Goal: Task Accomplishment & Management: Manage account settings

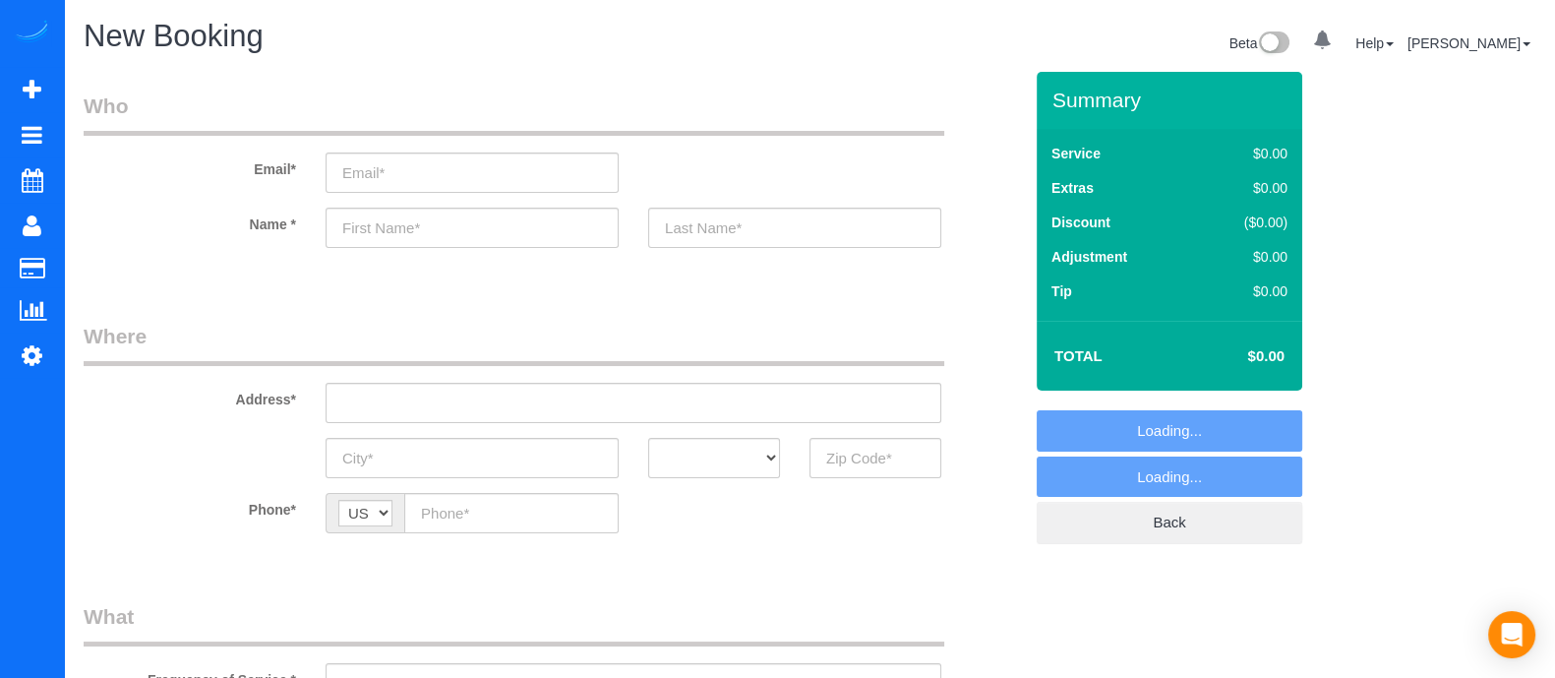
select select "object:1068"
click at [448, 413] on input "text" at bounding box center [634, 403] width 616 height 40
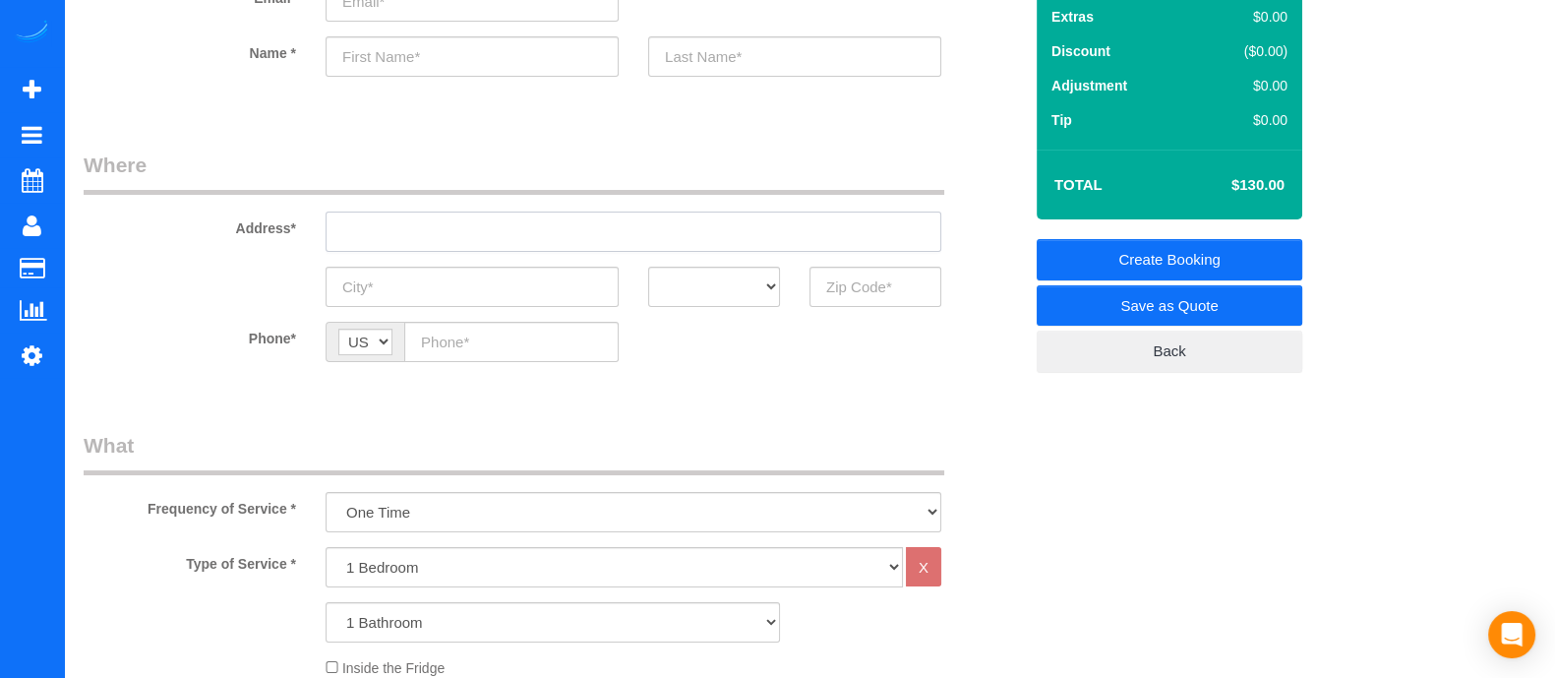
scroll to position [267, 0]
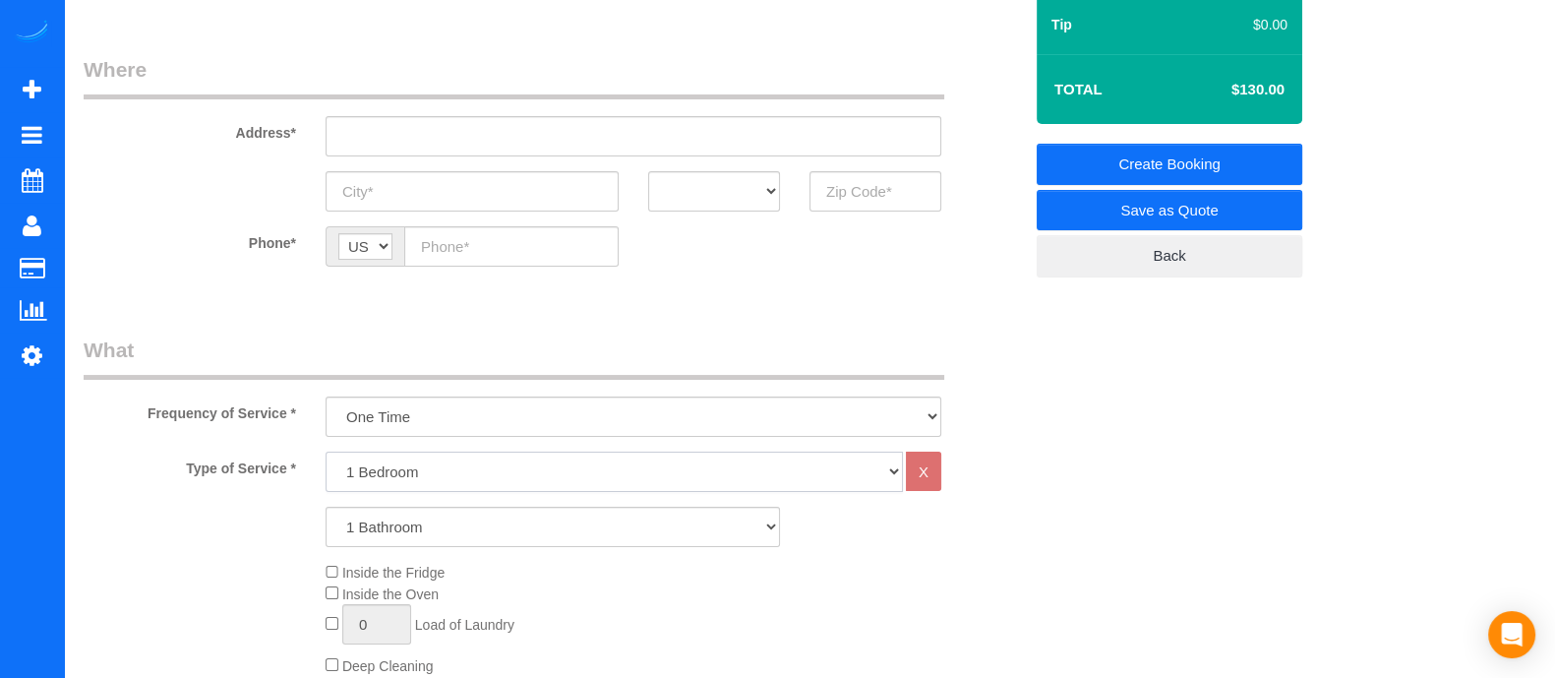
click at [428, 484] on select "1 Bedroom 2 Bedrooms 3 Bedrooms 4 Bedrooms 5 Bedrooms 6 Bedrooms" at bounding box center [615, 472] width 578 height 40
select select "5"
click at [326, 452] on select "1 Bedroom 2 Bedrooms 3 Bedrooms 4 Bedrooms 5 Bedrooms 6 Bedrooms" at bounding box center [615, 472] width 578 height 40
click at [408, 532] on select "1 Bathroom 2 Bathrooms 3 Bathrooms 4 Bathrooms 5 Bathrooms 6 Bathrooms" at bounding box center [553, 527] width 455 height 40
select select "3"
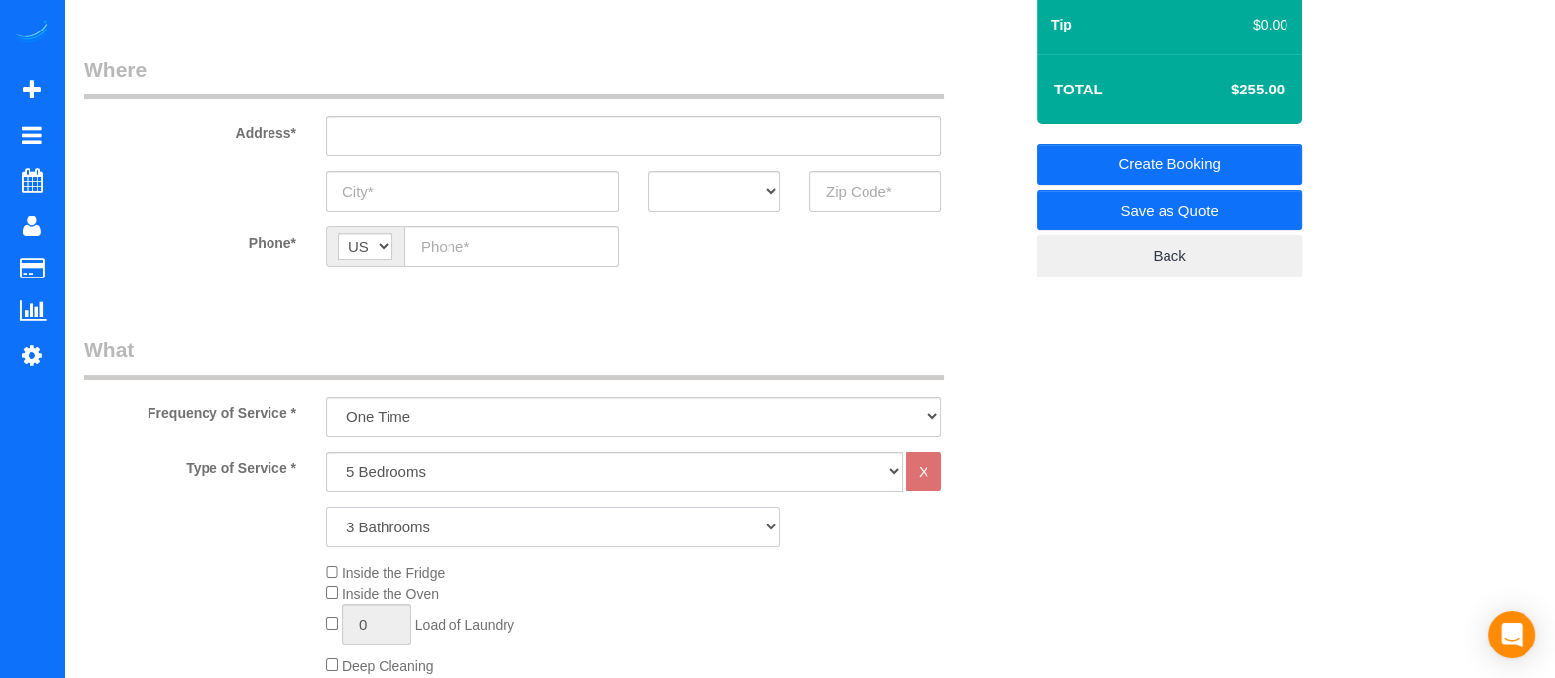
click at [326, 507] on select "1 Bathroom 2 Bathrooms 3 Bathrooms 4 Bathrooms 5 Bathrooms 6 Bathrooms" at bounding box center [553, 527] width 455 height 40
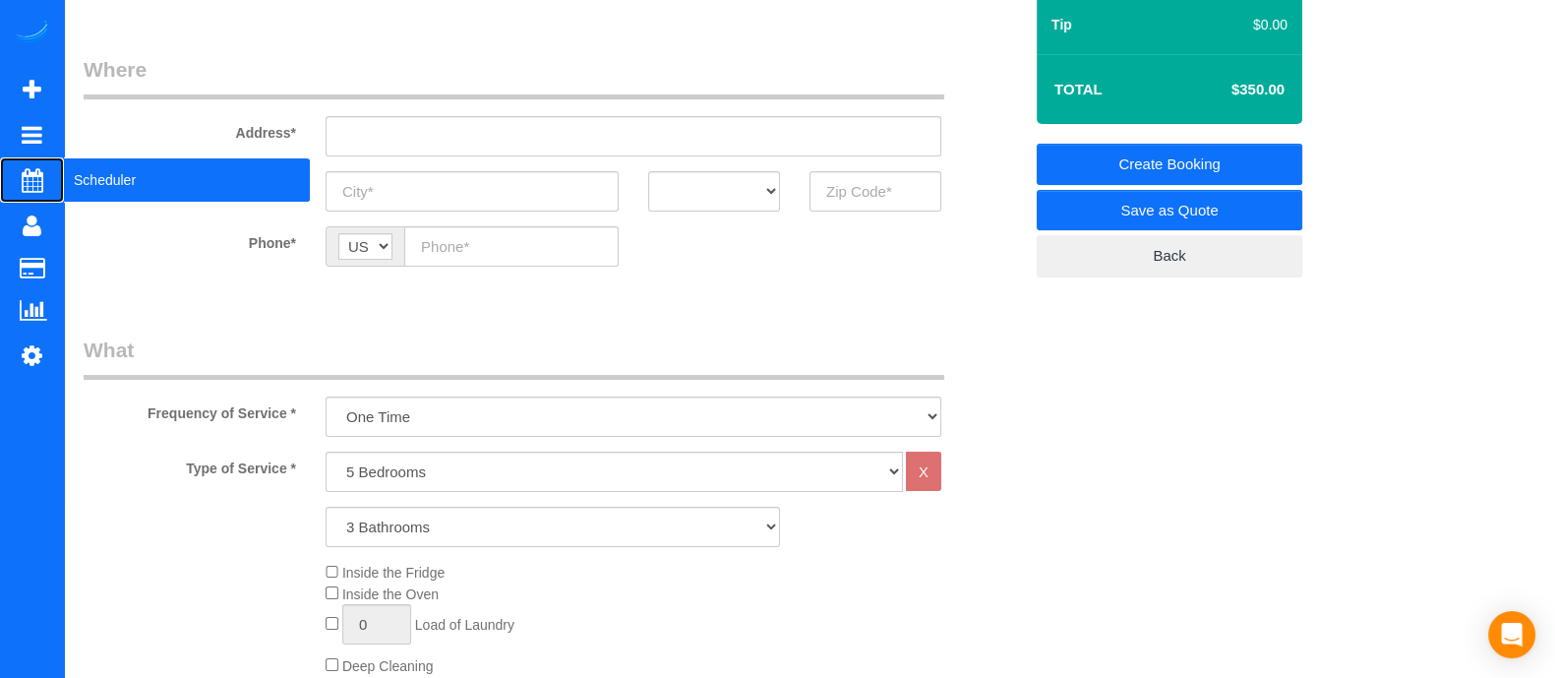
click at [107, 174] on span "Scheduler" at bounding box center [187, 179] width 246 height 45
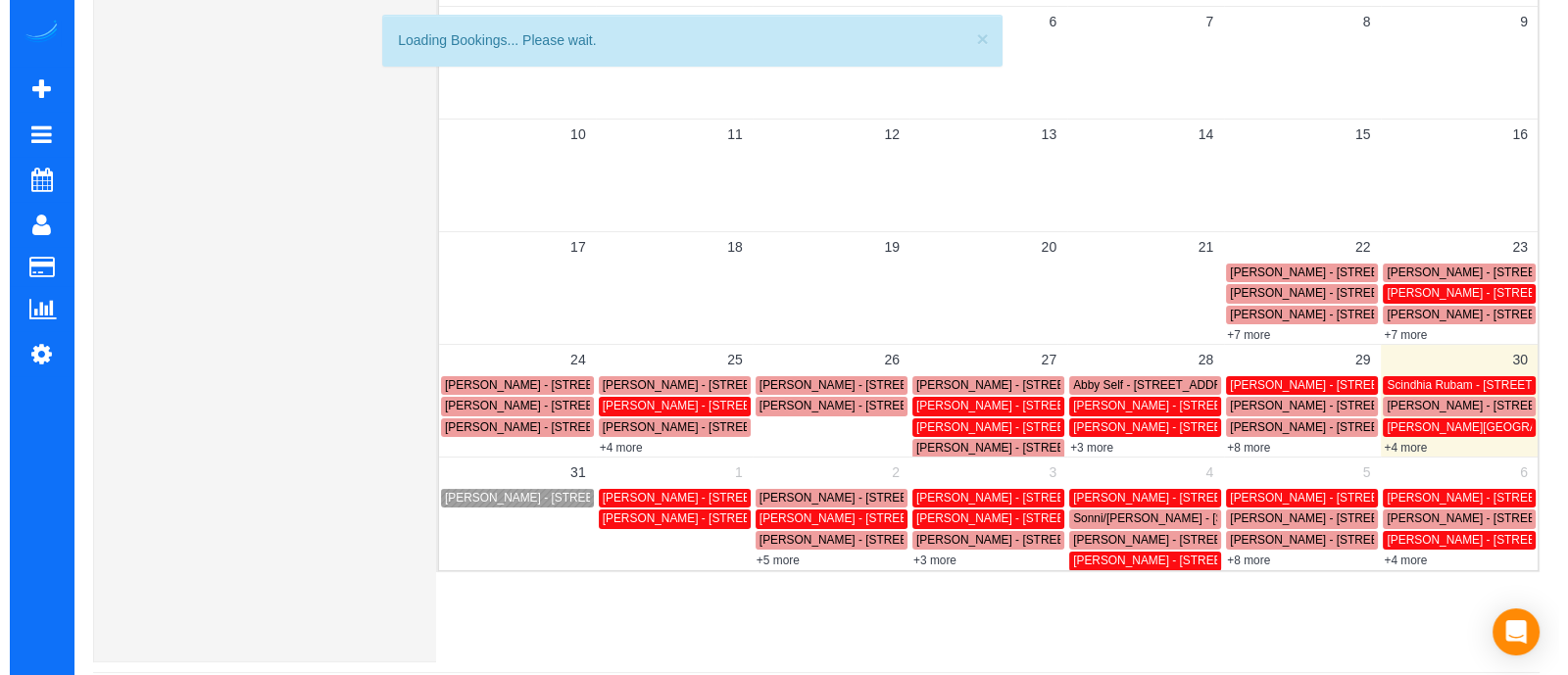
scroll to position [402, 0]
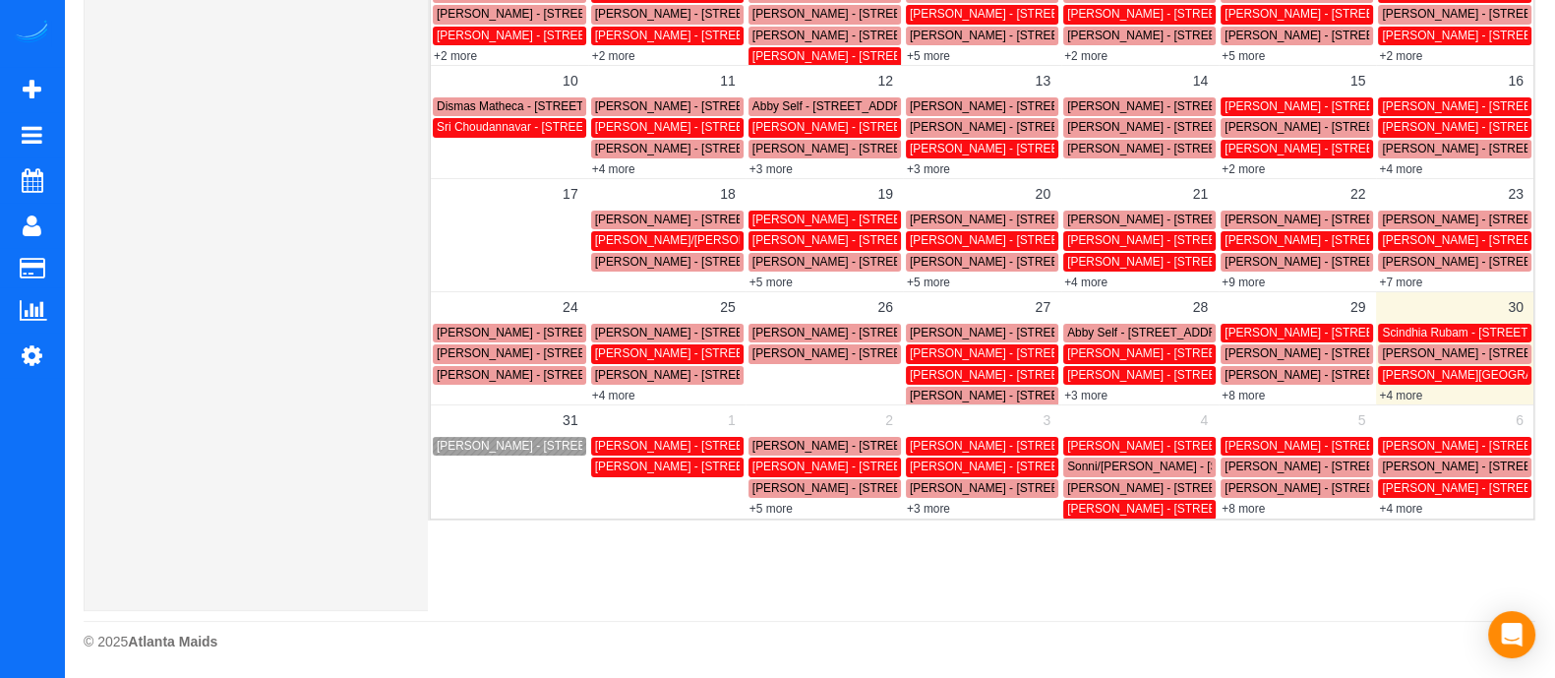
click at [1398, 399] on link "+4 more" at bounding box center [1400, 396] width 43 height 14
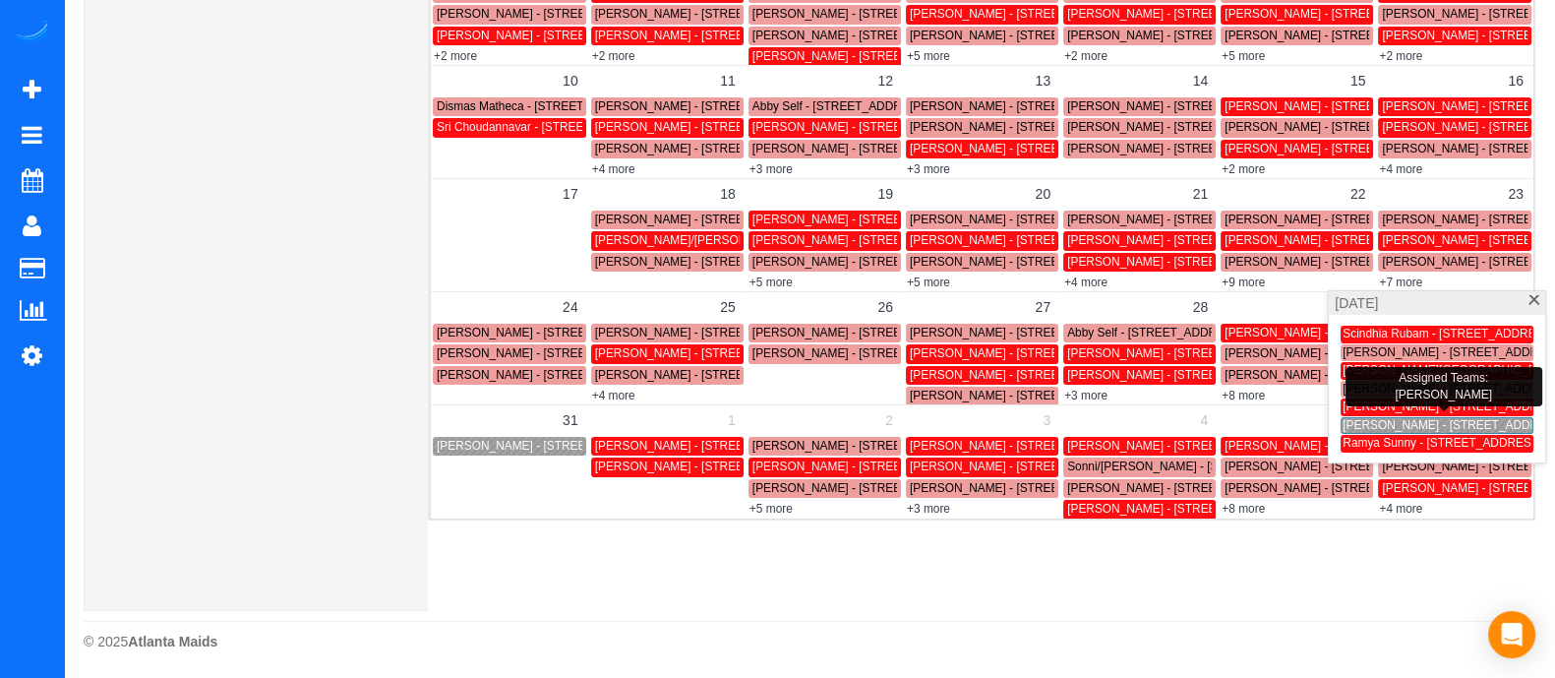
click at [1399, 399] on span "[PERSON_NAME] - [STREET_ADDRESS]" at bounding box center [1454, 406] width 222 height 14
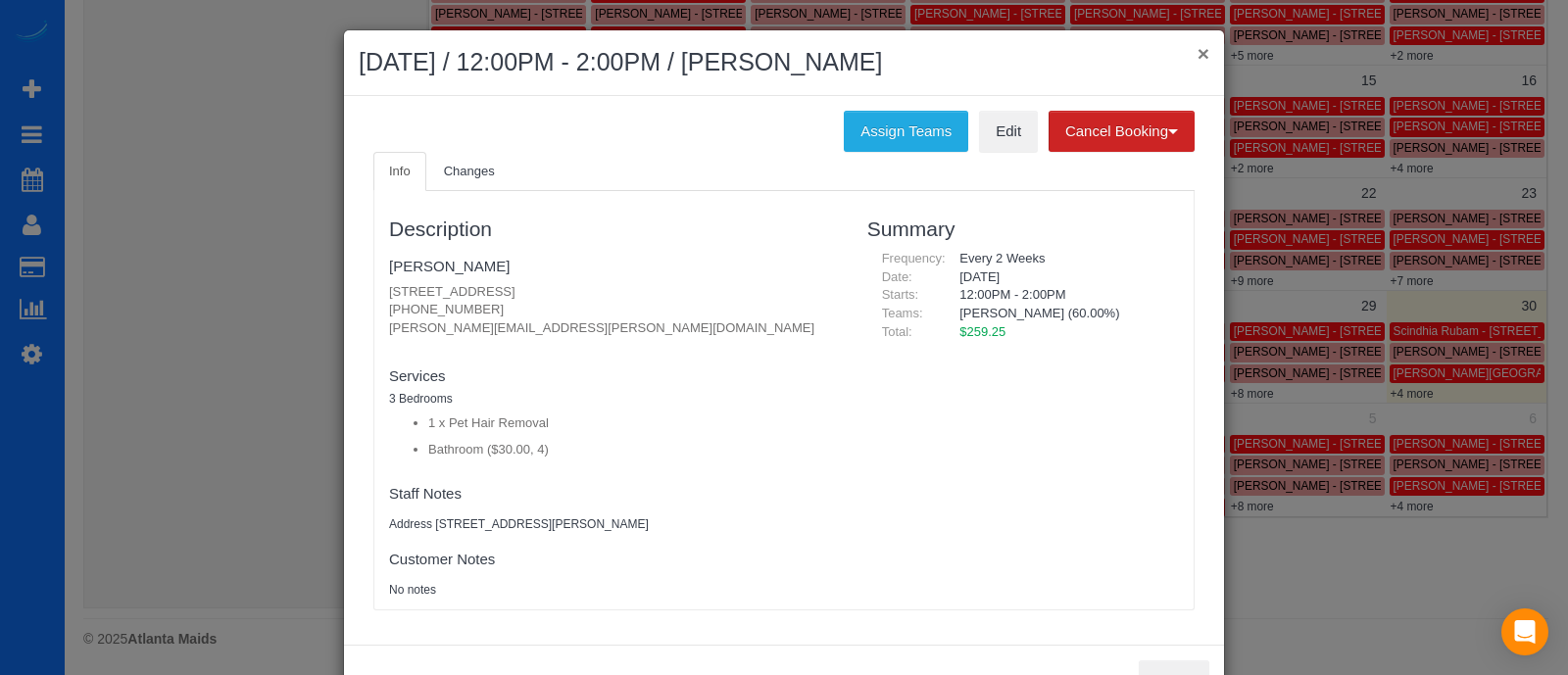
click at [1197, 56] on button "×" at bounding box center [1203, 53] width 12 height 21
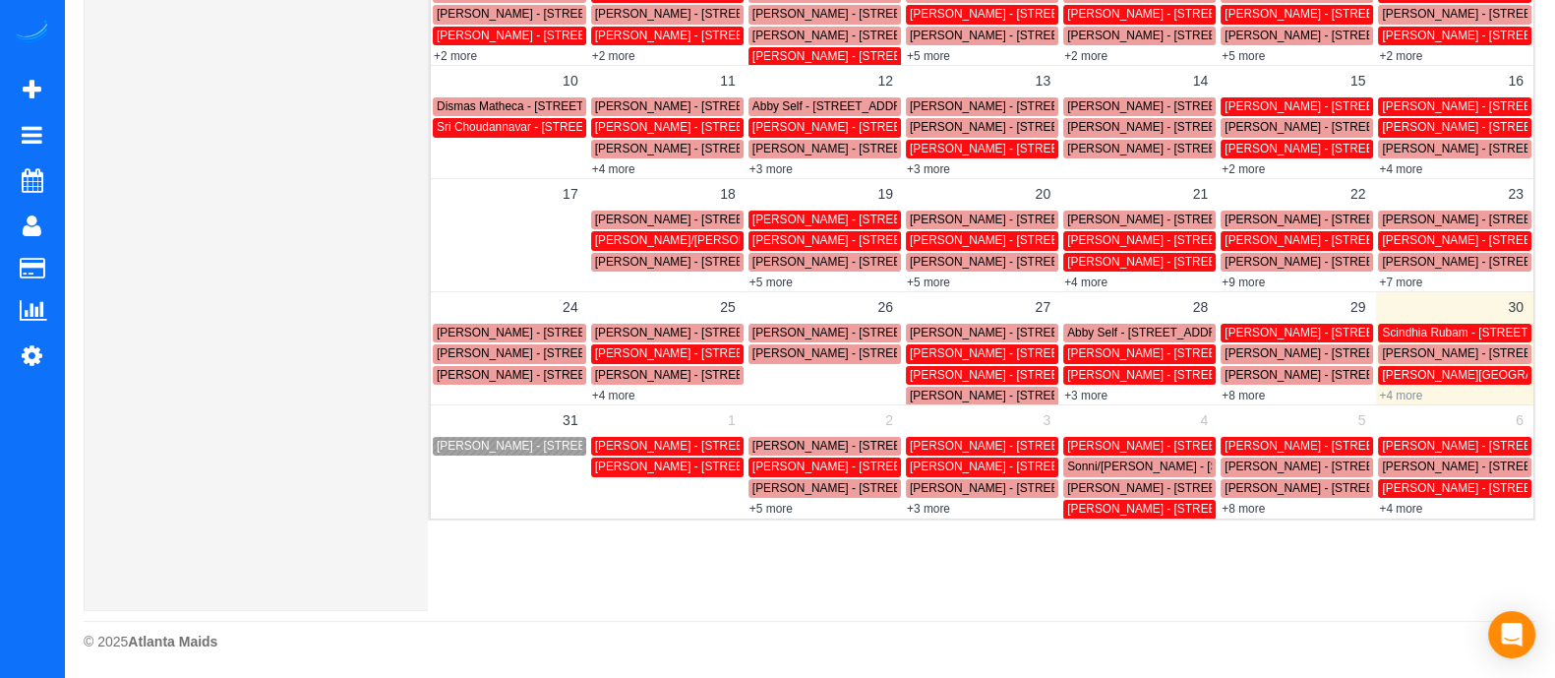
click at [1390, 393] on link "+4 more" at bounding box center [1400, 396] width 43 height 14
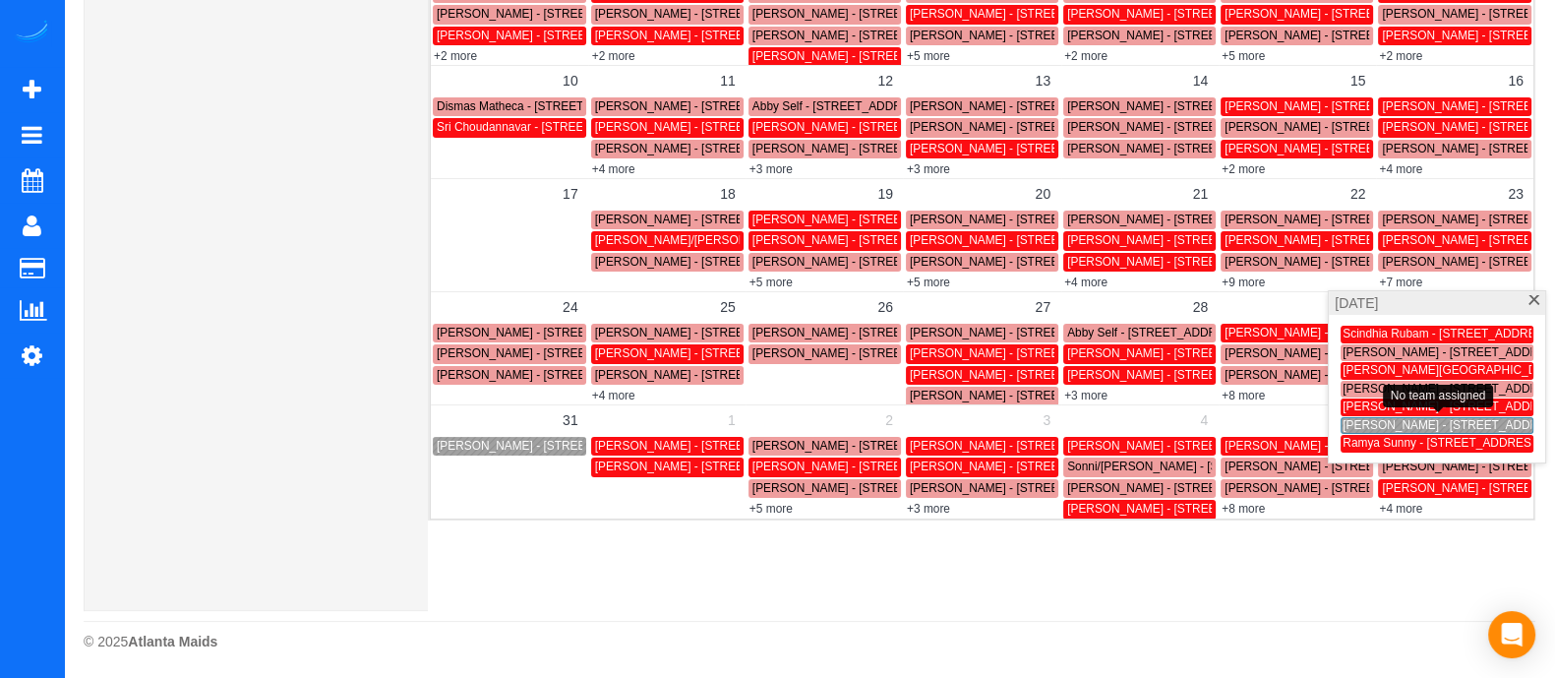
click at [1385, 423] on span "[PERSON_NAME] - [STREET_ADDRESS]" at bounding box center [1454, 425] width 222 height 14
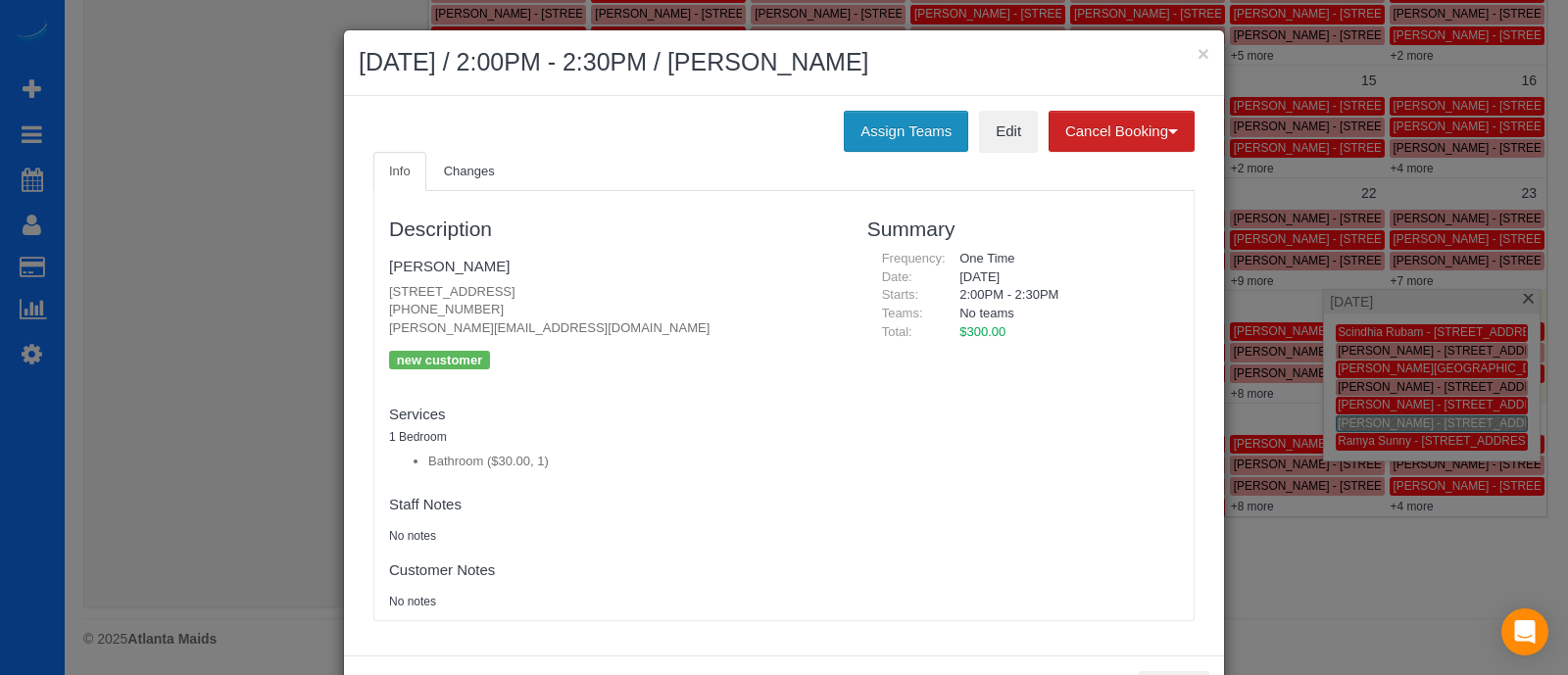
click at [901, 128] on button "Assign Teams" at bounding box center [906, 130] width 125 height 41
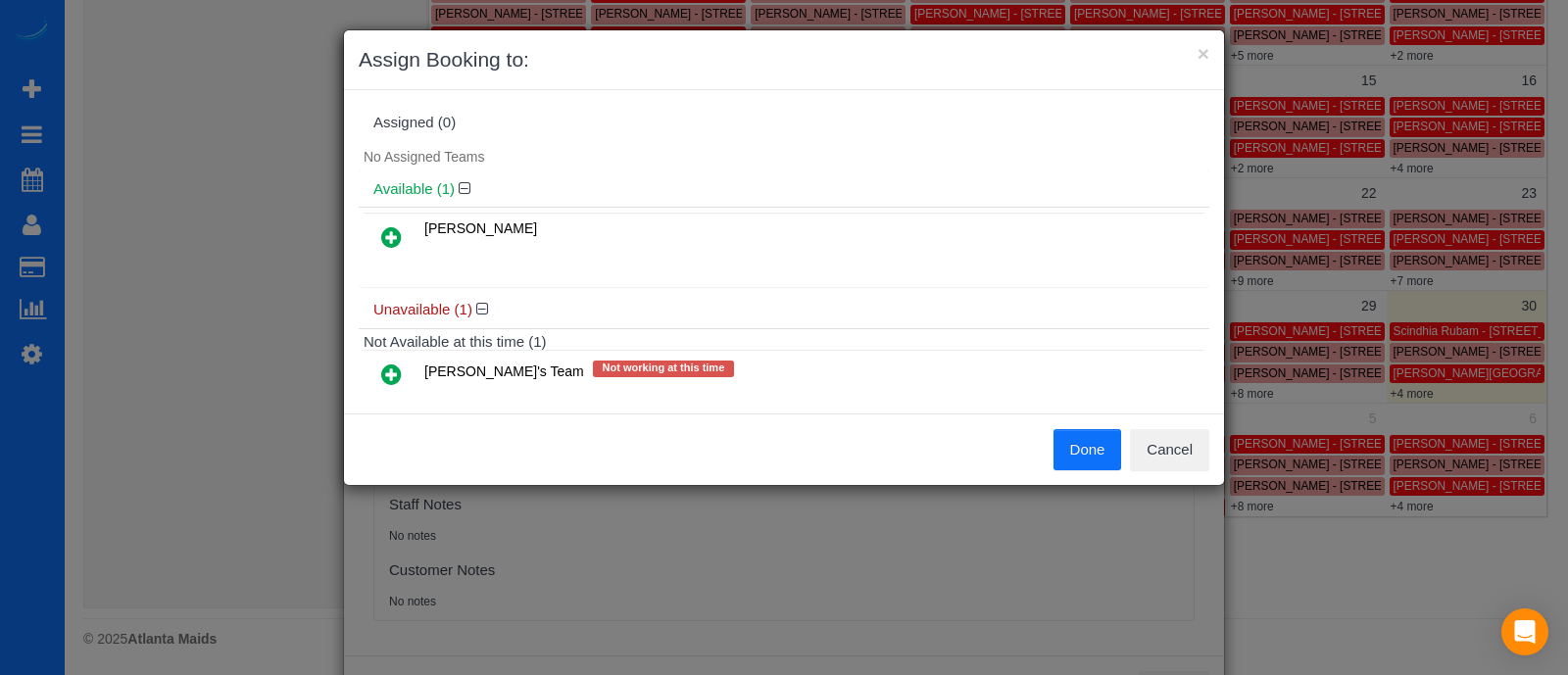
click at [394, 374] on icon at bounding box center [392, 374] width 21 height 24
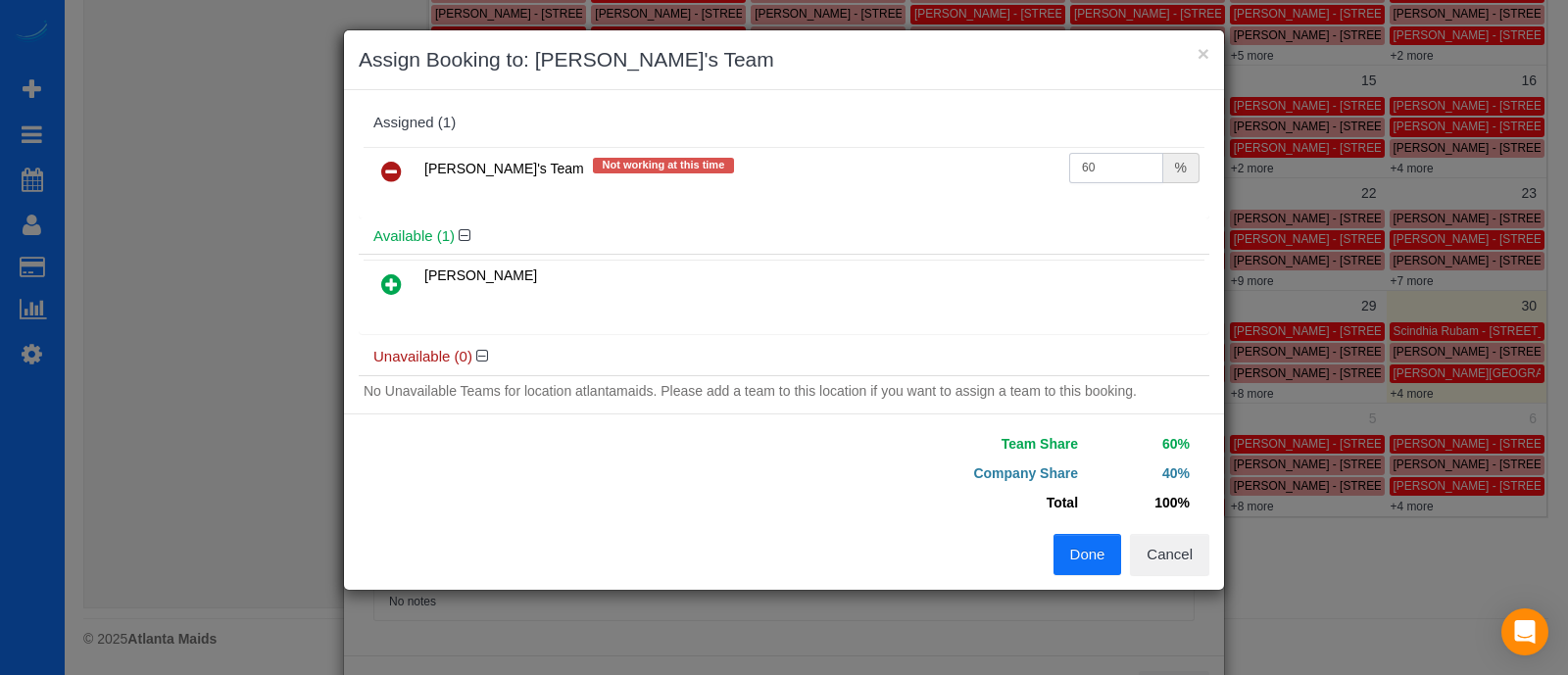
click at [1113, 171] on input "60" at bounding box center [1116, 167] width 94 height 30
type input "61.62"
click at [879, 323] on div "[PERSON_NAME]" at bounding box center [784, 294] width 851 height 81
click at [1081, 551] on button "Done" at bounding box center [1088, 554] width 69 height 41
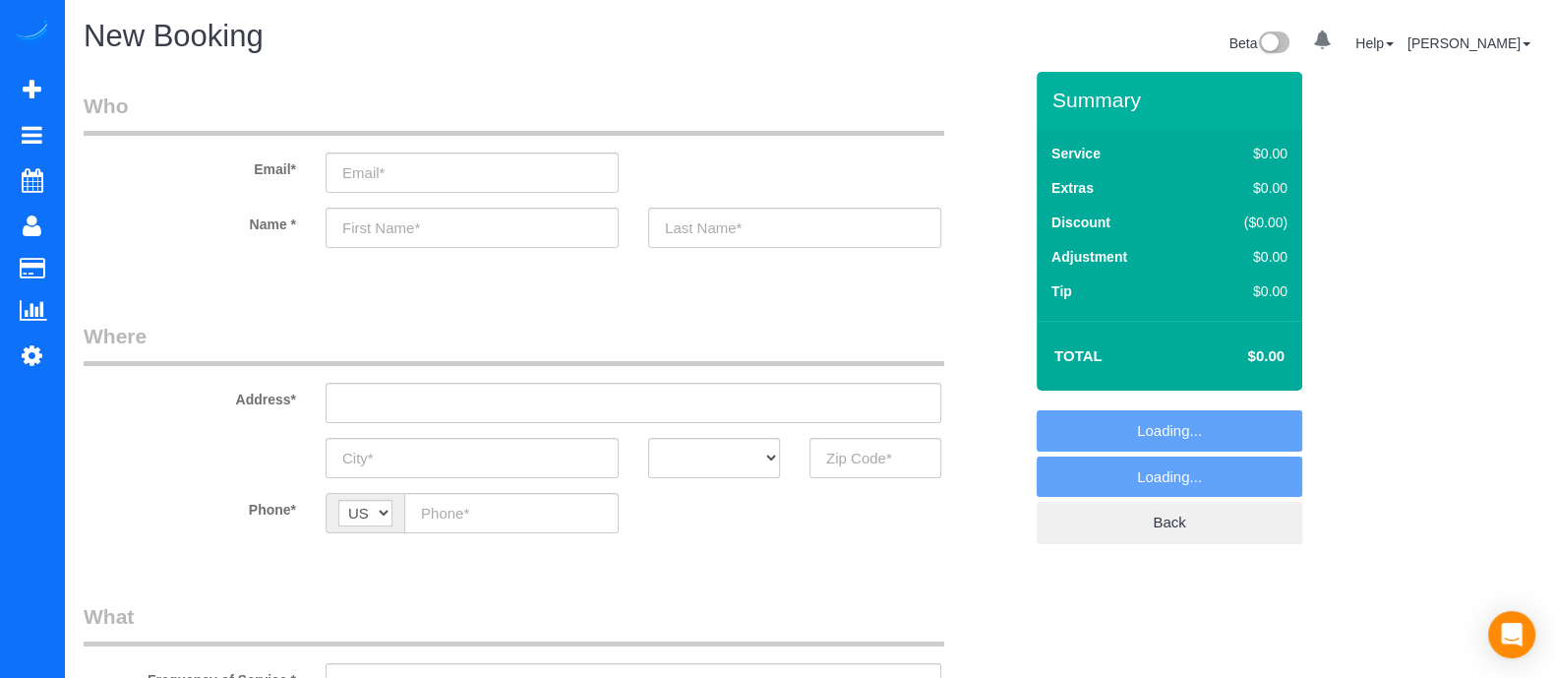
select select "object:6091"
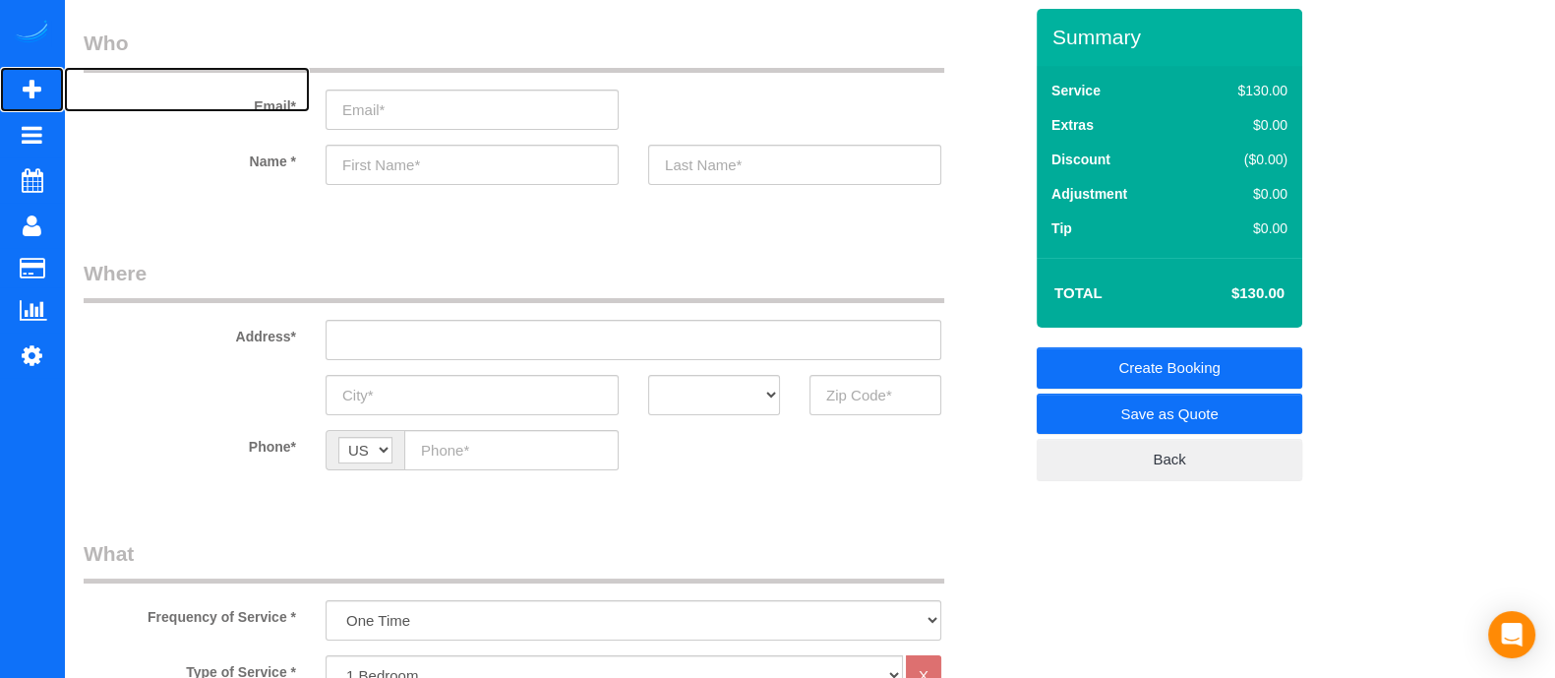
scroll to position [59, 0]
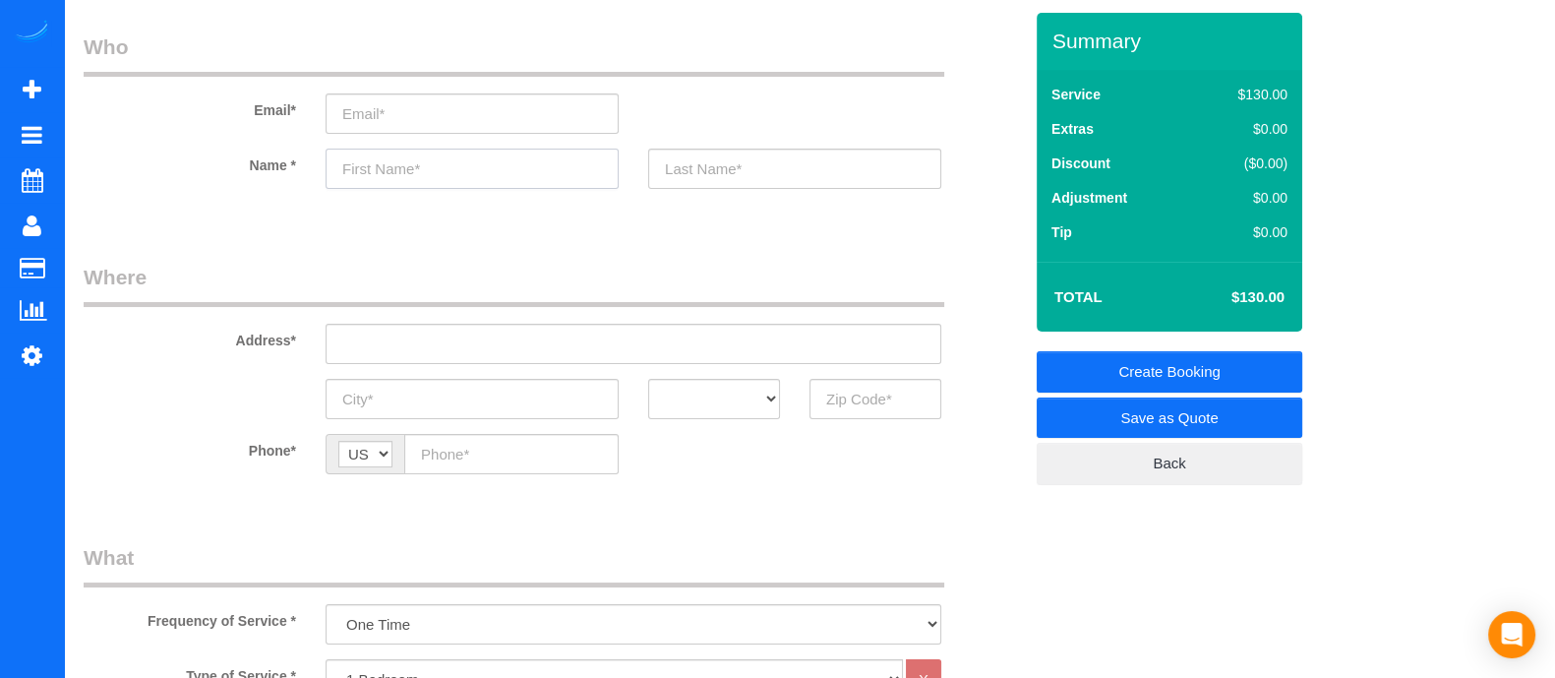
click at [404, 175] on input "text" at bounding box center [472, 169] width 293 height 40
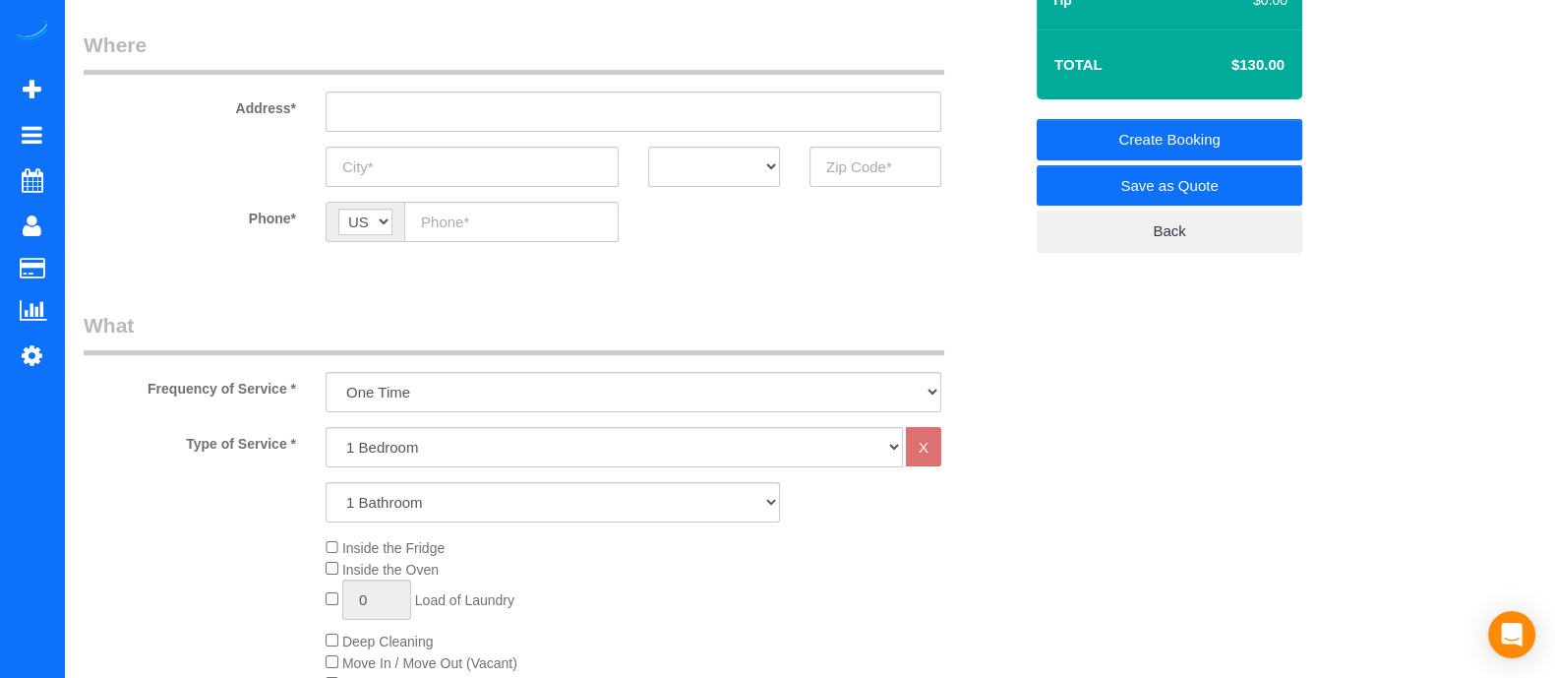
scroll to position [288, 0]
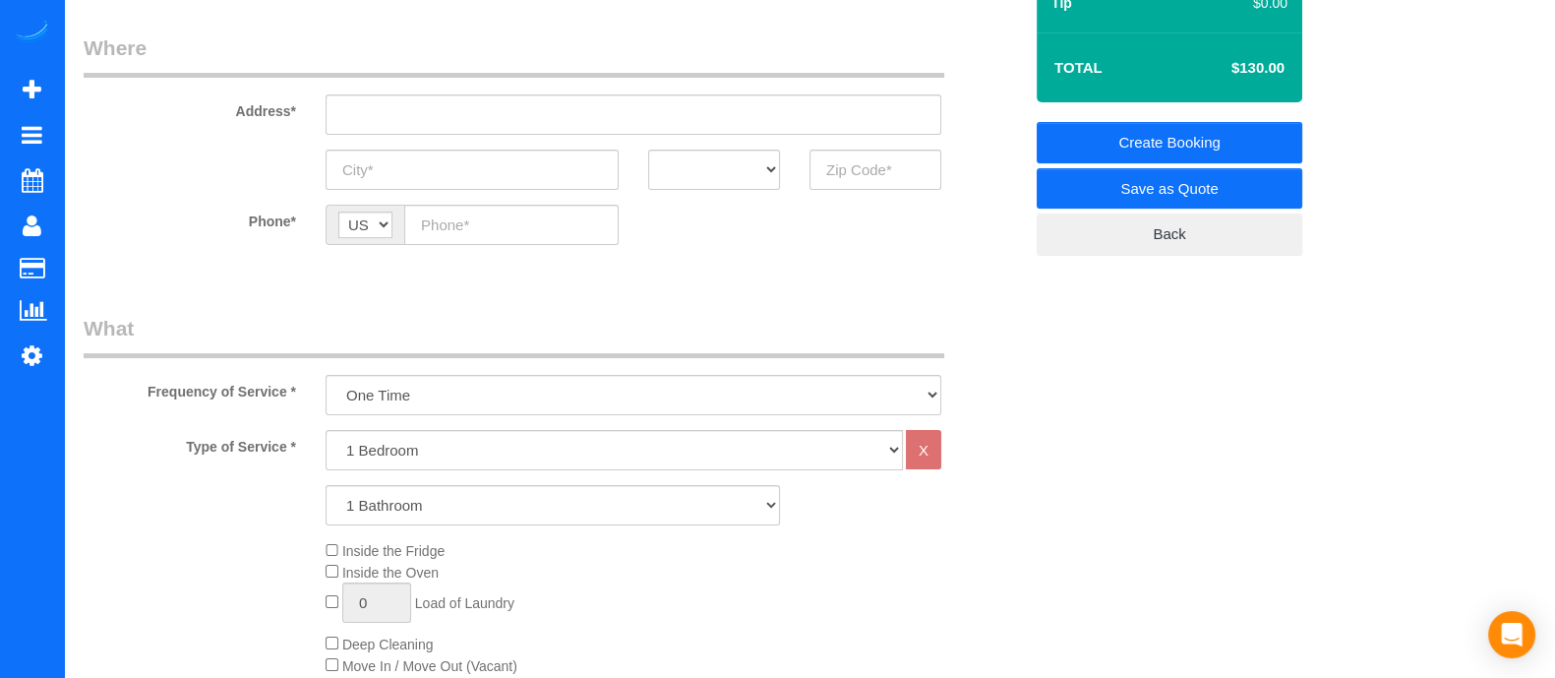
type input "[PERSON_NAME]"
click at [502, 458] on select "1 Bedroom 2 Bedrooms 3 Bedrooms 4 Bedrooms 5 Bedrooms 6 Bedrooms" at bounding box center [615, 450] width 578 height 40
select select "3"
click at [326, 430] on select "1 Bedroom 2 Bedrooms 3 Bedrooms 4 Bedrooms 5 Bedrooms 6 Bedrooms" at bounding box center [615, 450] width 578 height 40
click at [448, 507] on select "1 Bathroom 2 Bathrooms 3 Bathrooms 4 Bathrooms 5 Bathrooms 6 Bathrooms" at bounding box center [553, 505] width 455 height 40
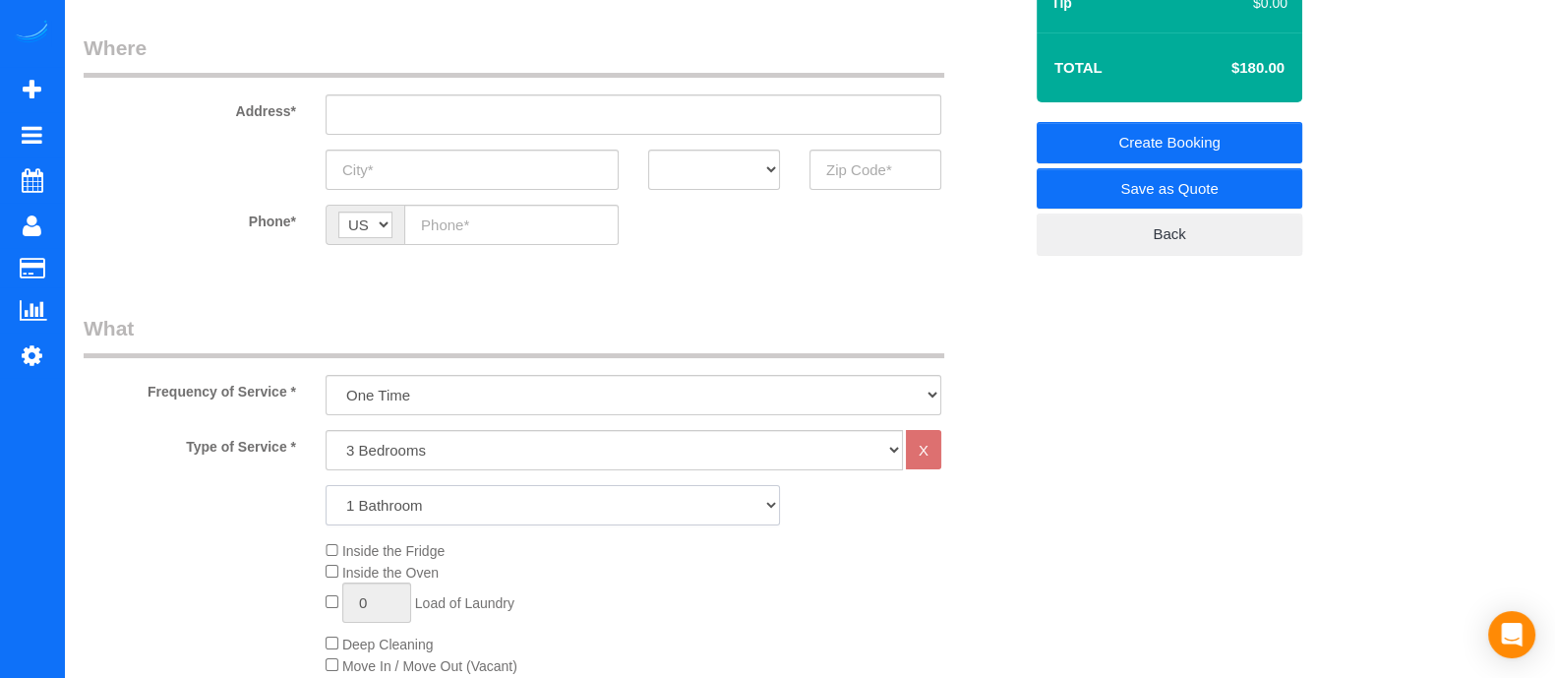
select select "4"
click at [326, 485] on select "1 Bathroom 2 Bathrooms 3 Bathrooms 4 Bathrooms 5 Bathrooms 6 Bathrooms" at bounding box center [553, 505] width 455 height 40
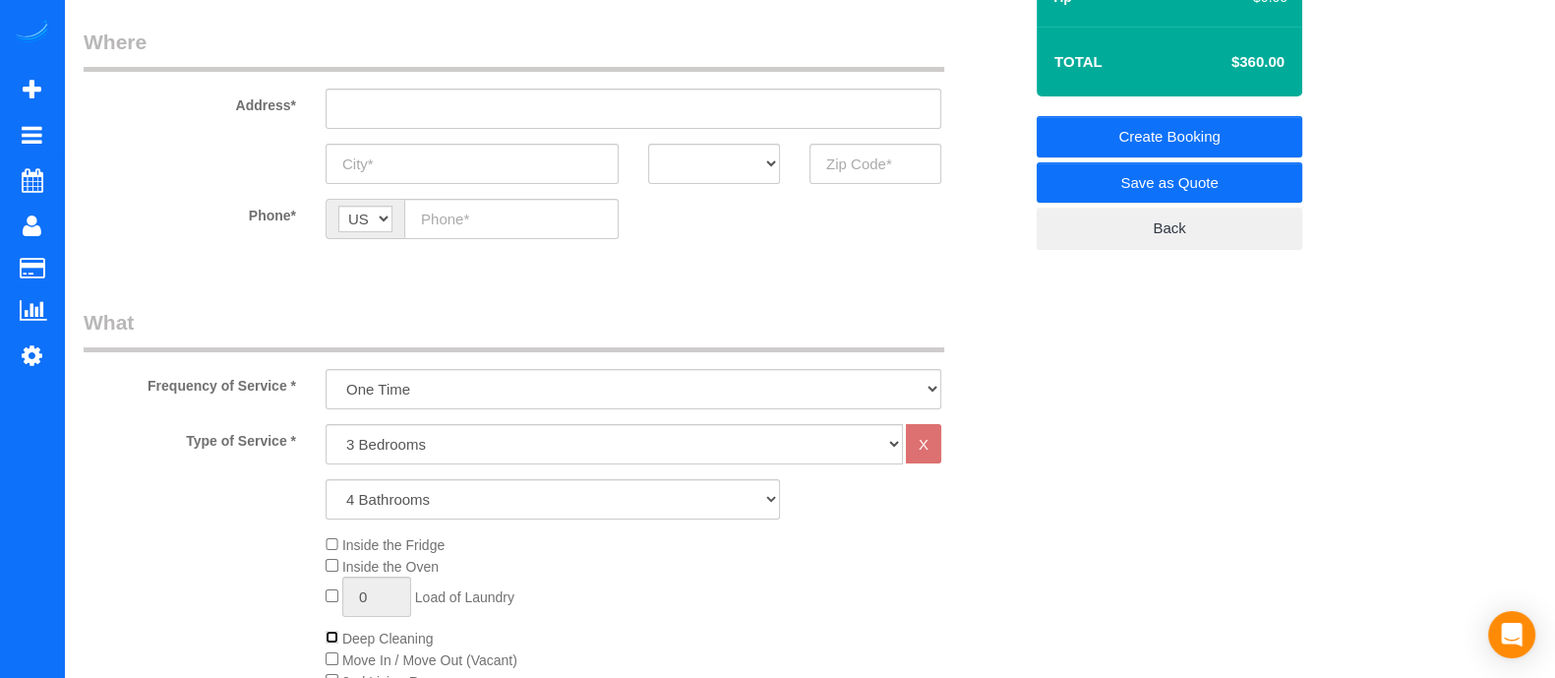
scroll to position [412, 0]
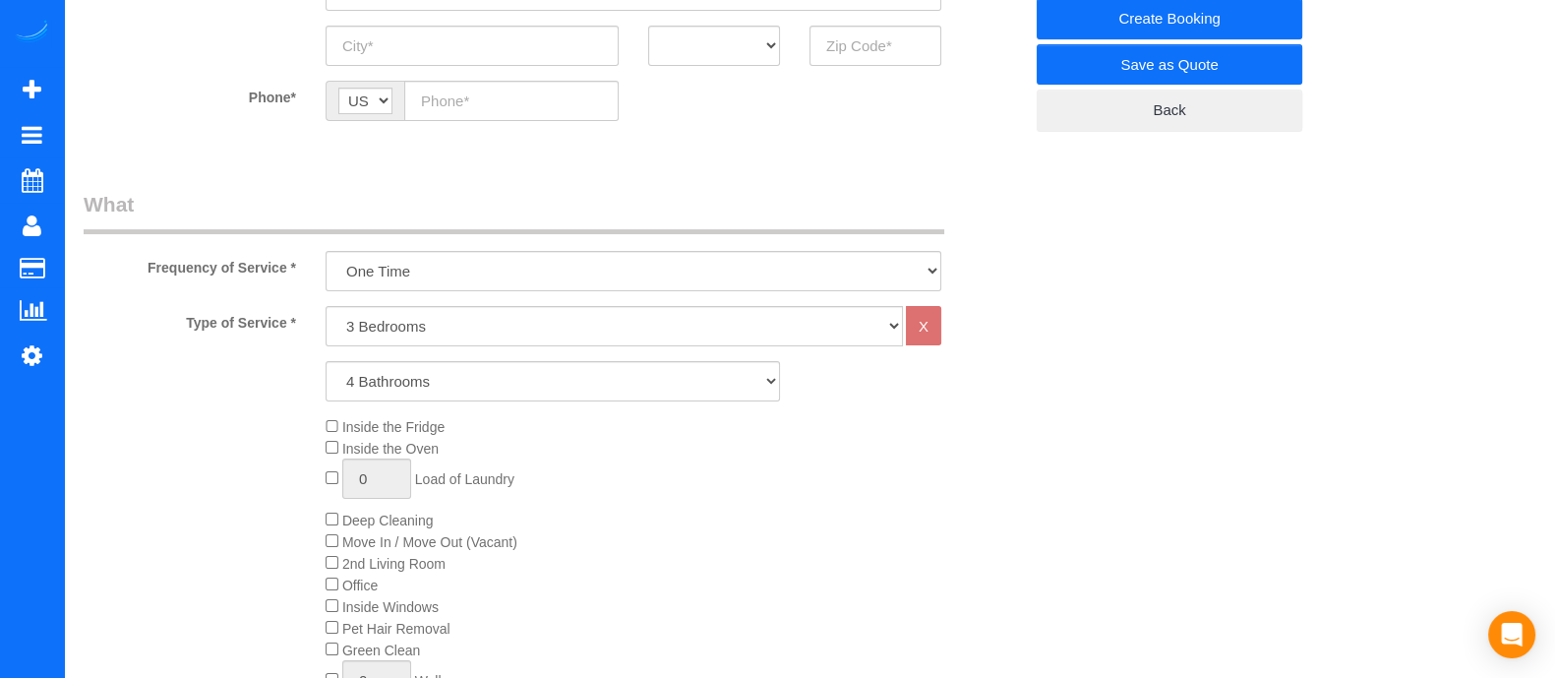
click at [335, 513] on div "Inside the Fridge Inside the Oven 0 Load of Laundry Deep Cleaning Move In / Mov…" at bounding box center [674, 563] width 726 height 295
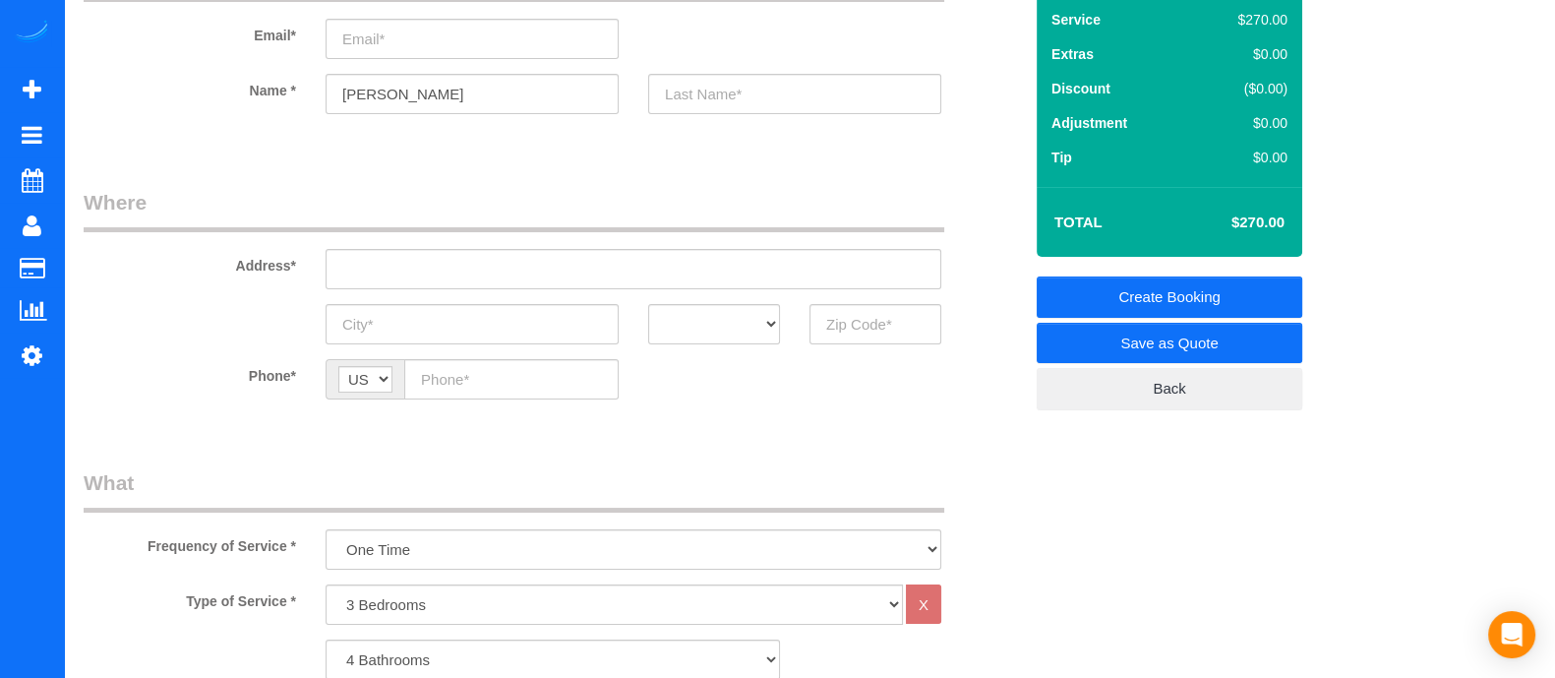
scroll to position [122, 0]
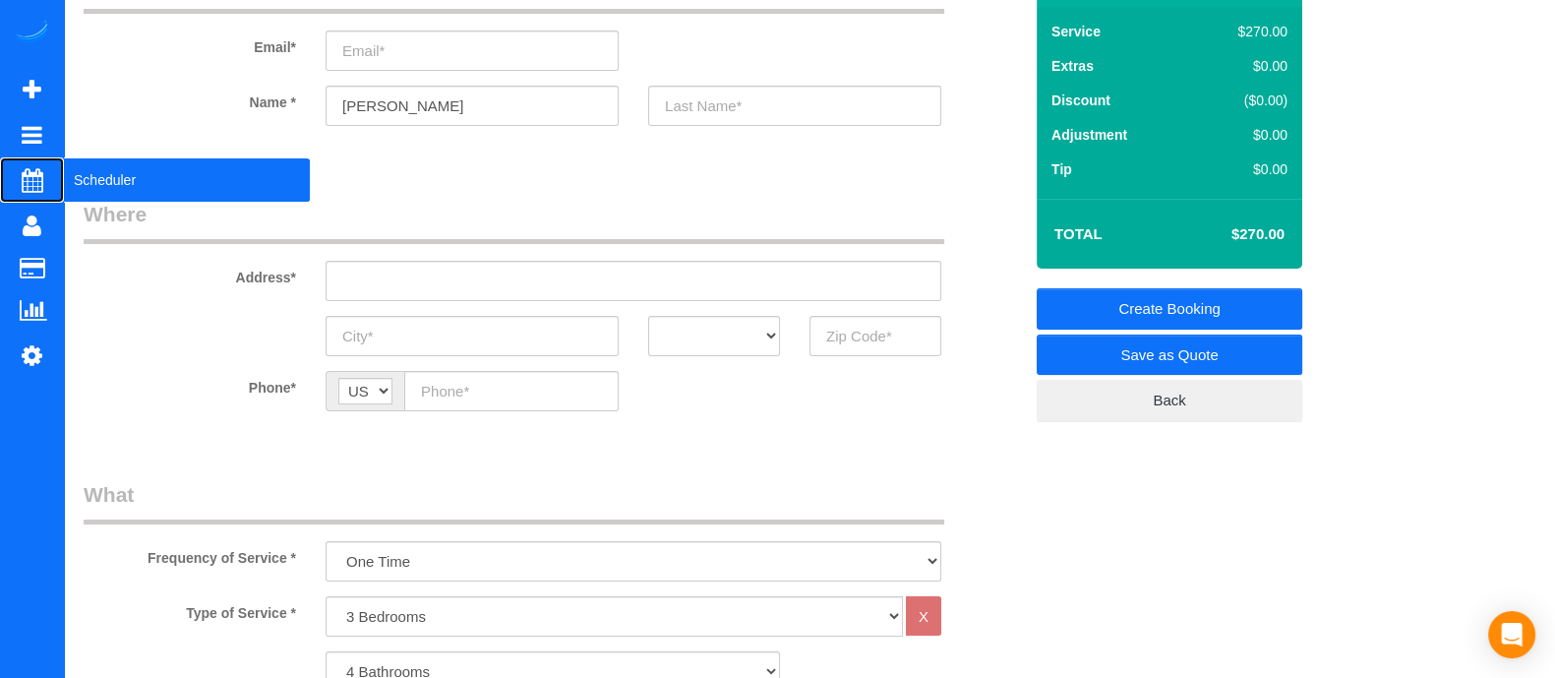
click at [93, 175] on span "Scheduler" at bounding box center [187, 179] width 246 height 45
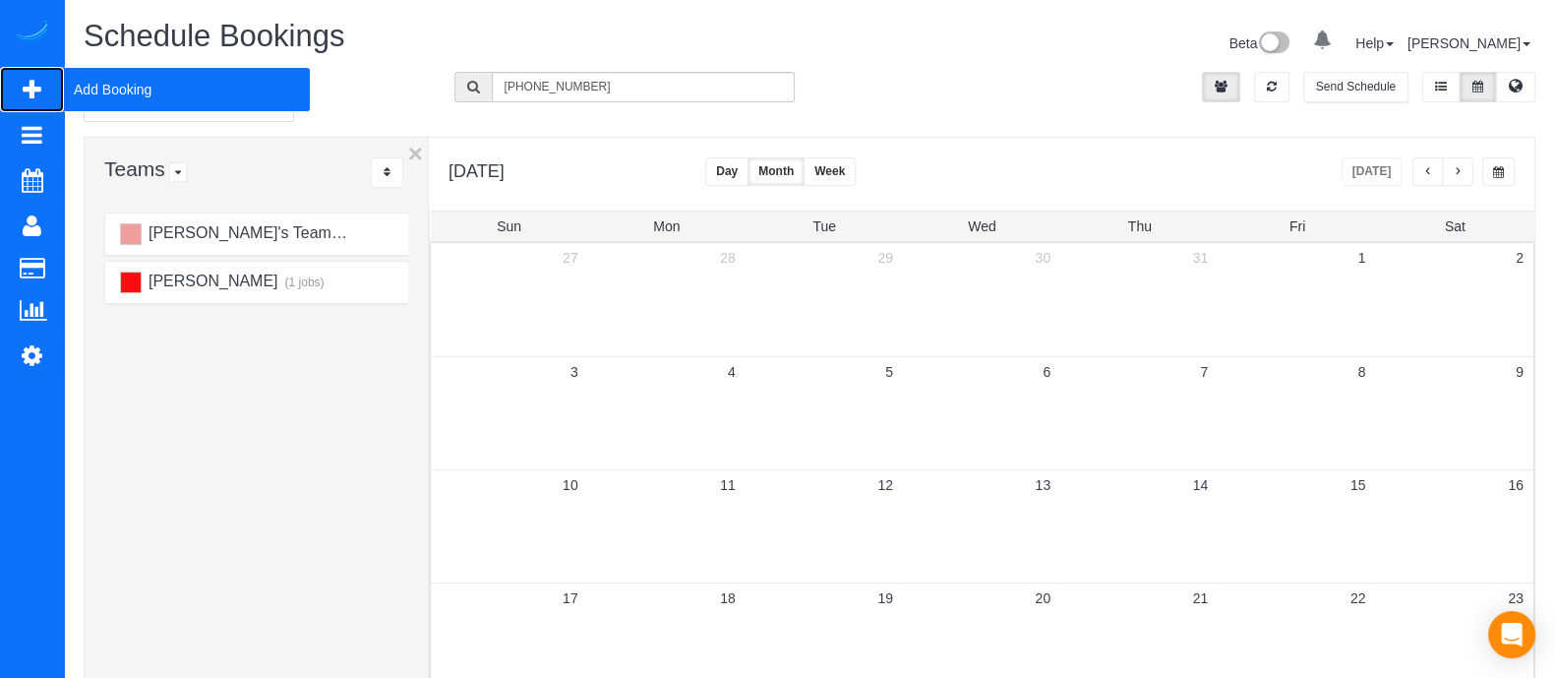
click at [95, 80] on span "Add Booking" at bounding box center [187, 89] width 246 height 45
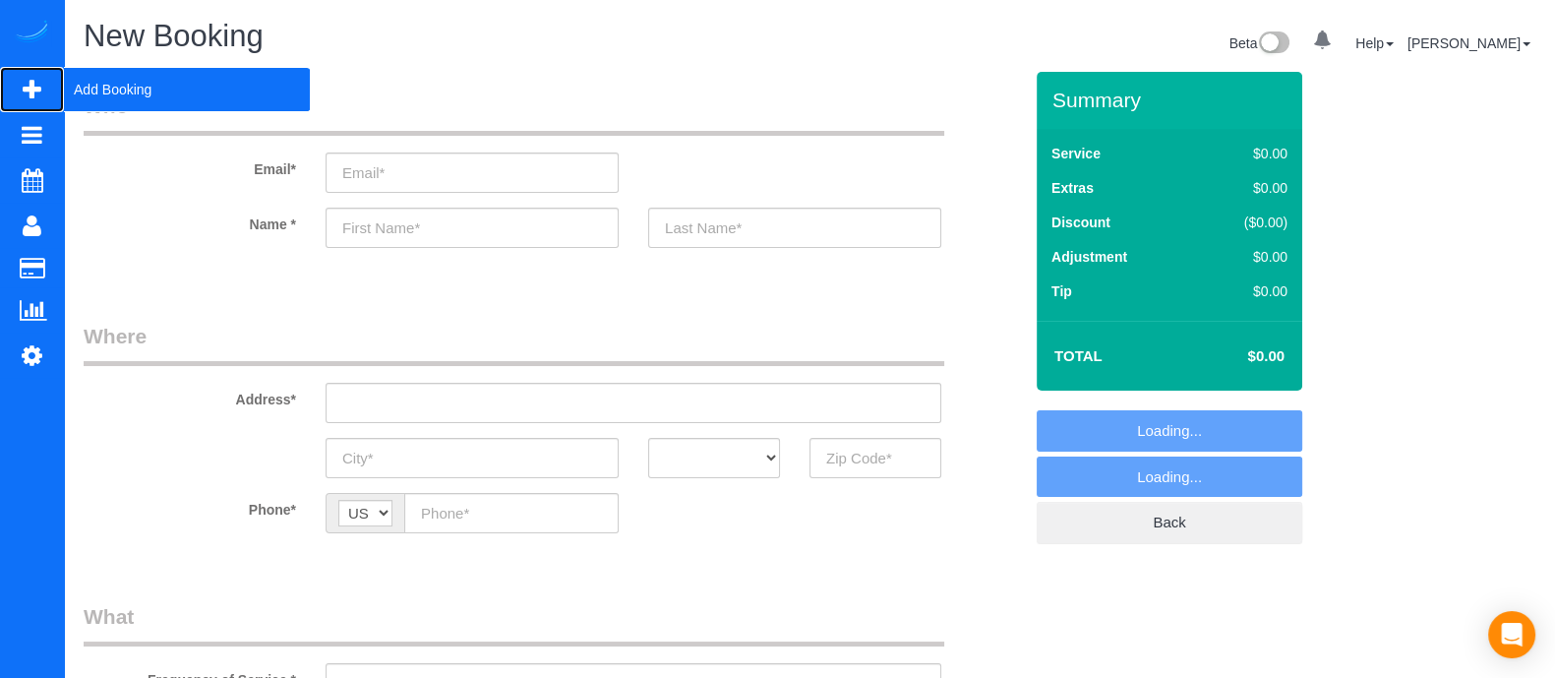
select select "object:6760"
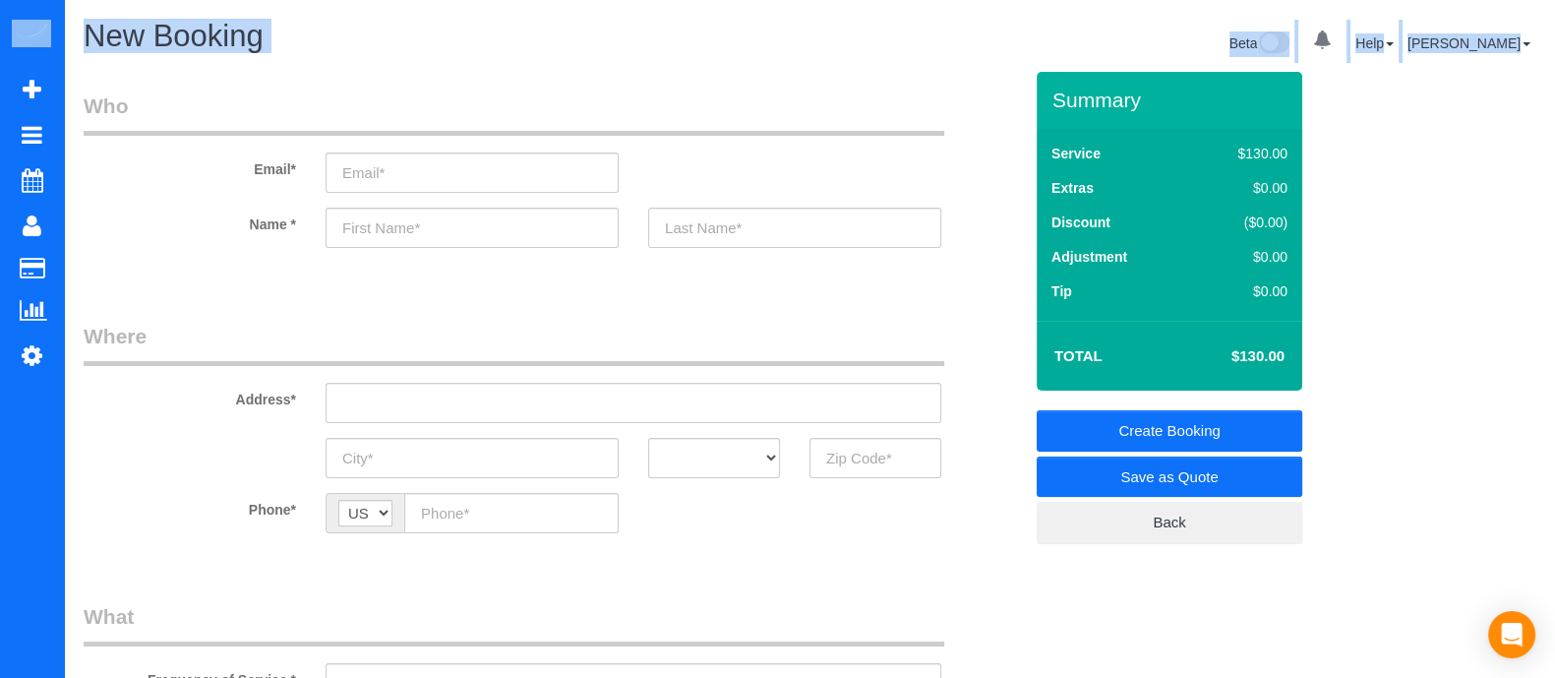
drag, startPoint x: 1551, startPoint y: 135, endPoint x: 1573, endPoint y: 125, distance: 24.7
click at [1554, 125] on html "0 Beta Your Notifications You have 0 alerts Add Booking Bookings Active Booking…" at bounding box center [777, 339] width 1555 height 678
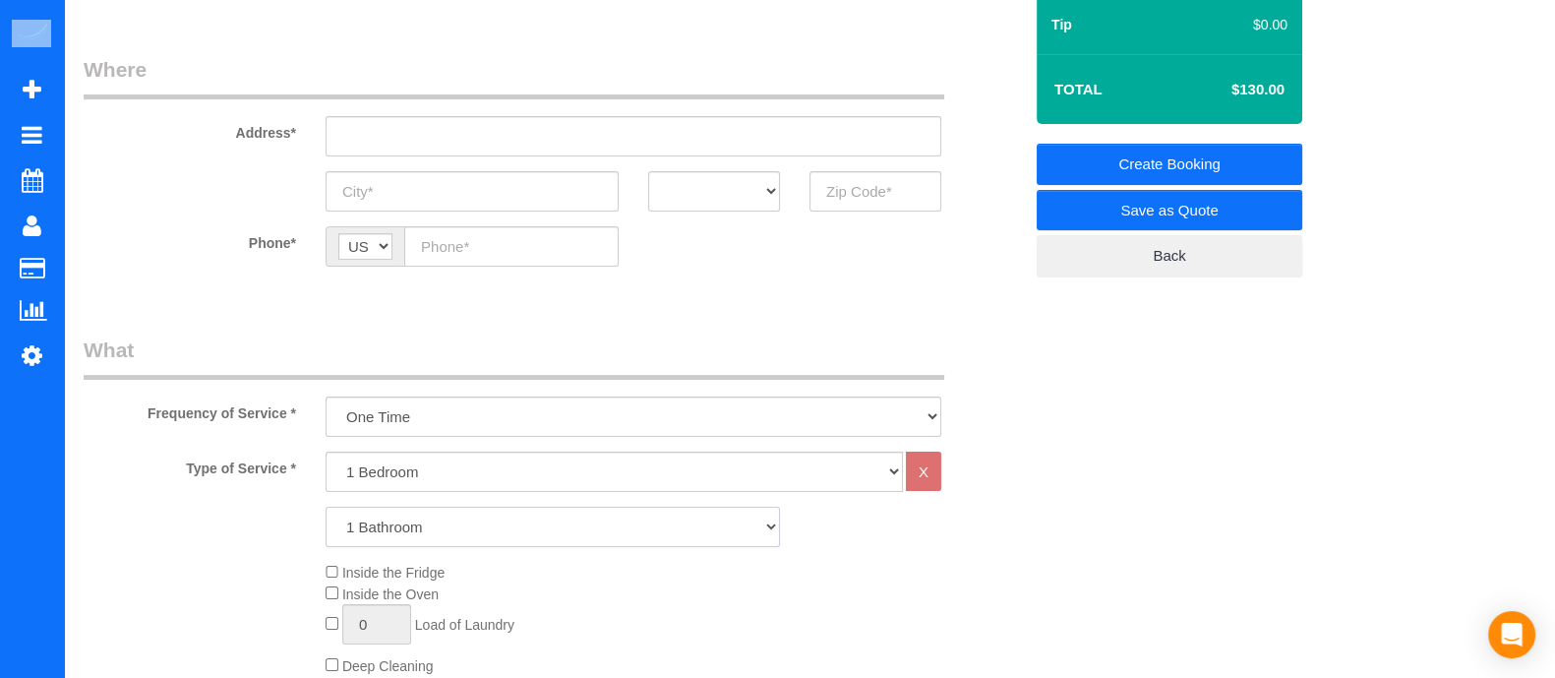
click at [358, 538] on select "1 Bathroom 2 Bathrooms 3 Bathrooms 4 Bathrooms 5 Bathrooms 6 Bathrooms" at bounding box center [553, 527] width 455 height 40
select select "2"
click at [326, 507] on select "1 Bathroom 2 Bathrooms 3 Bathrooms 4 Bathrooms 5 Bathrooms 6 Bathrooms" at bounding box center [553, 527] width 455 height 40
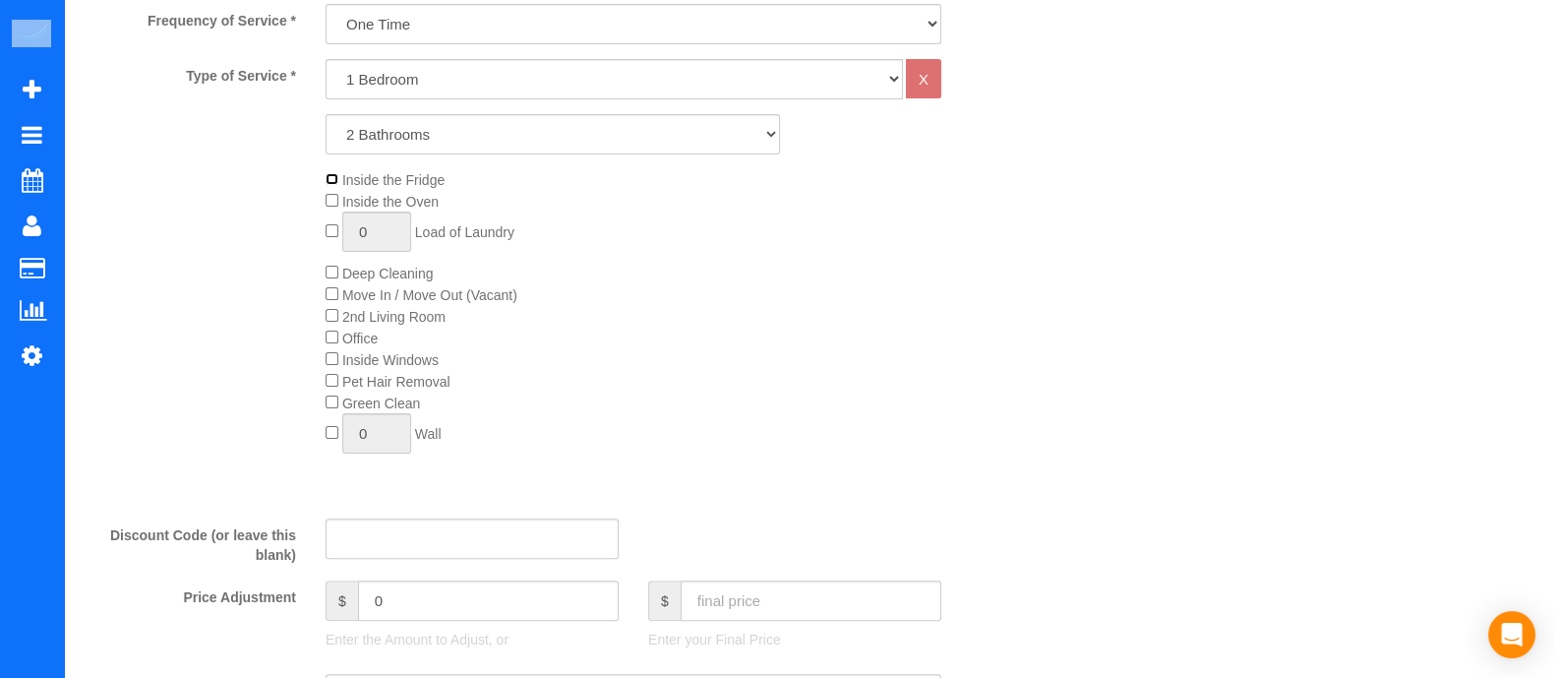
scroll to position [662, 0]
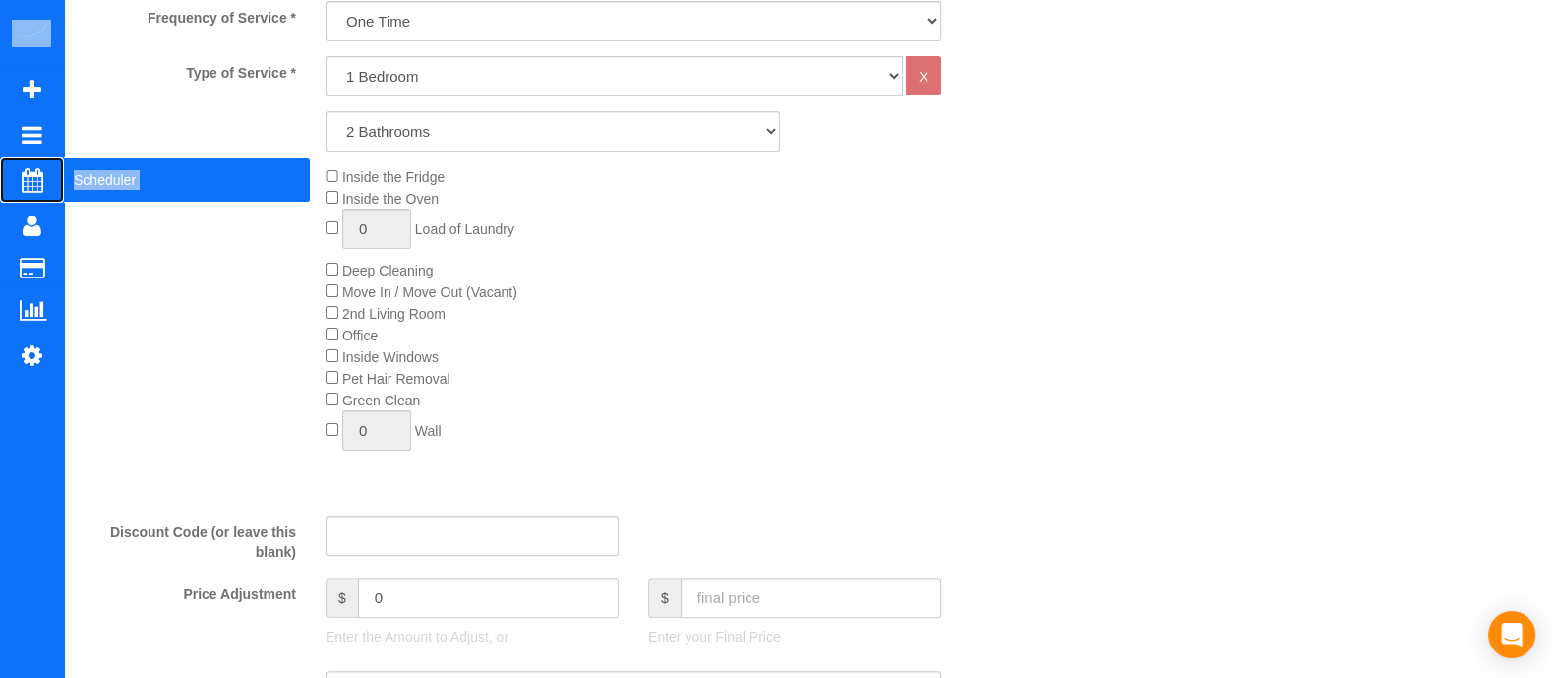
click at [124, 169] on span "Scheduler" at bounding box center [187, 179] width 246 height 45
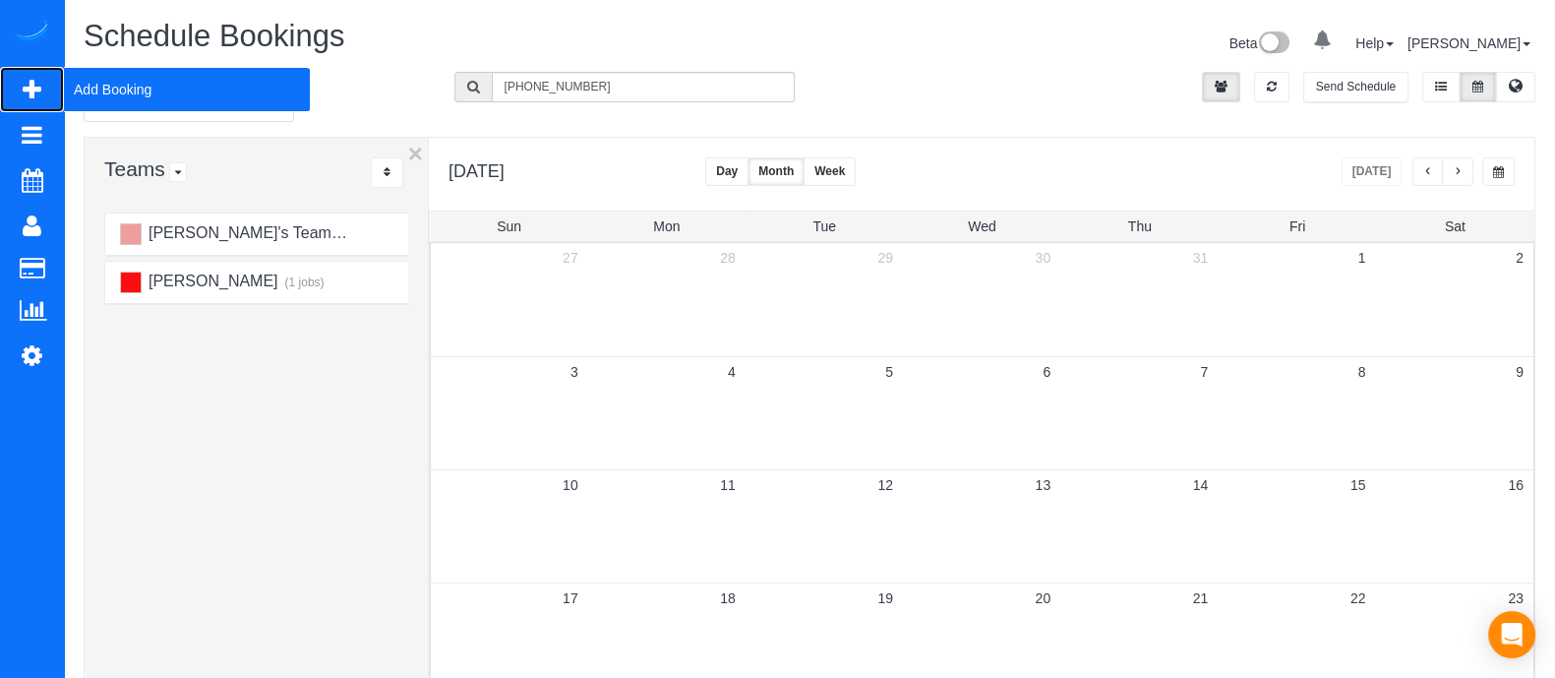
click at [144, 91] on span "Add Booking" at bounding box center [187, 89] width 246 height 45
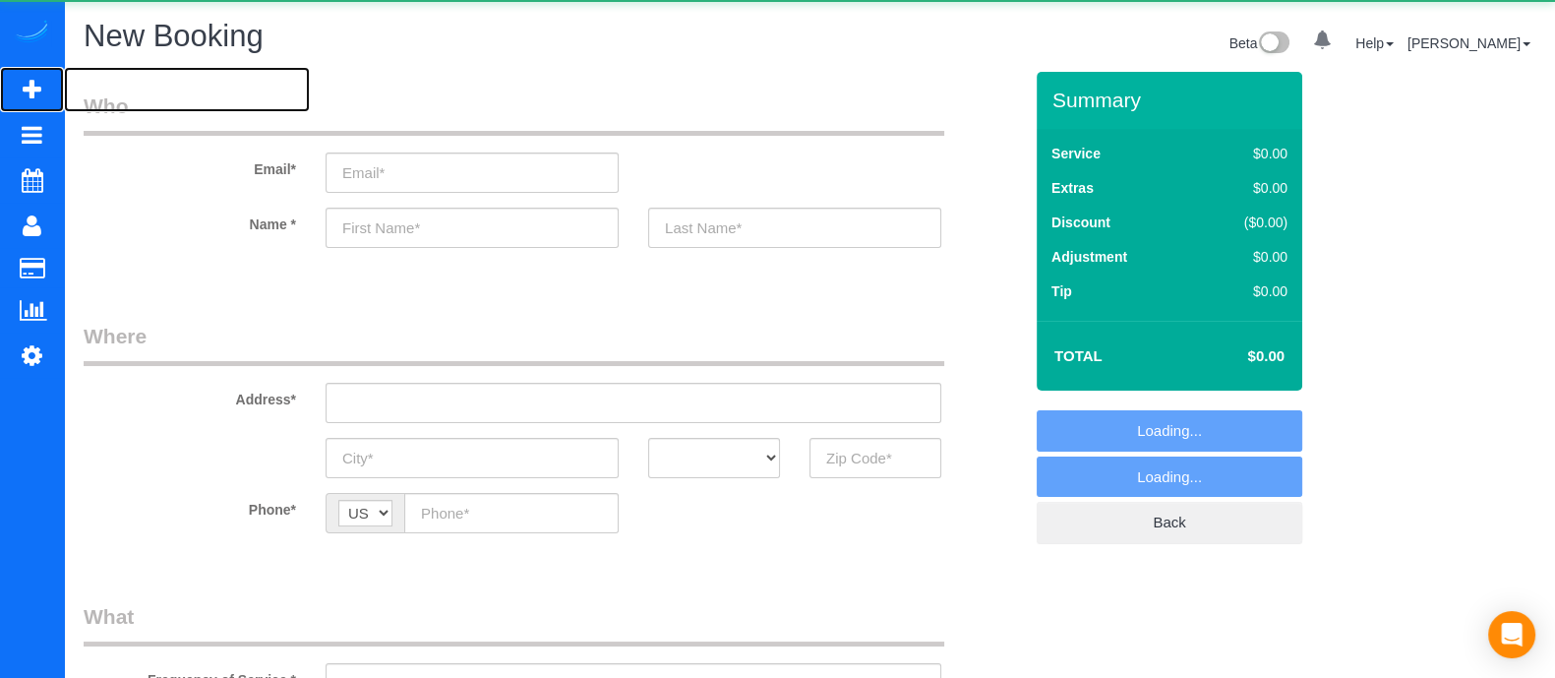
select select "object:7245"
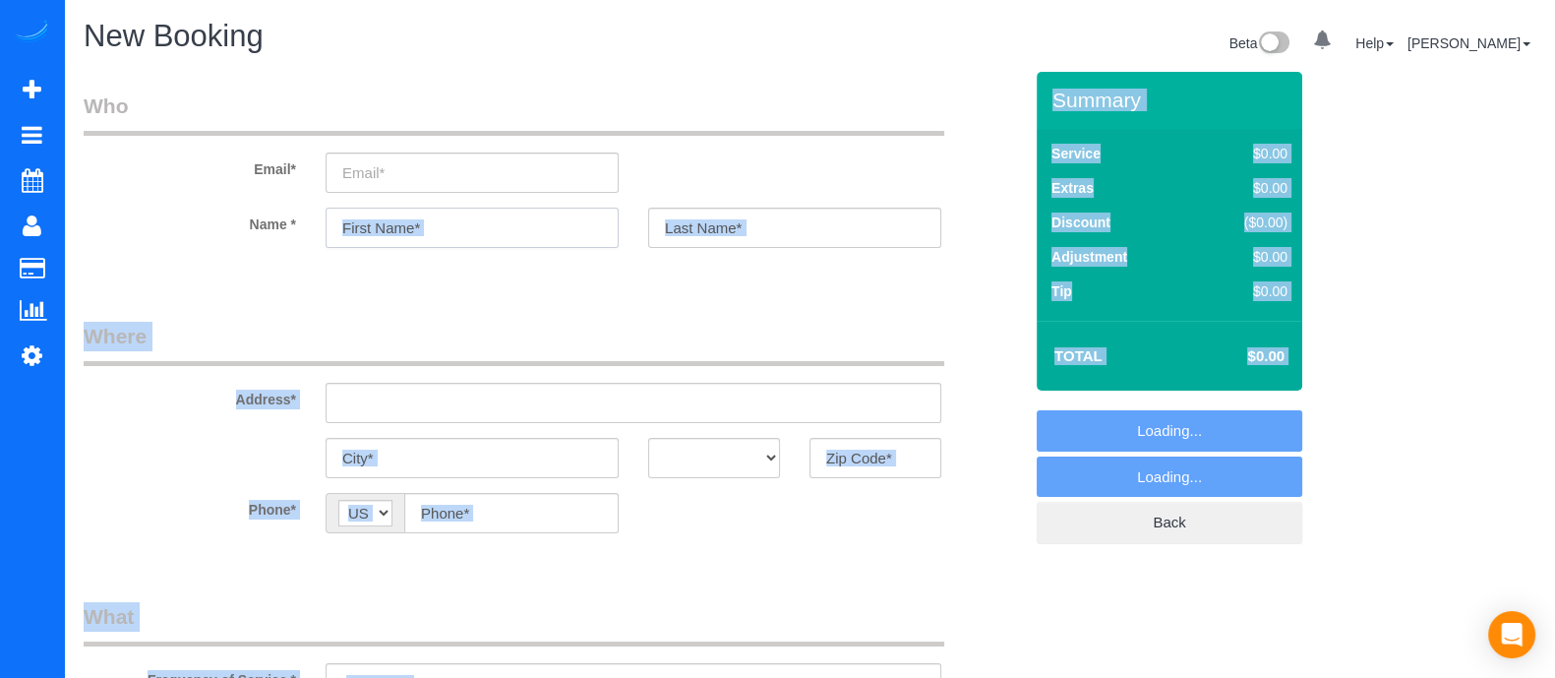
click at [542, 227] on input "text" at bounding box center [472, 228] width 293 height 40
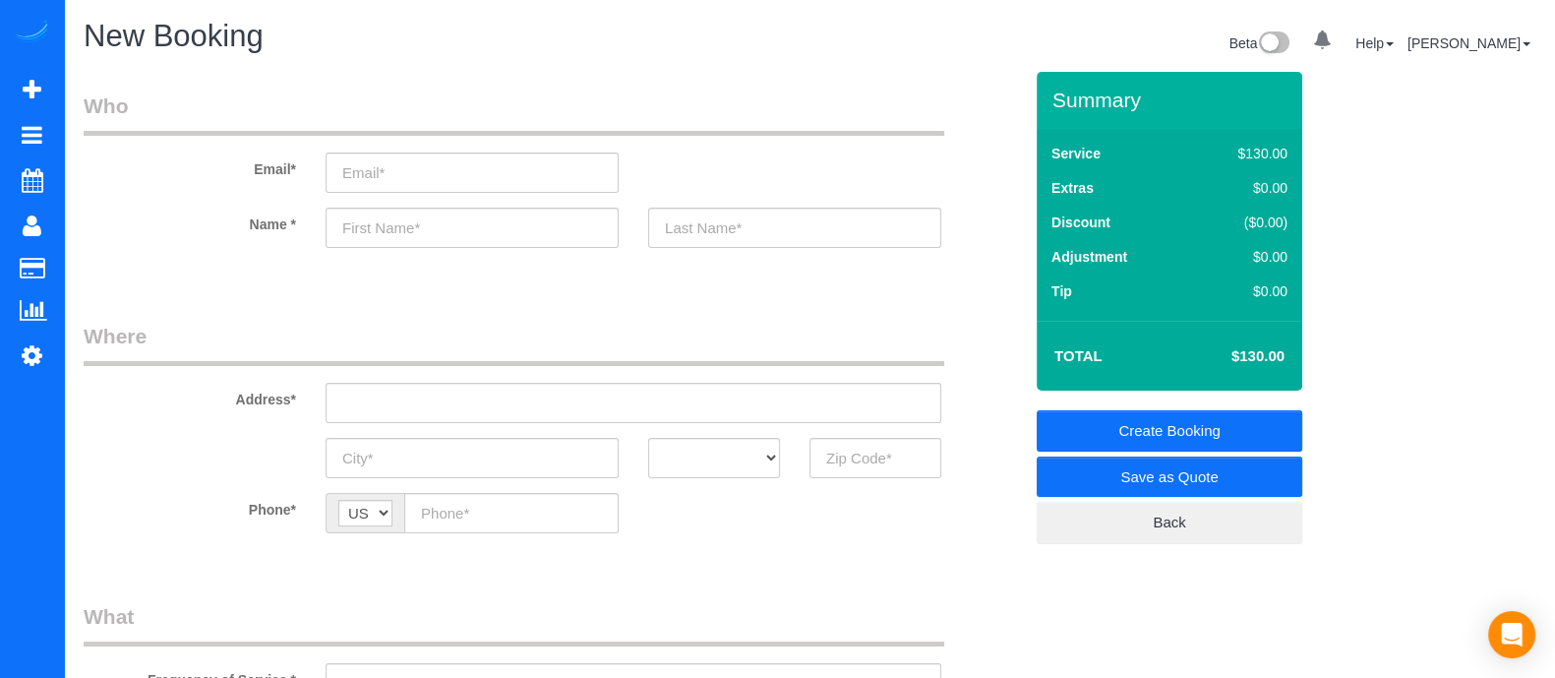
click at [456, 233] on input "text" at bounding box center [472, 228] width 293 height 40
click at [373, 216] on input "text" at bounding box center [472, 228] width 293 height 40
type input "[PERSON_NAME]"
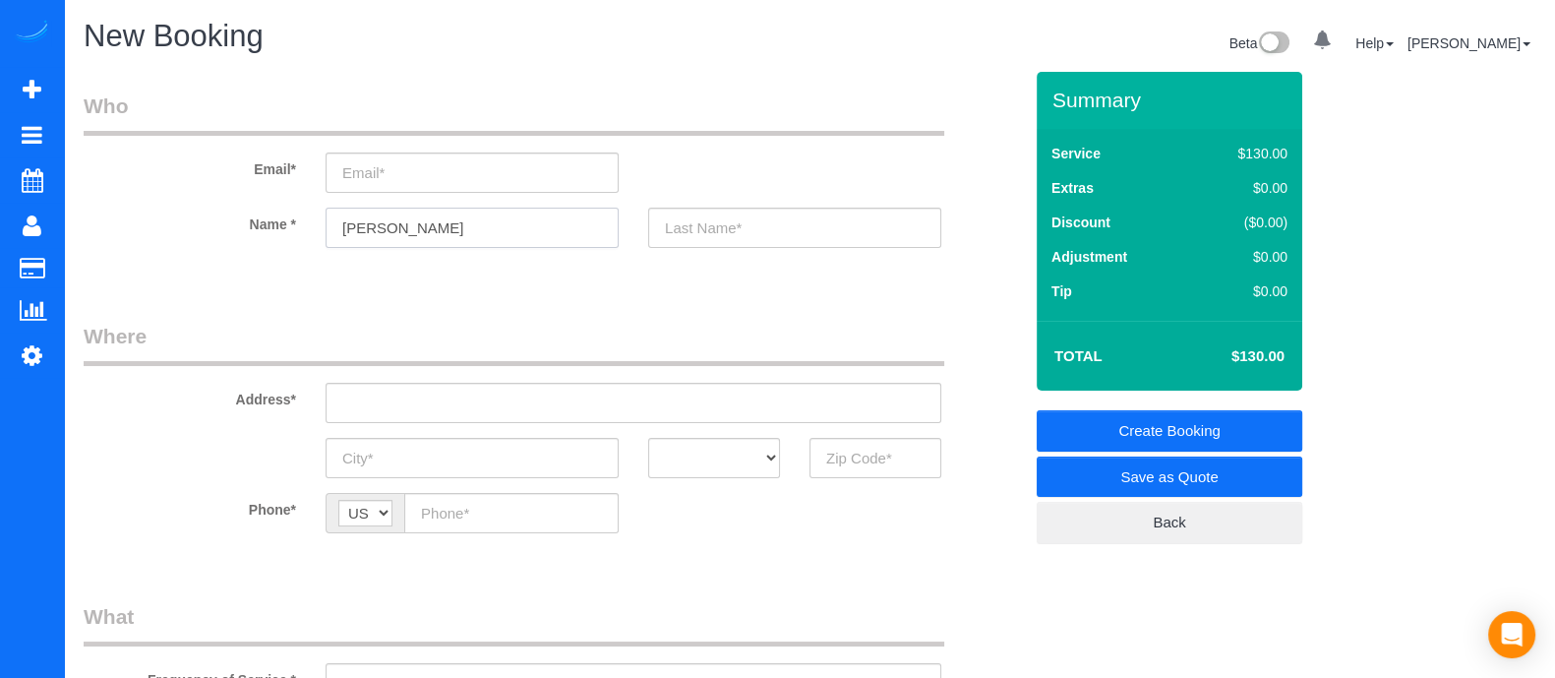
drag, startPoint x: 393, startPoint y: 233, endPoint x: 222, endPoint y: 207, distance: 172.3
click at [222, 208] on div "Name * [PERSON_NAME]" at bounding box center [553, 228] width 968 height 40
click at [503, 223] on input "S" at bounding box center [472, 228] width 293 height 40
type input "[PERSON_NAME]"
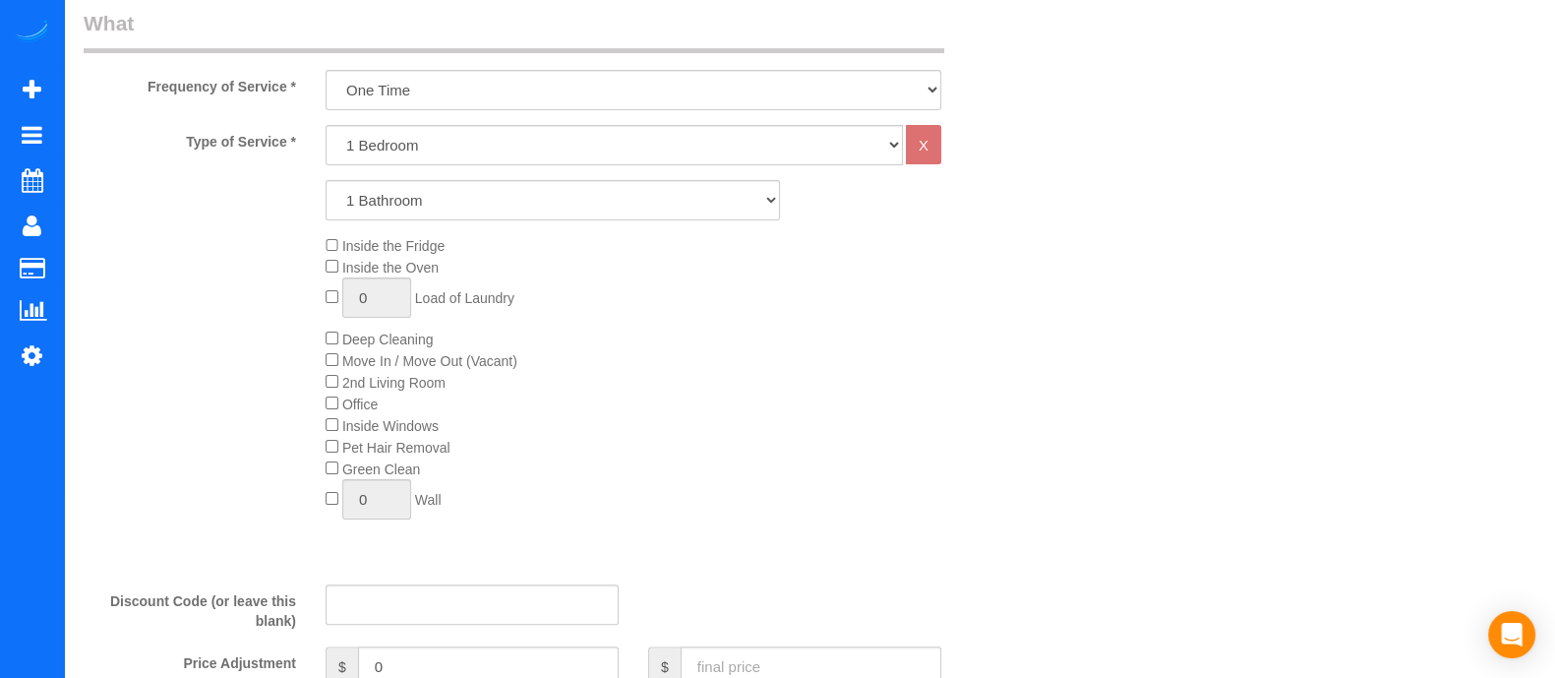
scroll to position [605, 0]
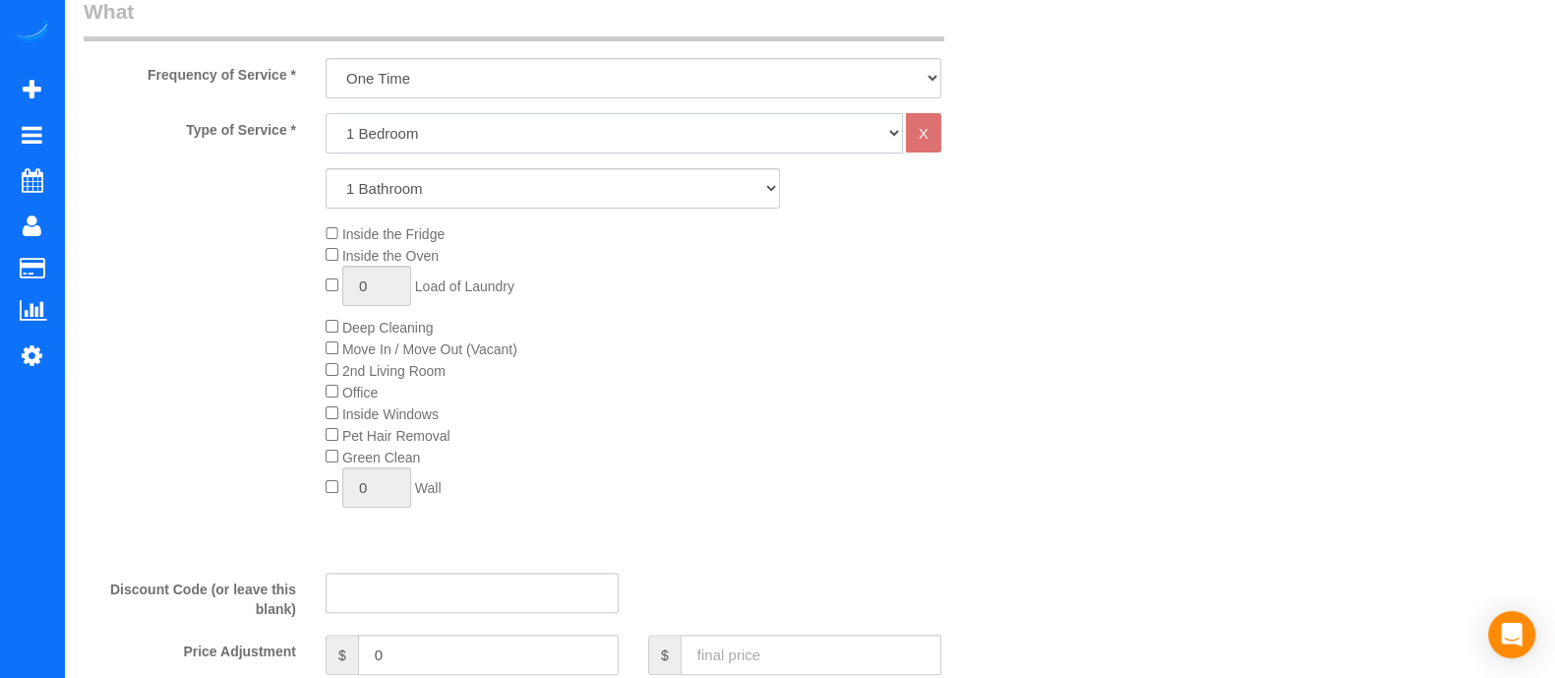
drag, startPoint x: 616, startPoint y: 123, endPoint x: 436, endPoint y: 247, distance: 218.6
click at [436, 247] on div "Type of Service * 1 Bedroom 2 Bedrooms 3 Bedrooms 4 Bedrooms 5 Bedrooms 6 Bedro…" at bounding box center [553, 335] width 939 height 445
select select "4"
click at [326, 113] on select "1 Bedroom 2 Bedrooms 3 Bedrooms 4 Bedrooms 5 Bedrooms 6 Bedrooms" at bounding box center [615, 133] width 578 height 40
click at [382, 306] on div "Type of Service * 1 Bedroom 2 Bedrooms 3 Bedrooms 4 Bedrooms 5 Bedrooms 6 Bedro…" at bounding box center [553, 335] width 939 height 445
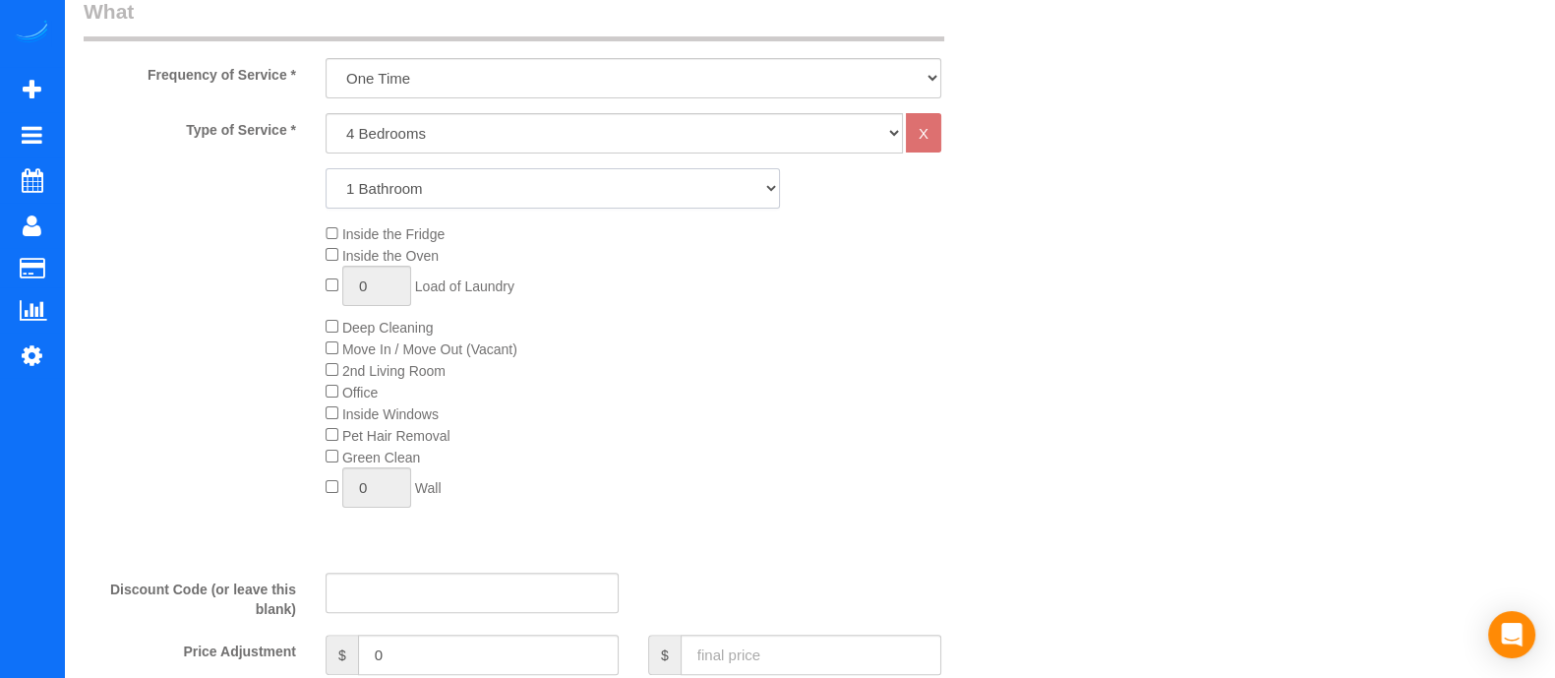
select select "4"
drag, startPoint x: 410, startPoint y: 196, endPoint x: 382, endPoint y: 306, distance: 113.8
click at [326, 168] on select "1 Bathroom 2 Bathrooms 3 Bathrooms 4 Bathrooms 5 Bathrooms 6 Bathrooms" at bounding box center [553, 188] width 455 height 40
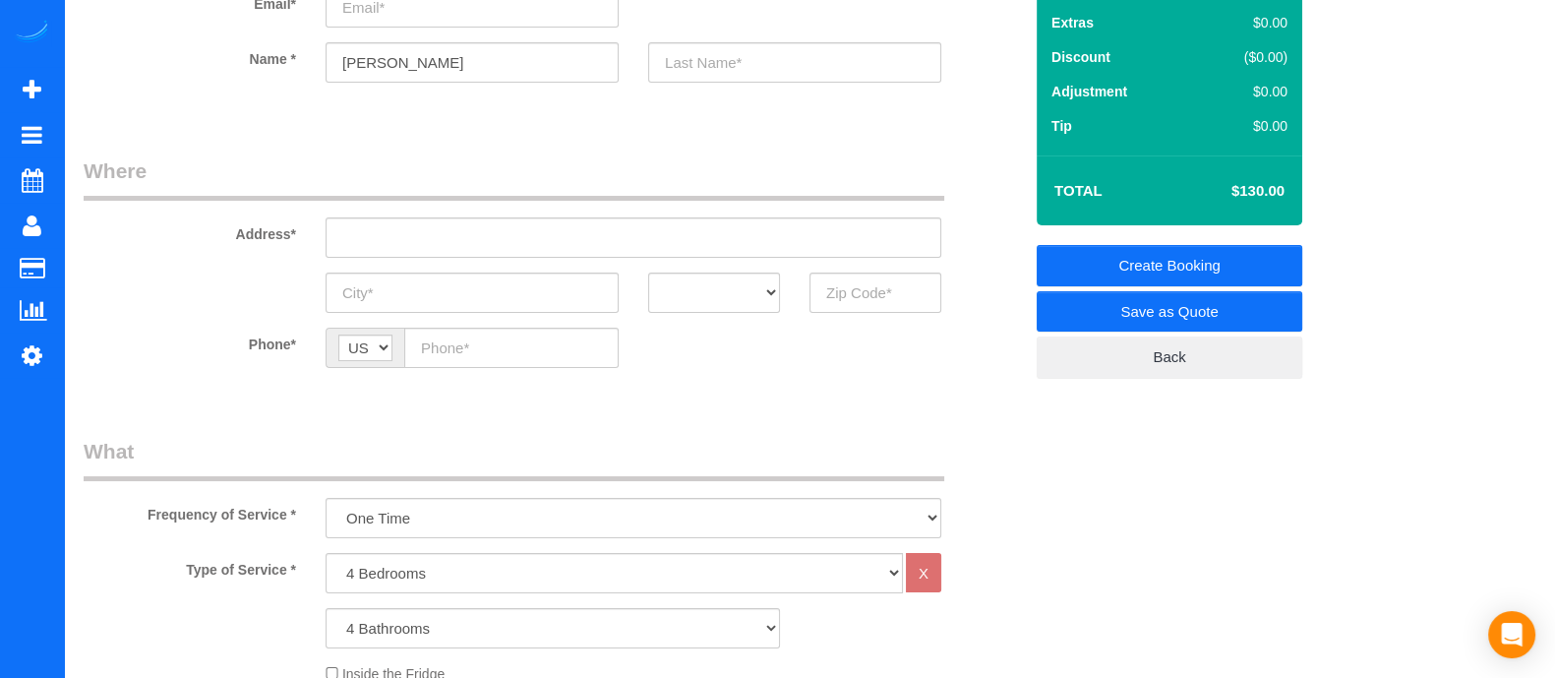
scroll to position [0, 0]
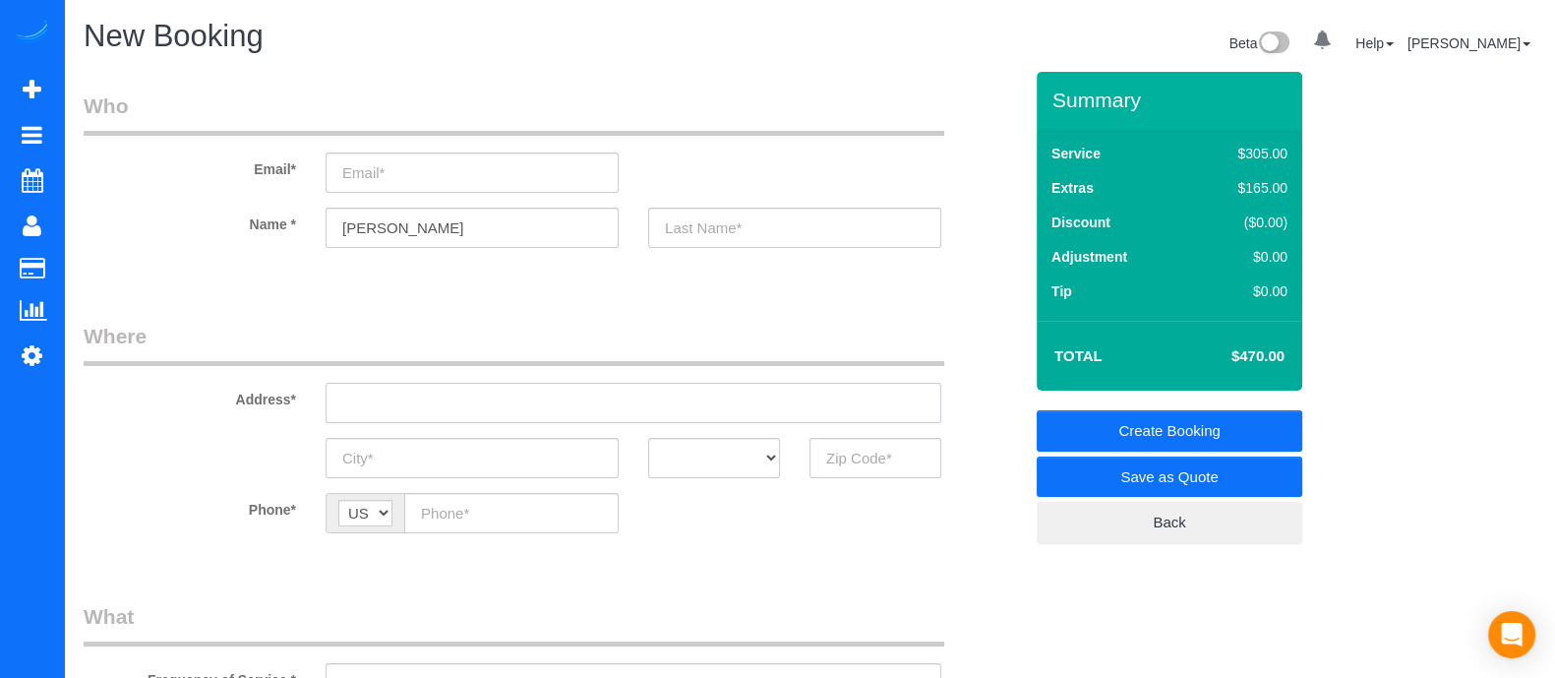
click at [639, 412] on input "text" at bounding box center [634, 403] width 616 height 40
type input "!"
drag, startPoint x: 503, startPoint y: 400, endPoint x: 269, endPoint y: 420, distance: 235.0
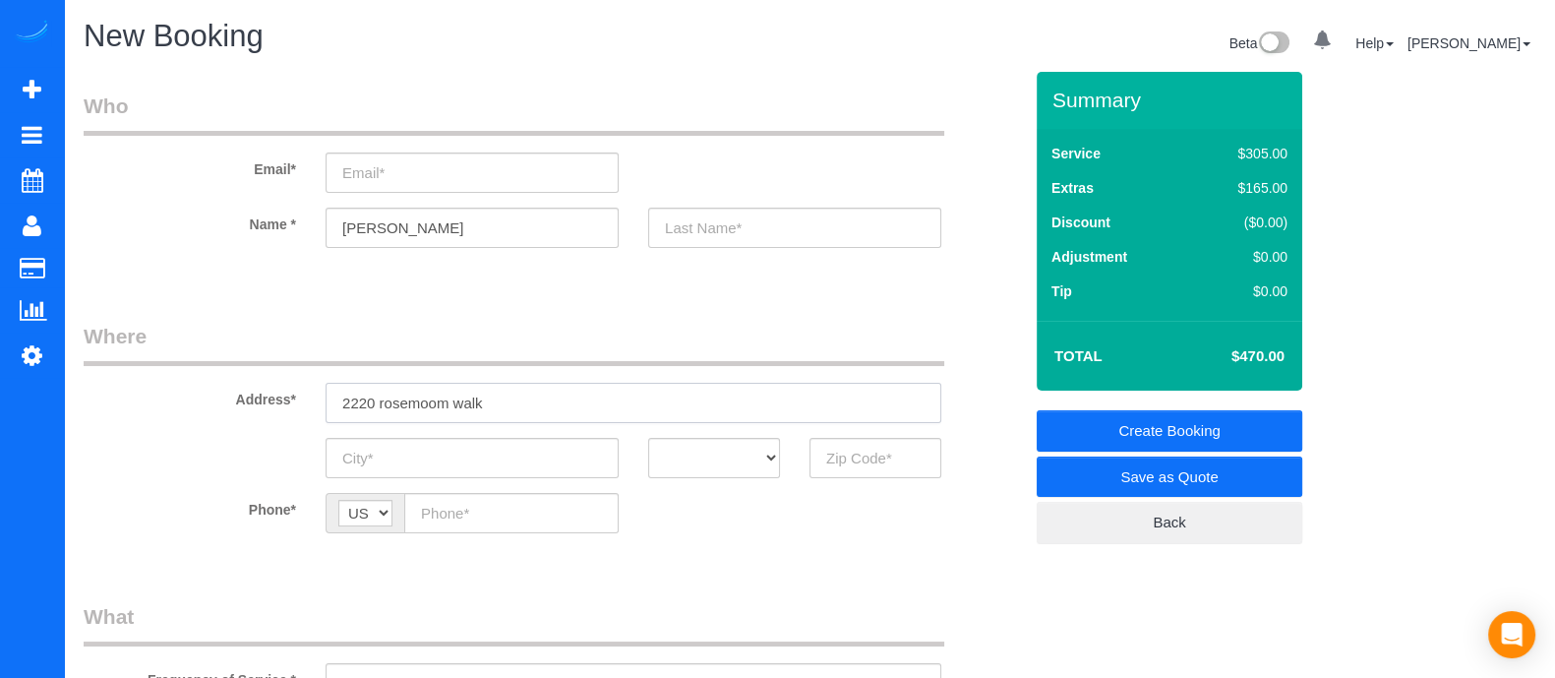
click at [269, 420] on div "Address* 2220 rosemoom walk" at bounding box center [553, 372] width 968 height 101
type input "2220 rosemoom walk"
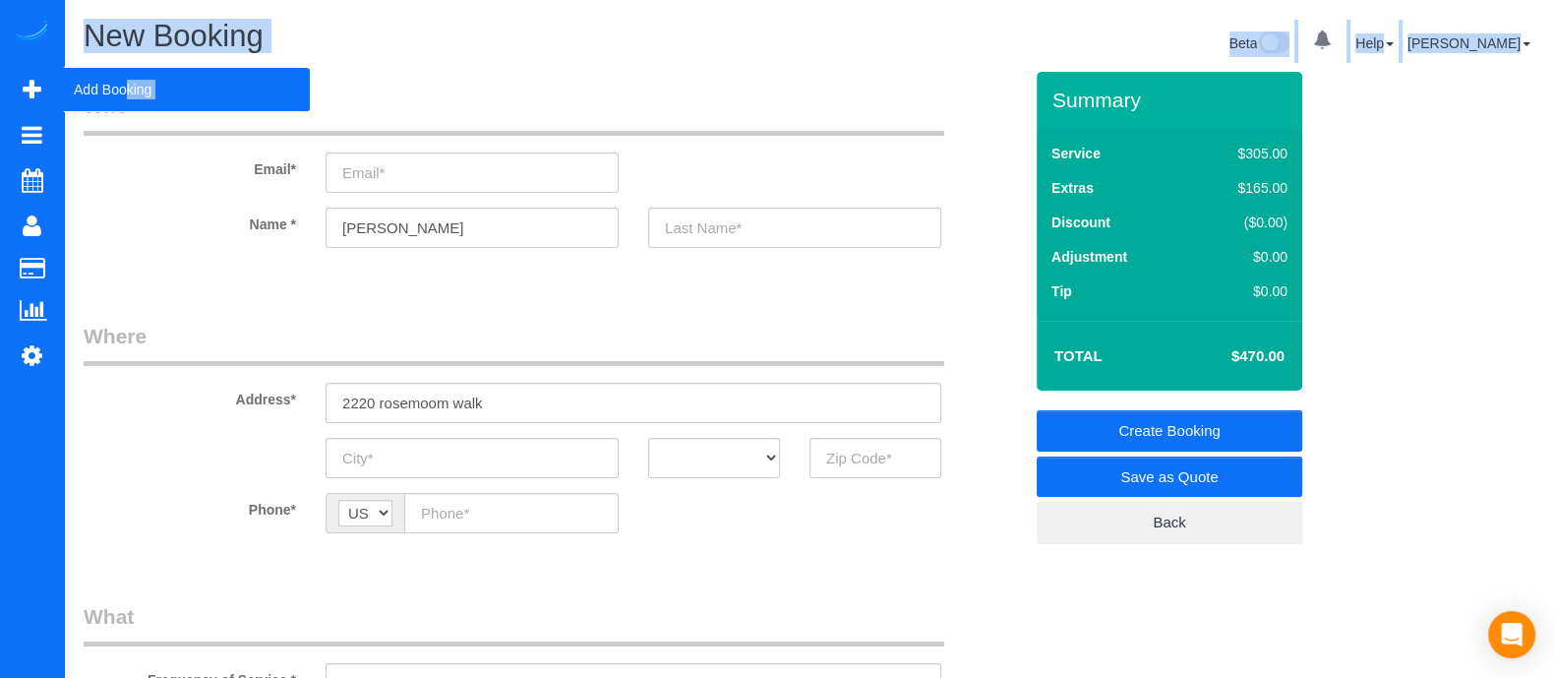
drag, startPoint x: 474, startPoint y: 6, endPoint x: 116, endPoint y: 95, distance: 369.1
click at [116, 95] on span "Add Booking" at bounding box center [187, 89] width 246 height 45
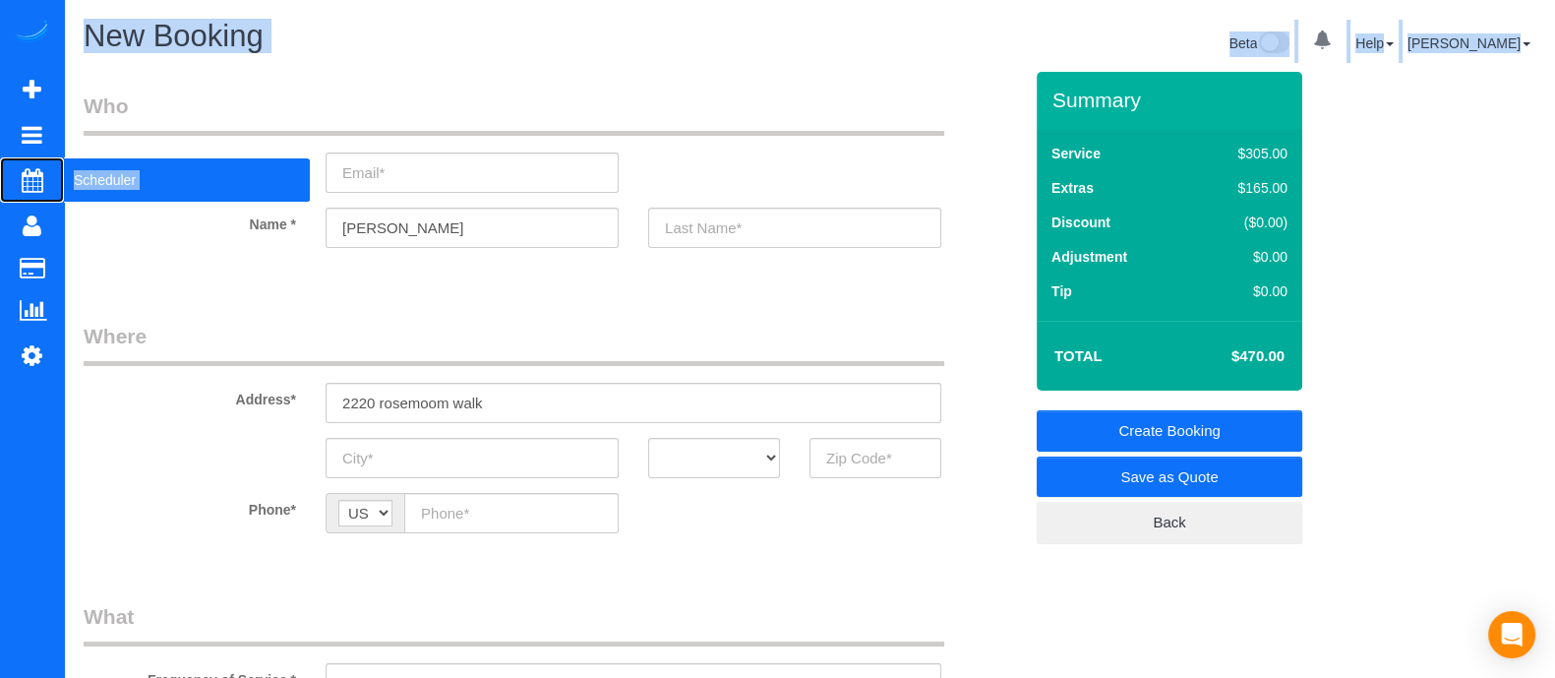
click at [129, 189] on span "Scheduler" at bounding box center [187, 179] width 246 height 45
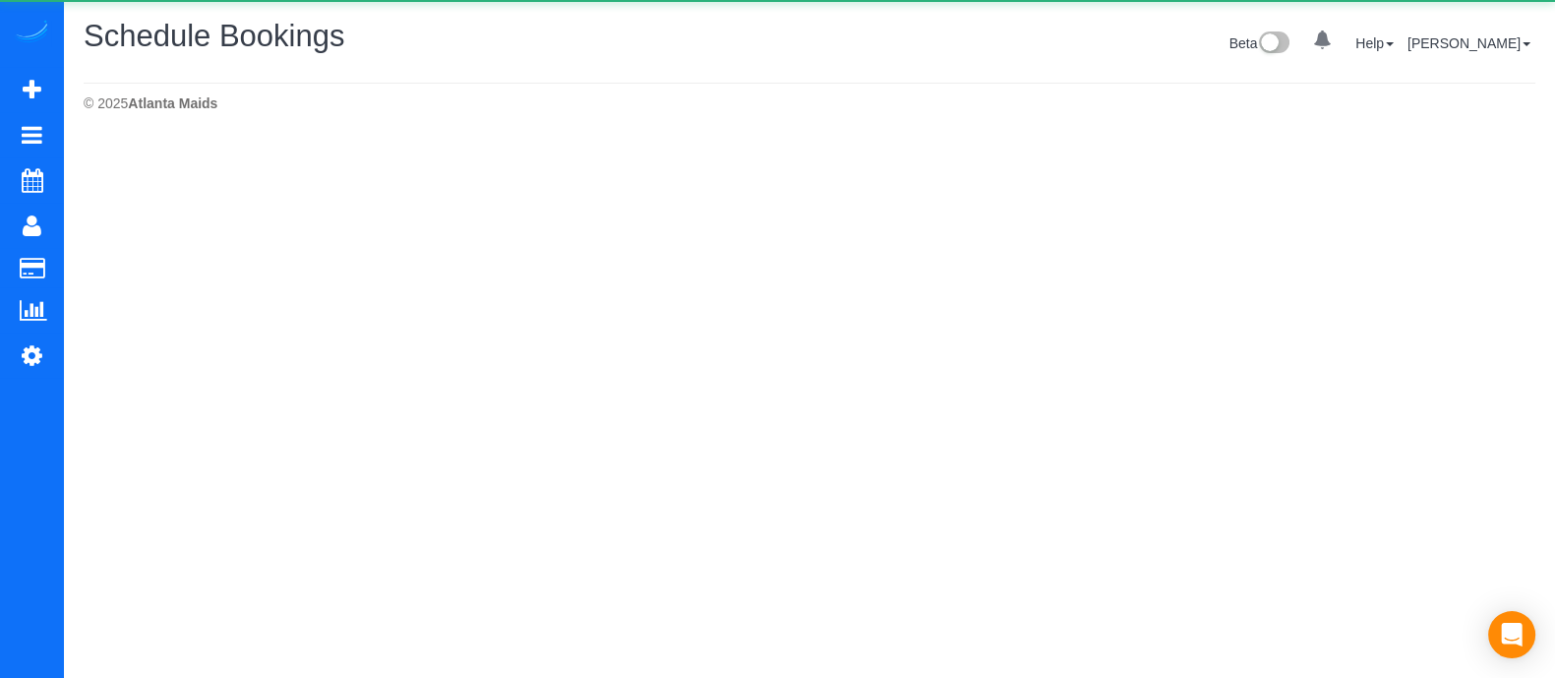
click at [340, 52] on span "Schedule Bookings" at bounding box center [214, 36] width 261 height 34
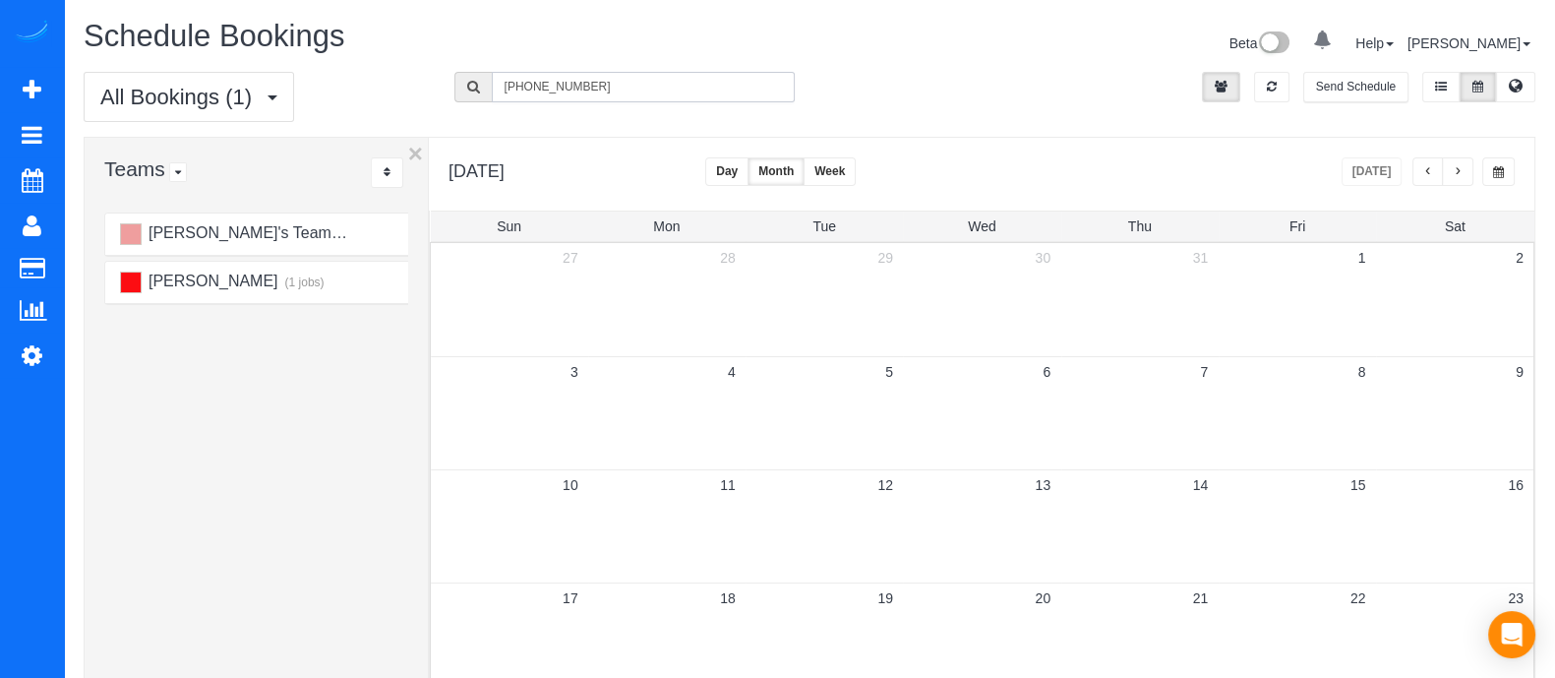
drag, startPoint x: 635, startPoint y: 83, endPoint x: 375, endPoint y: 104, distance: 260.6
click at [375, 104] on div "All Bookings (1) All Bookings Unassigned Bookings Recurring Bookings New Custom…" at bounding box center [810, 104] width 1482 height 65
paste input "706) 887-8130"
type input "[PHONE_NUMBER]"
drag, startPoint x: 601, startPoint y: 89, endPoint x: 398, endPoint y: 98, distance: 202.9
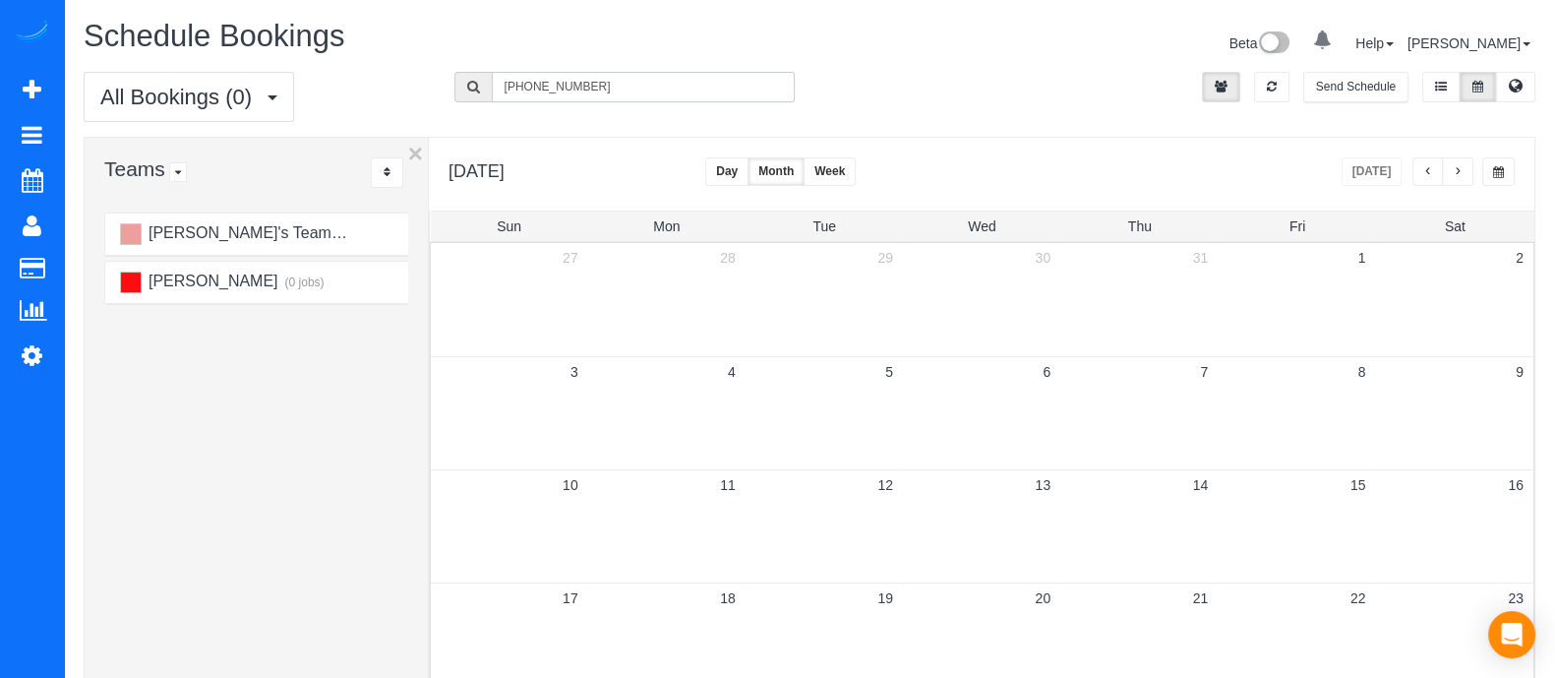
click at [398, 98] on div "All Bookings (0) All Bookings Unassigned Bookings Recurring Bookings New Custom…" at bounding box center [810, 104] width 1482 height 65
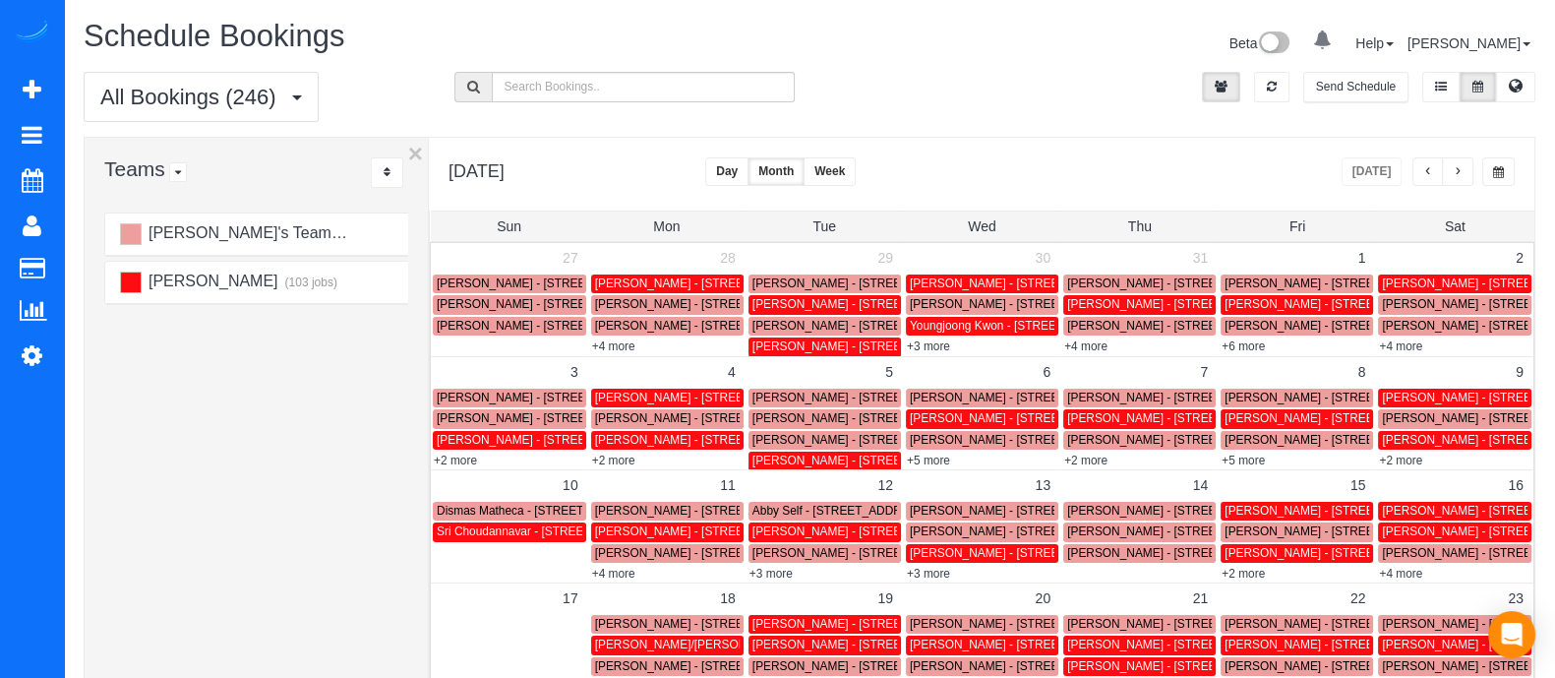
click at [1147, 199] on div "[DATE] [DATE] Day Month Week Normal Vertical Horizontal" at bounding box center [982, 174] width 1106 height 73
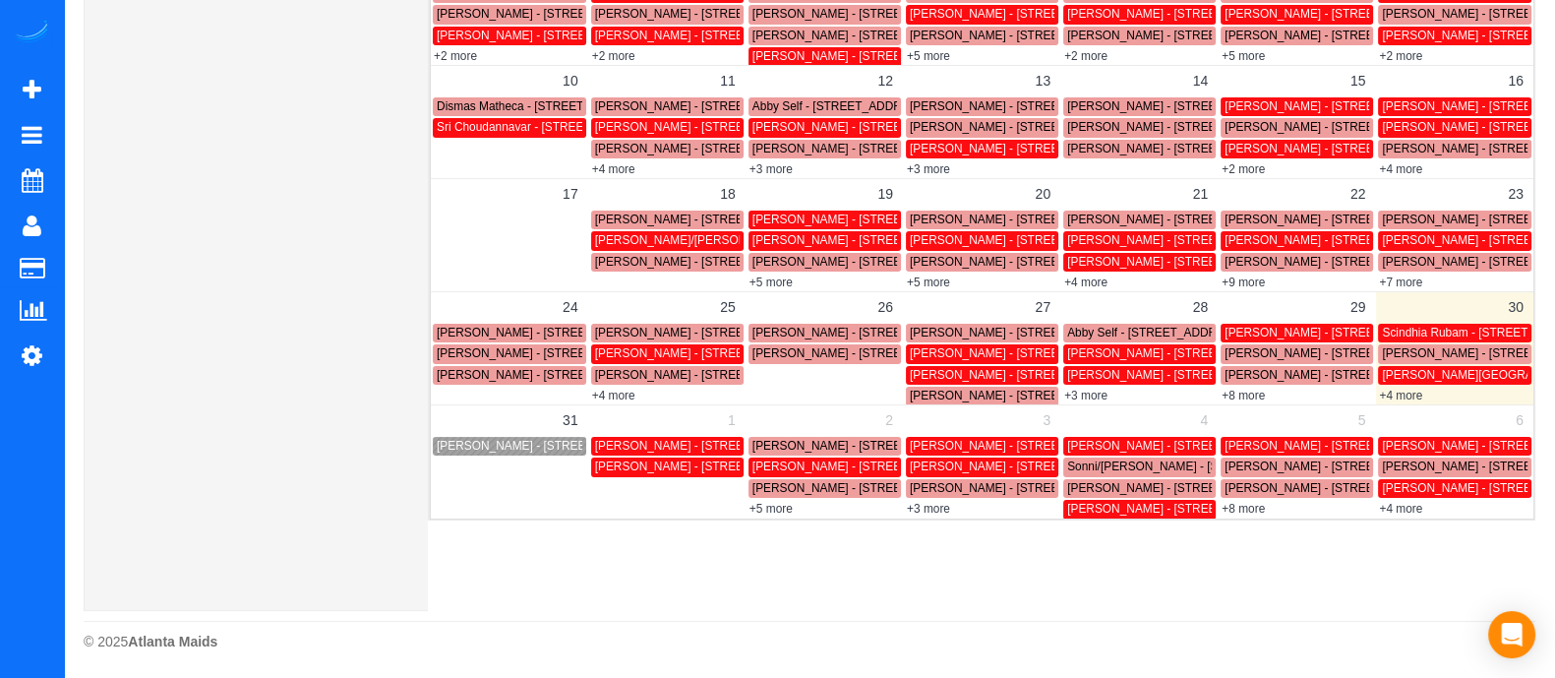
click at [545, 451] on span "[PERSON_NAME] - [STREET_ADDRESS]" at bounding box center [548, 446] width 222 height 14
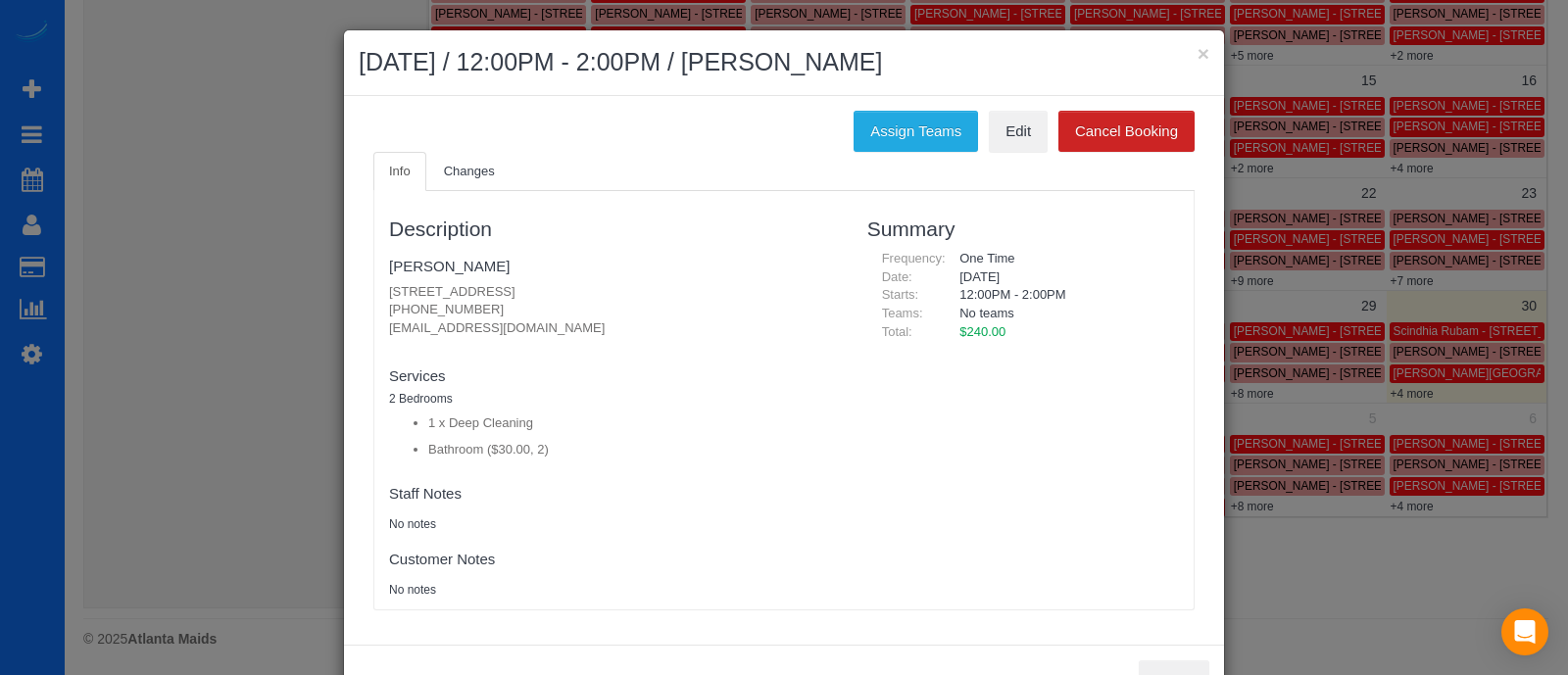
click at [916, 151] on ul "Info Changes" at bounding box center [784, 171] width 821 height 40
click at [912, 132] on button "Assign Teams" at bounding box center [915, 130] width 125 height 41
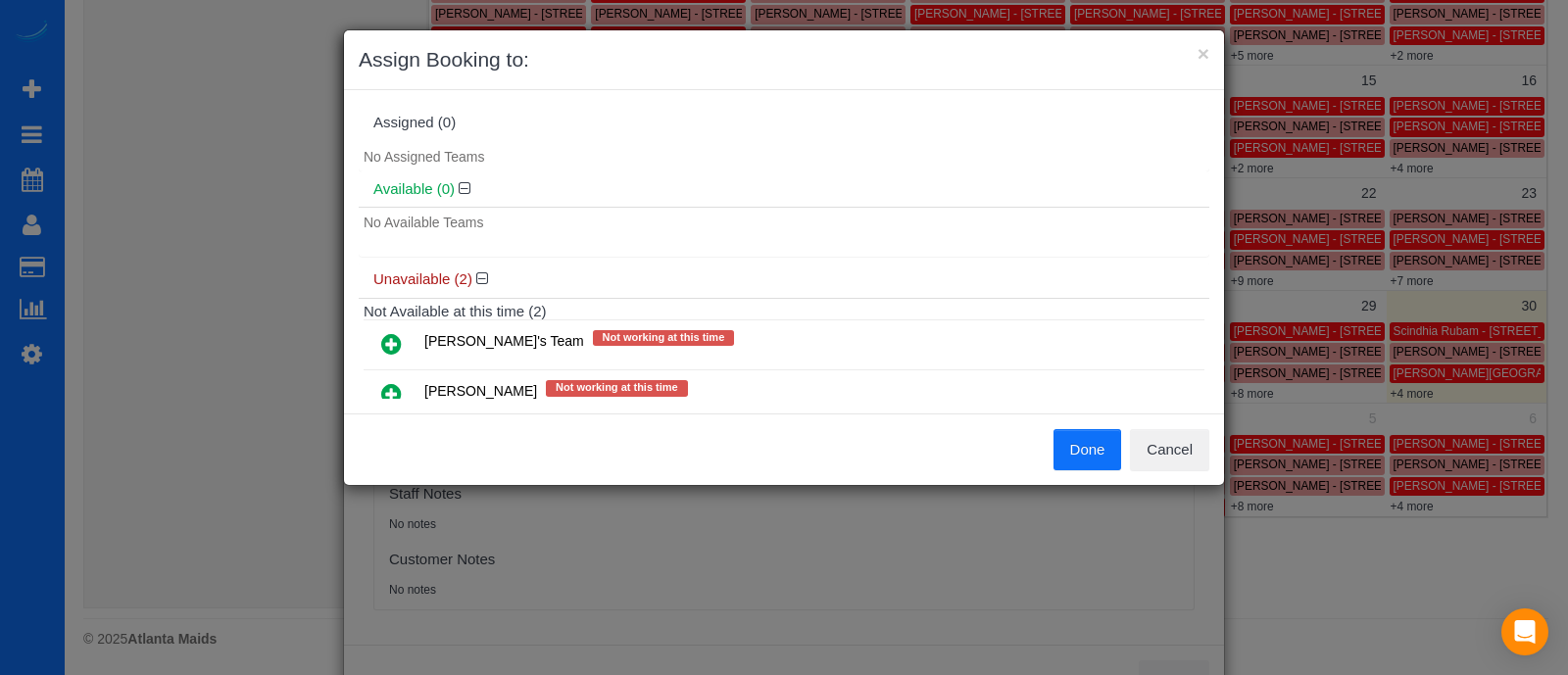
click at [394, 340] on icon at bounding box center [392, 344] width 21 height 24
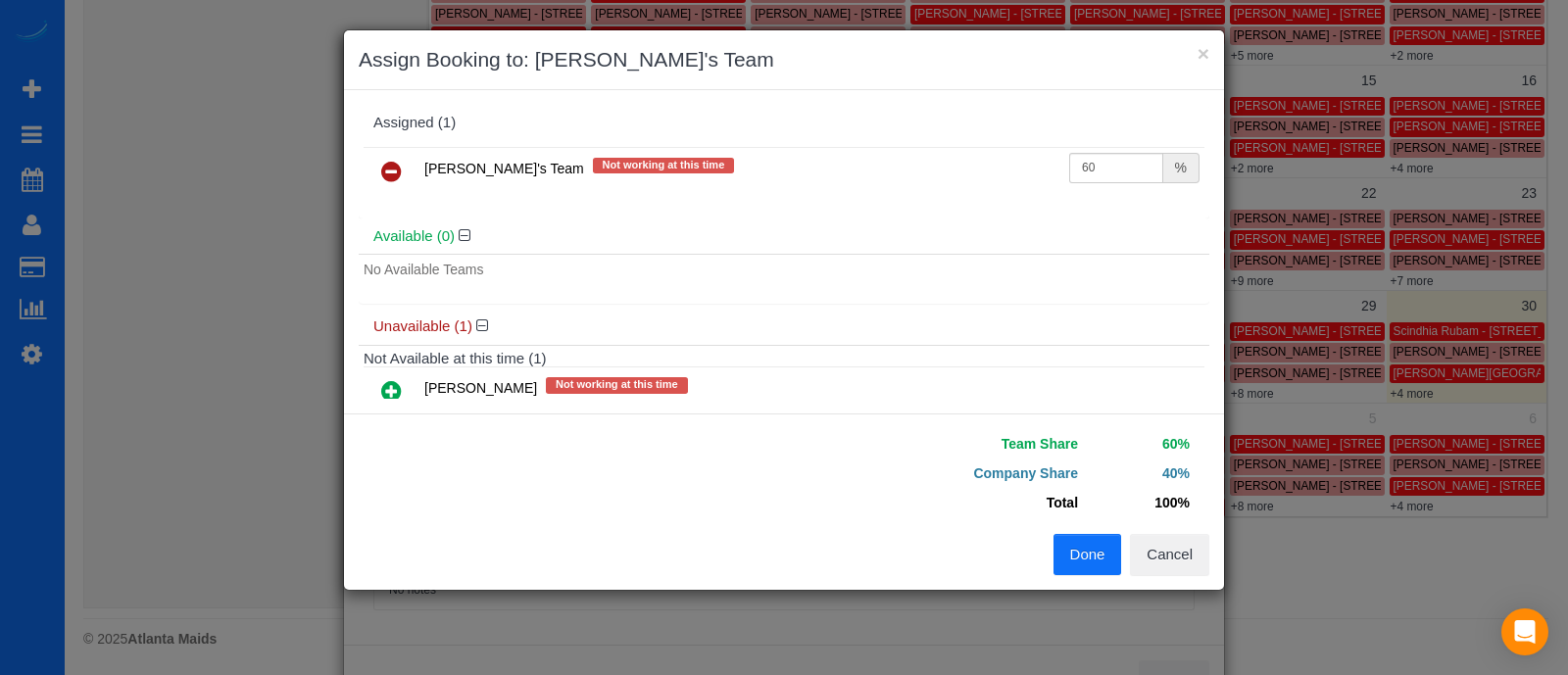
click at [1081, 560] on button "Done" at bounding box center [1088, 554] width 69 height 41
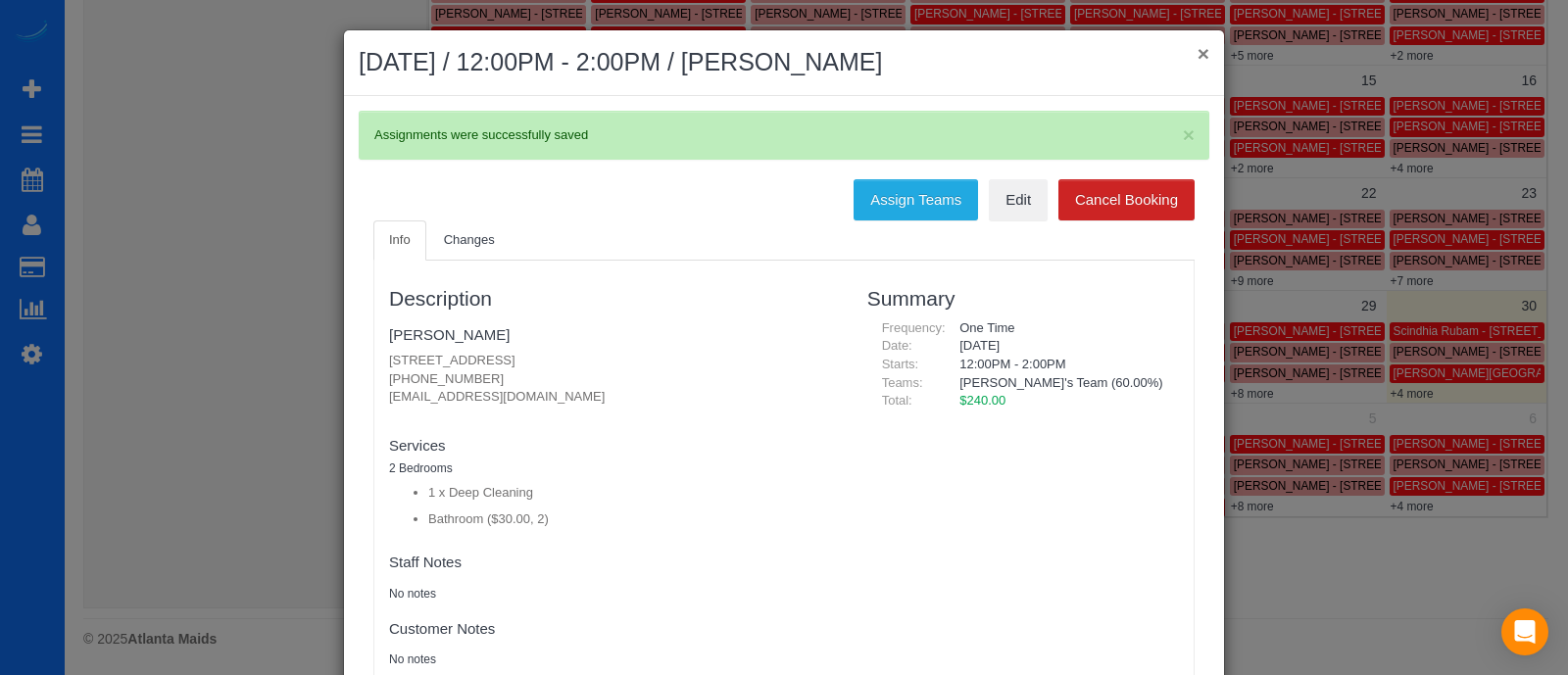
click at [1197, 56] on button "×" at bounding box center [1203, 53] width 12 height 21
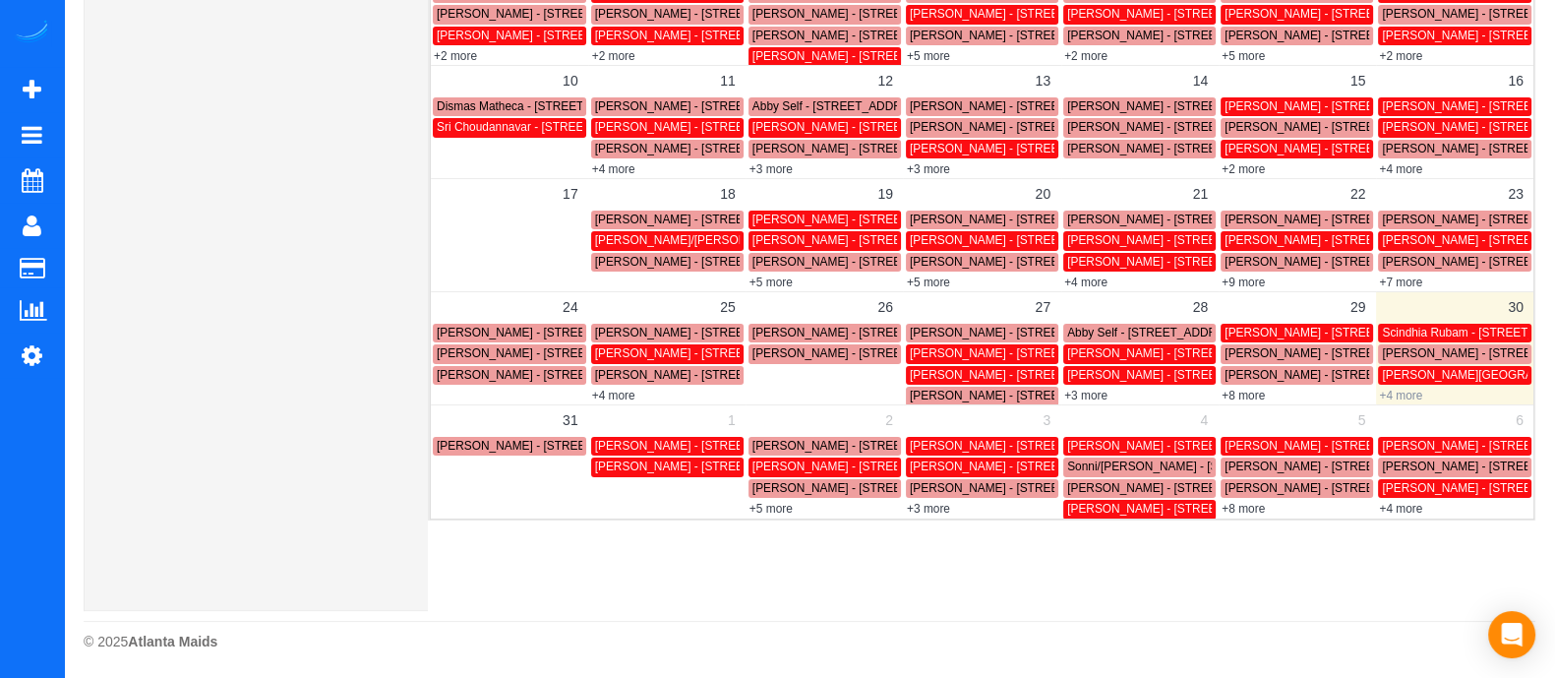
click at [1392, 389] on link "+4 more" at bounding box center [1400, 396] width 43 height 14
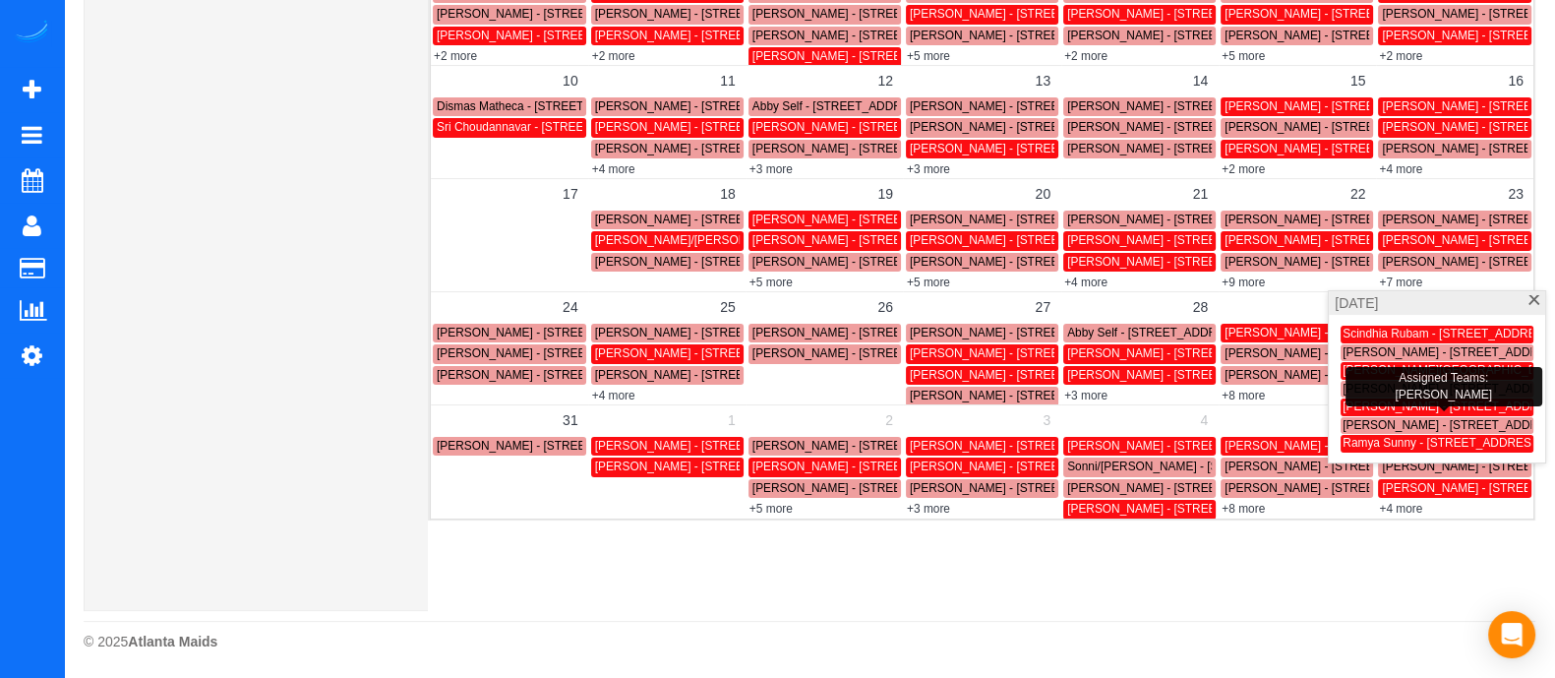
click at [1381, 410] on span "[PERSON_NAME] - [STREET_ADDRESS]" at bounding box center [1454, 406] width 222 height 14
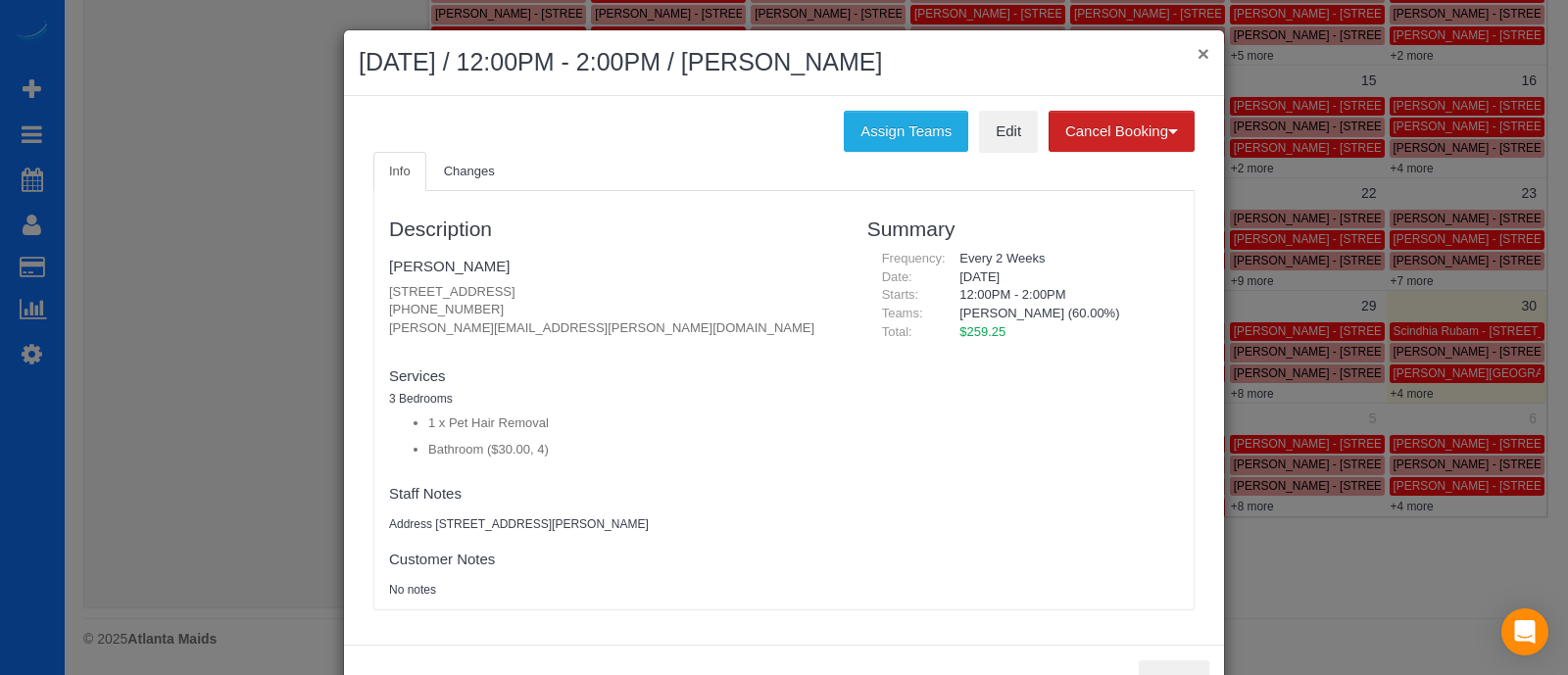
click at [1197, 56] on button "×" at bounding box center [1203, 53] width 12 height 21
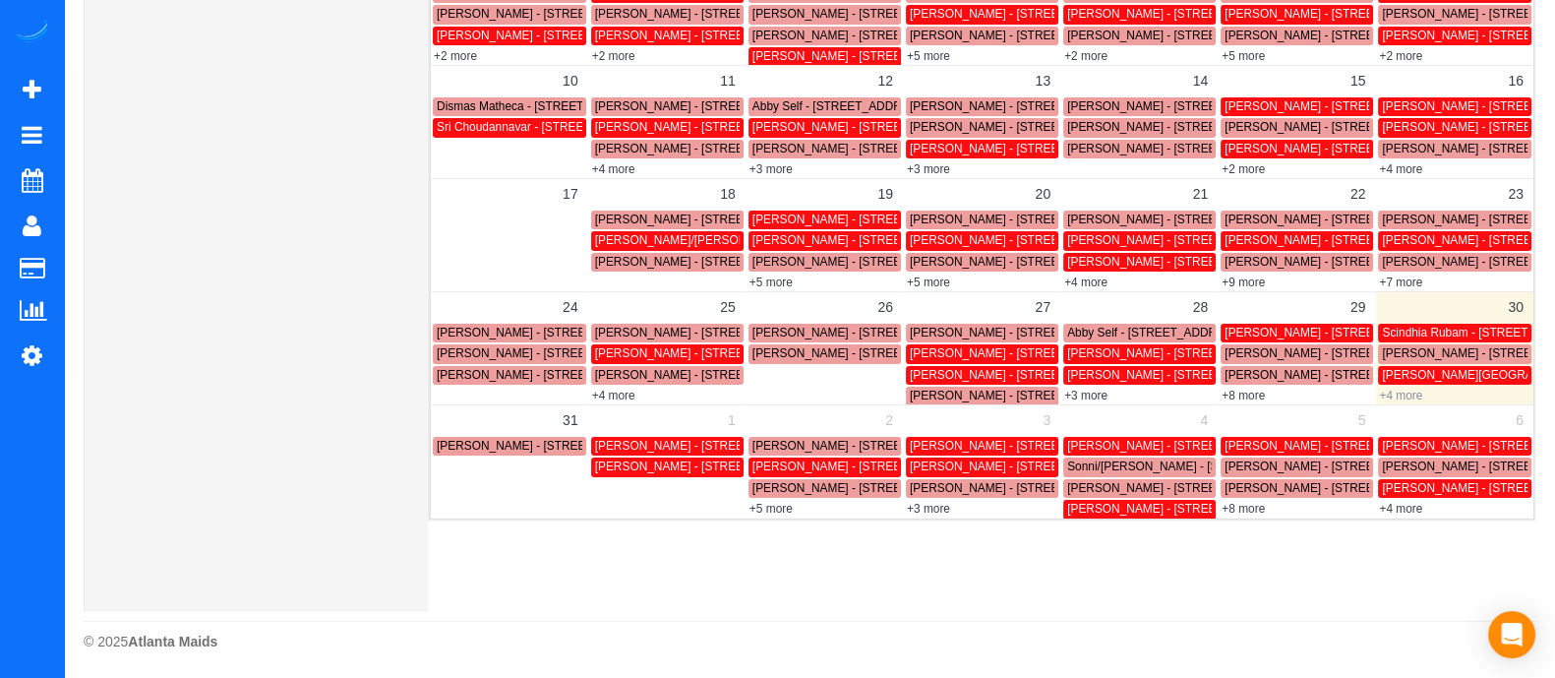
click at [1404, 396] on link "+4 more" at bounding box center [1400, 396] width 43 height 14
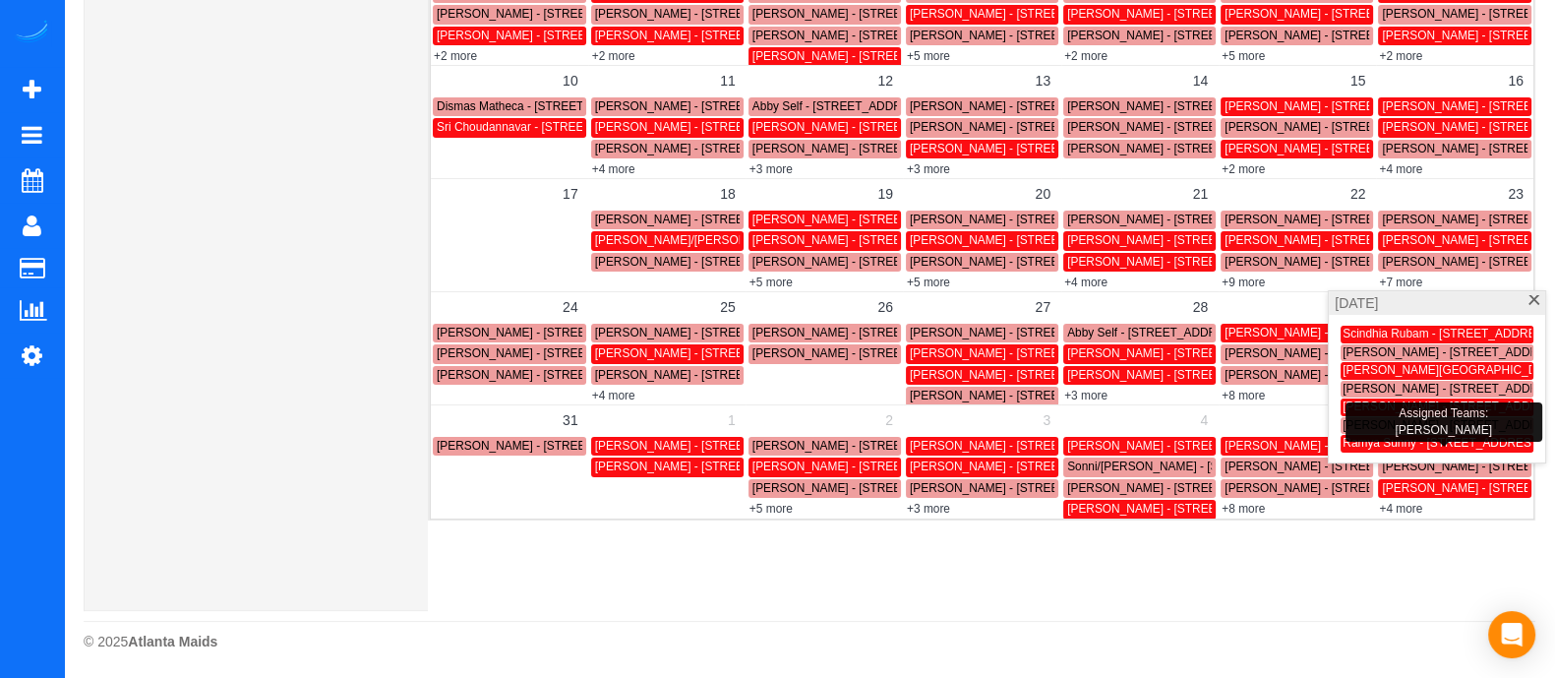
click at [1387, 438] on span "Ramya Sunny - [STREET_ADDRESS]" at bounding box center [1443, 443] width 200 height 14
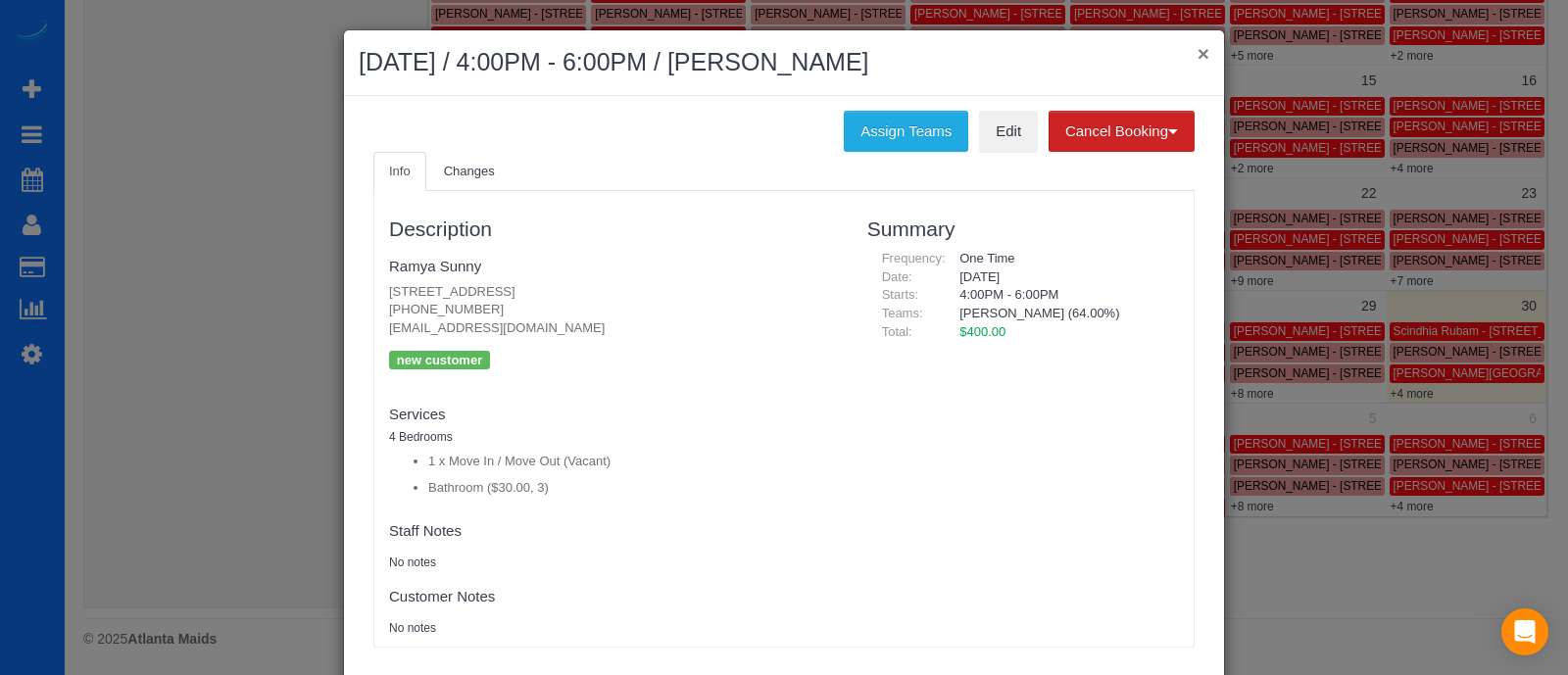
click at [1197, 52] on button "×" at bounding box center [1203, 53] width 12 height 21
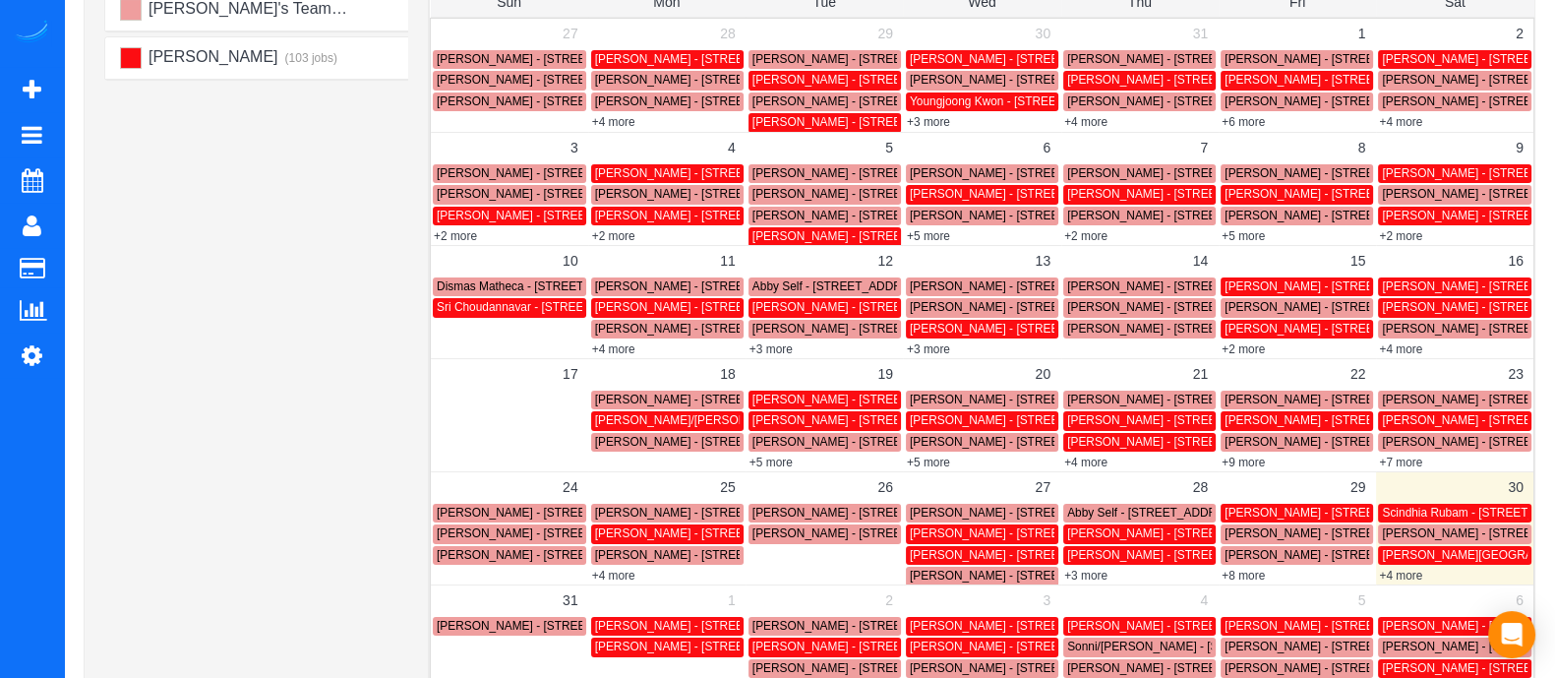
scroll to position [2, 0]
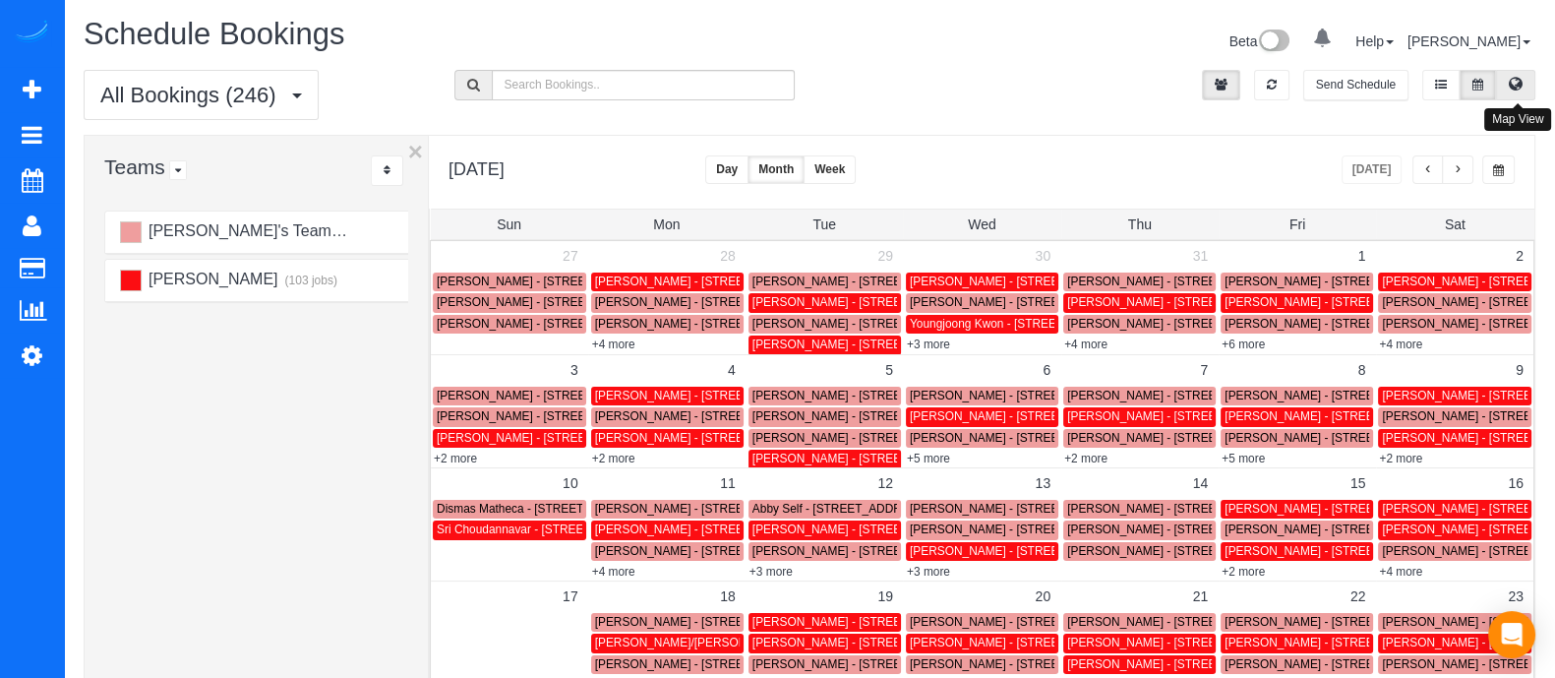
click at [1515, 94] on button at bounding box center [1515, 85] width 39 height 30
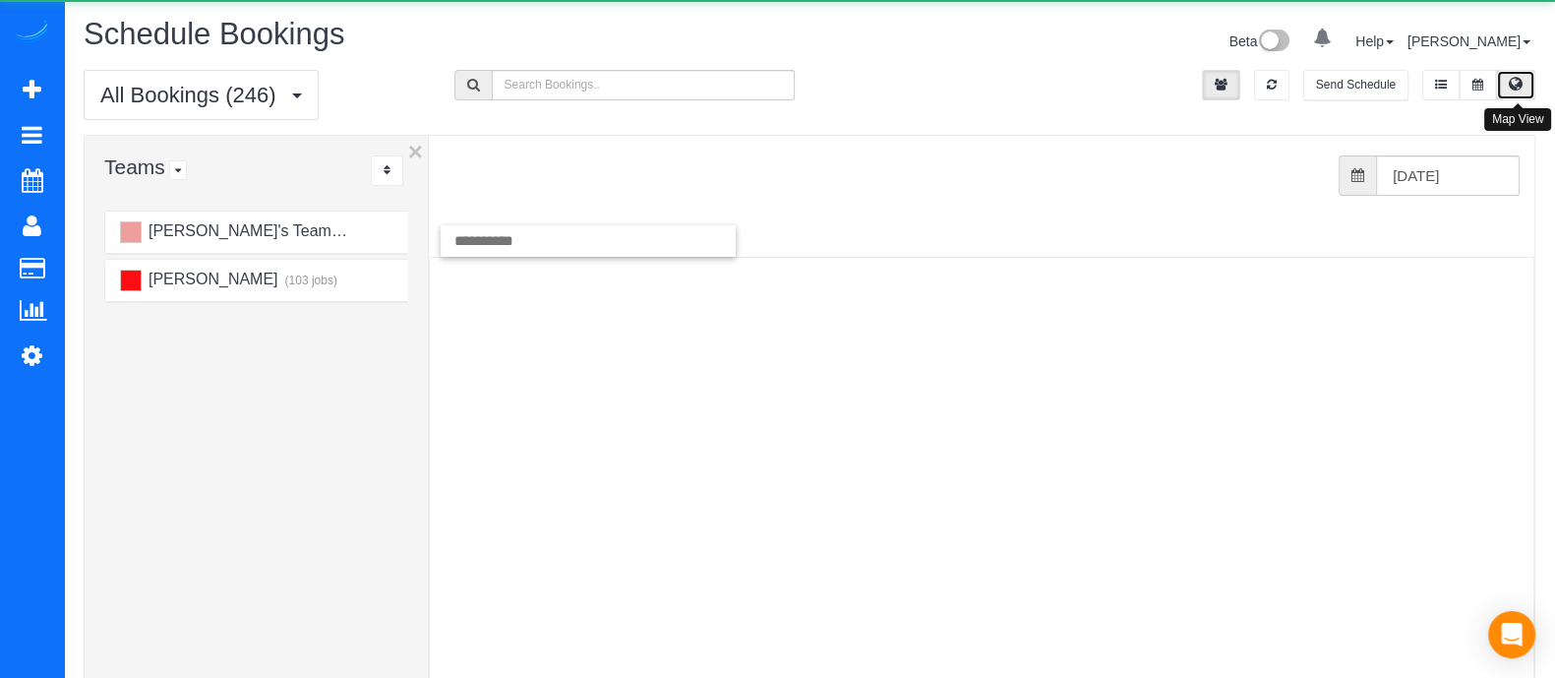
scroll to position [0, 0]
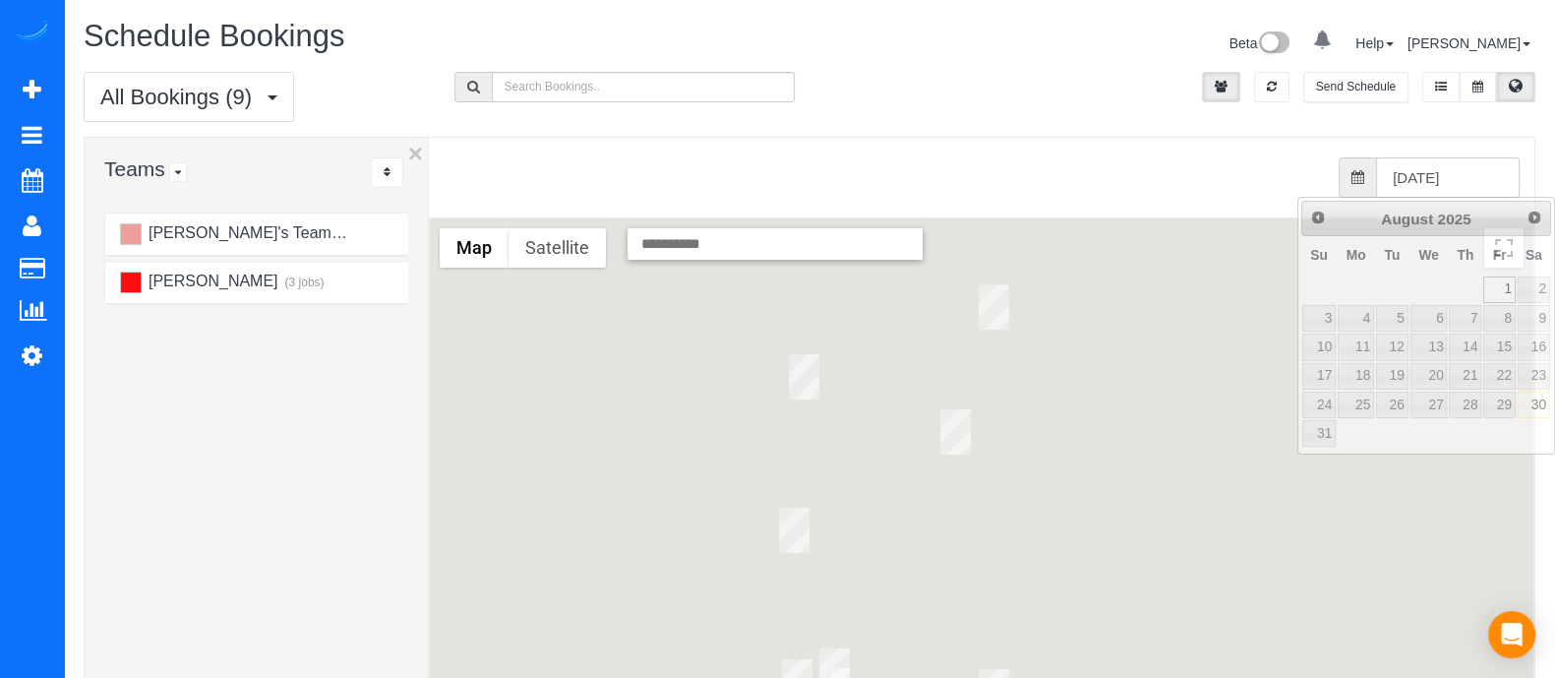
click at [1468, 169] on input "[DATE]" at bounding box center [1448, 177] width 144 height 40
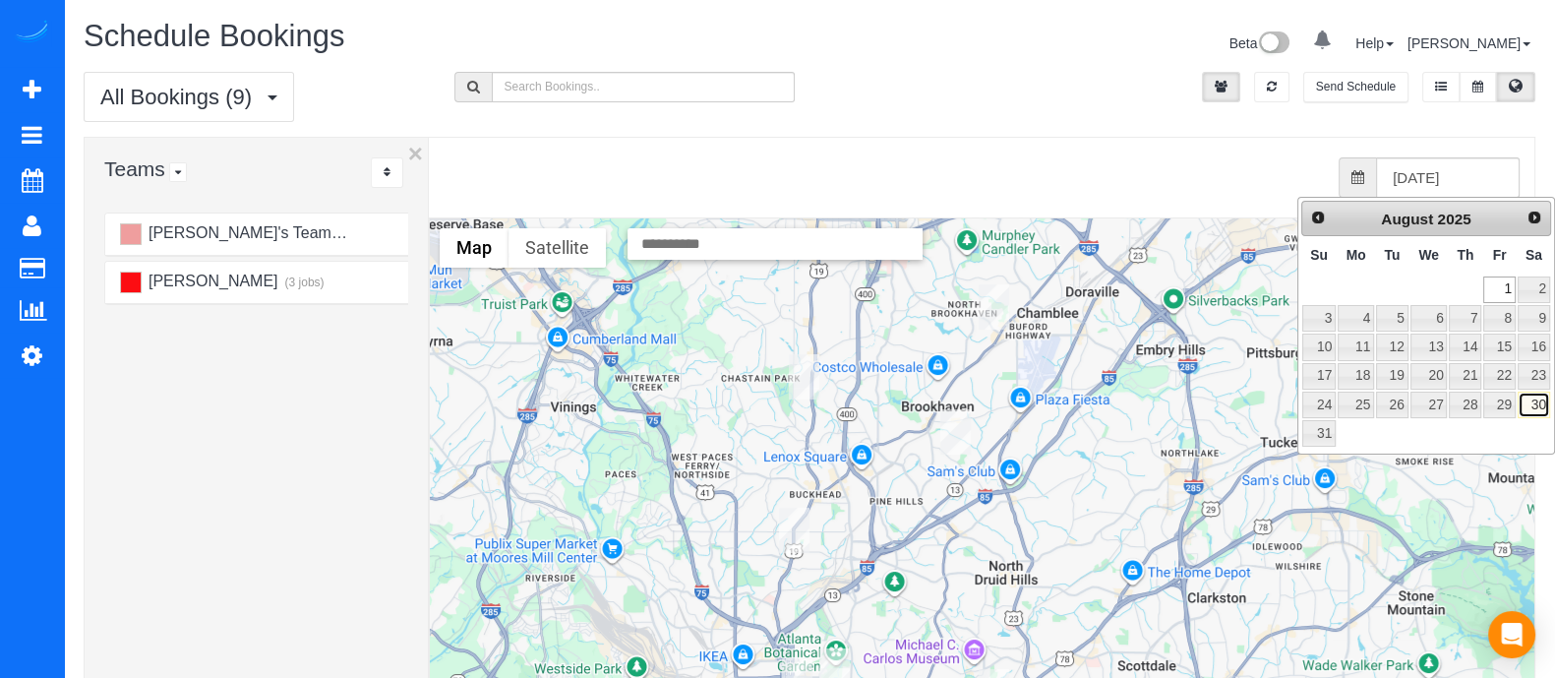
click at [1531, 396] on link "30" at bounding box center [1534, 405] width 32 height 27
type input "[DATE]"
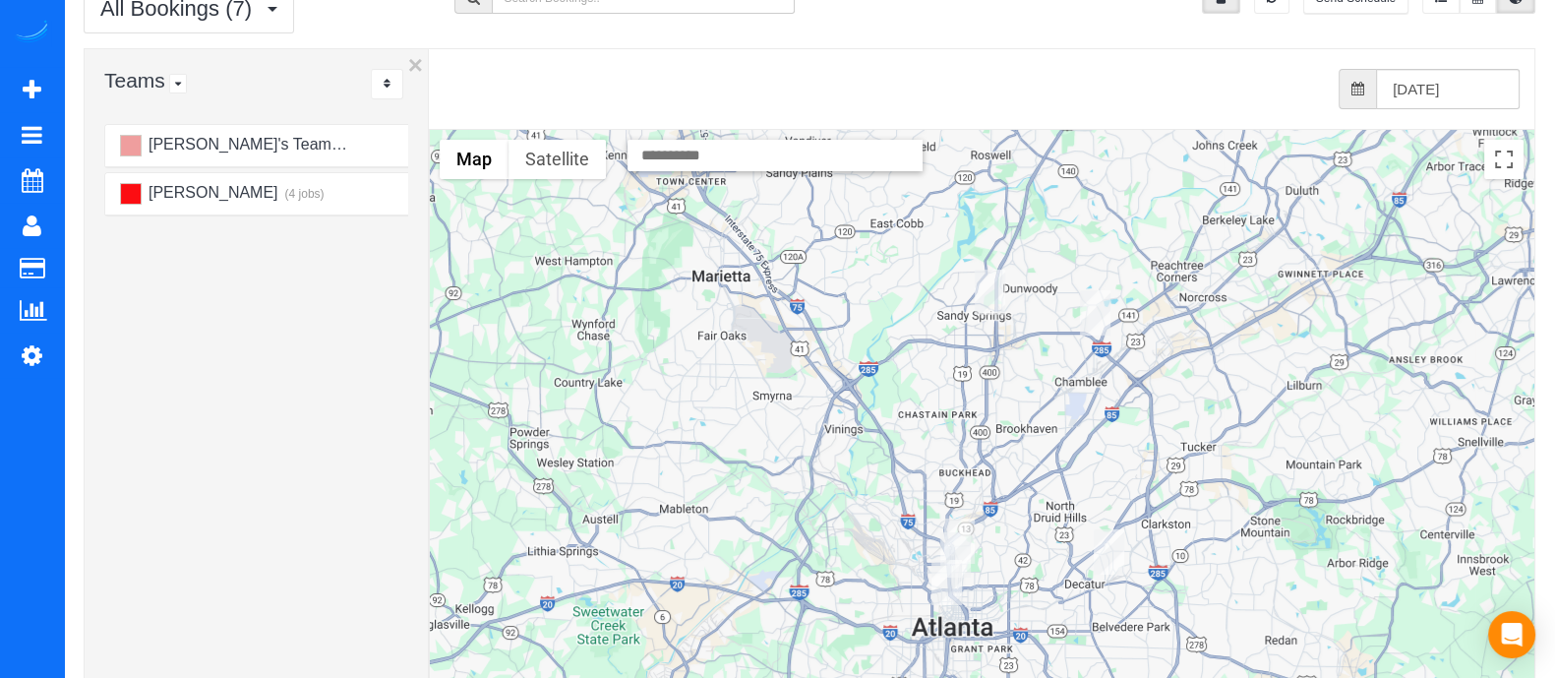
scroll to position [102, 0]
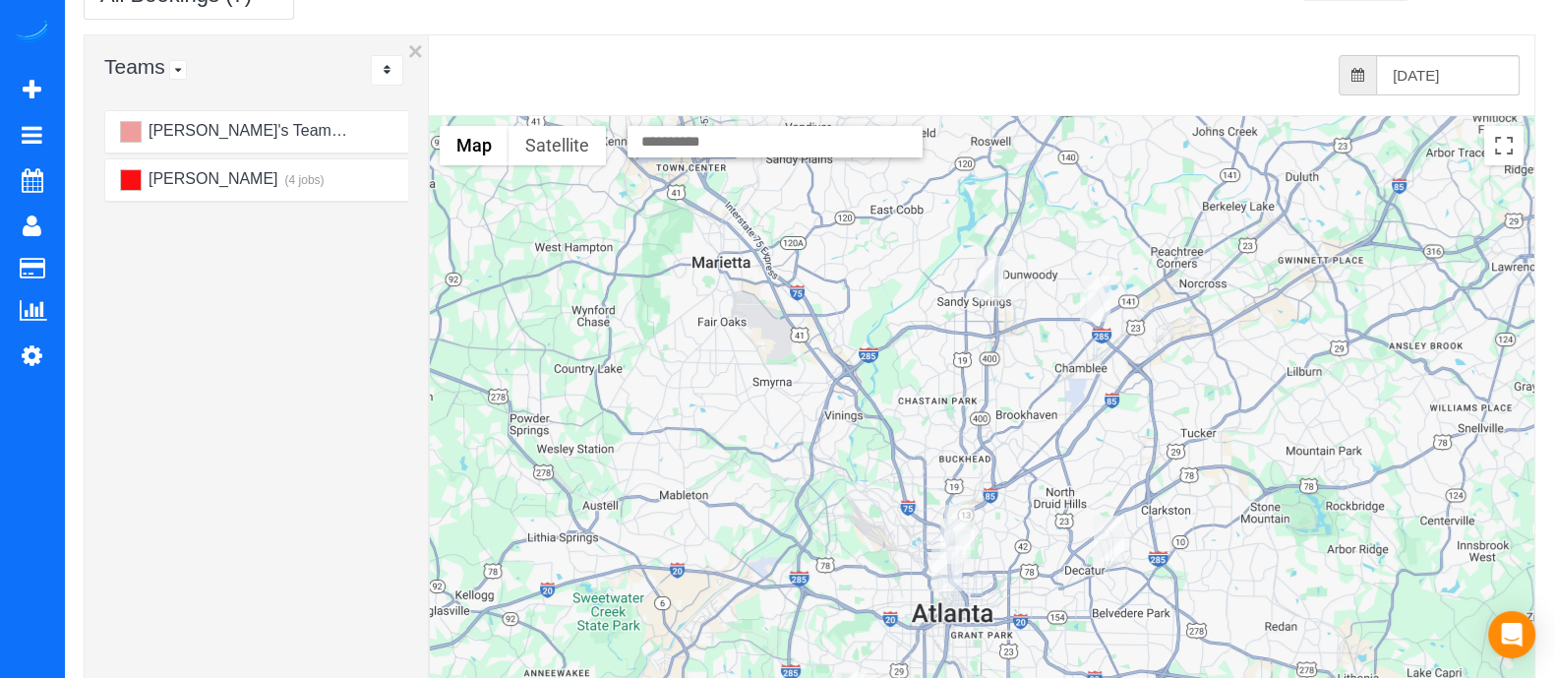
click at [1094, 304] on img "08/30/2025 4:00PM - Ramya Sunny - 2434 Soft Maple St Doraville, Ga 30360,, Dora…" at bounding box center [1095, 298] width 30 height 45
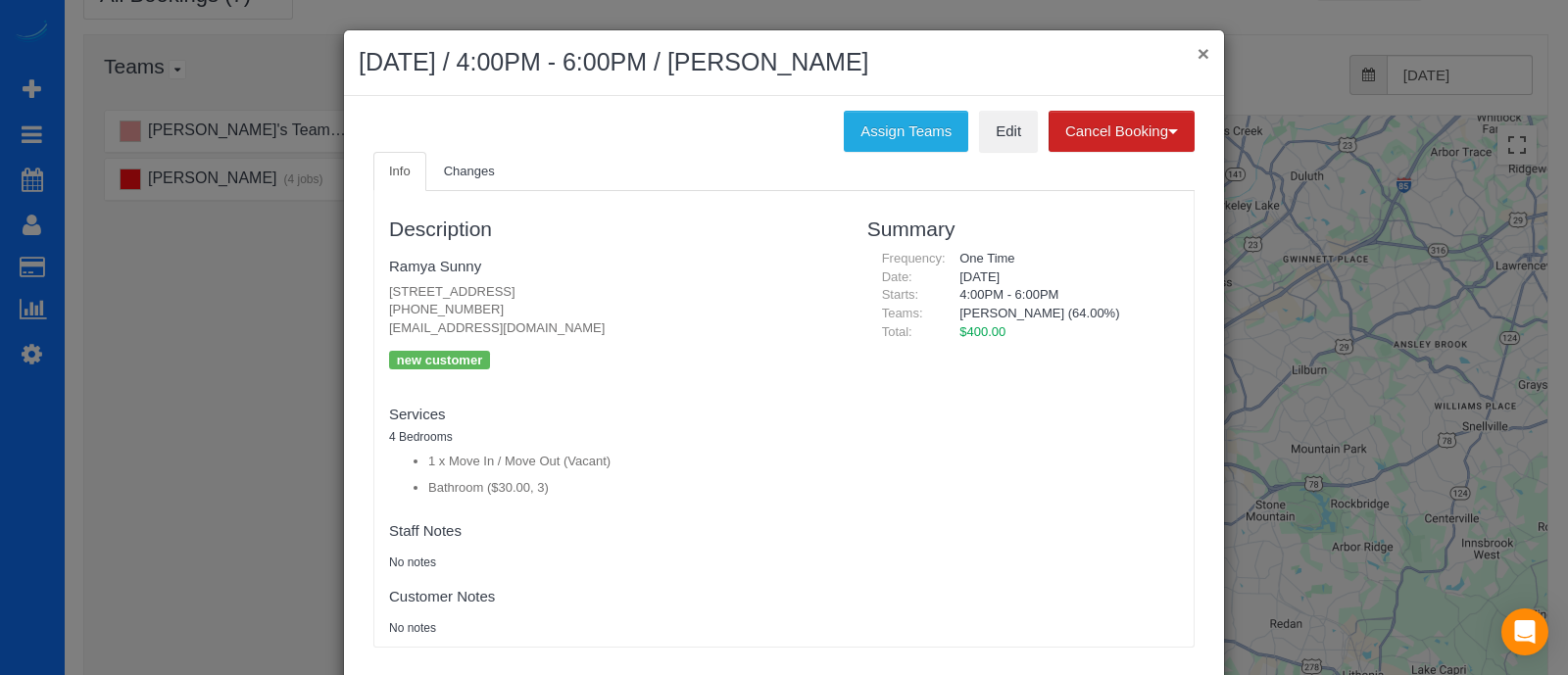
click at [1197, 60] on button "×" at bounding box center [1203, 53] width 12 height 21
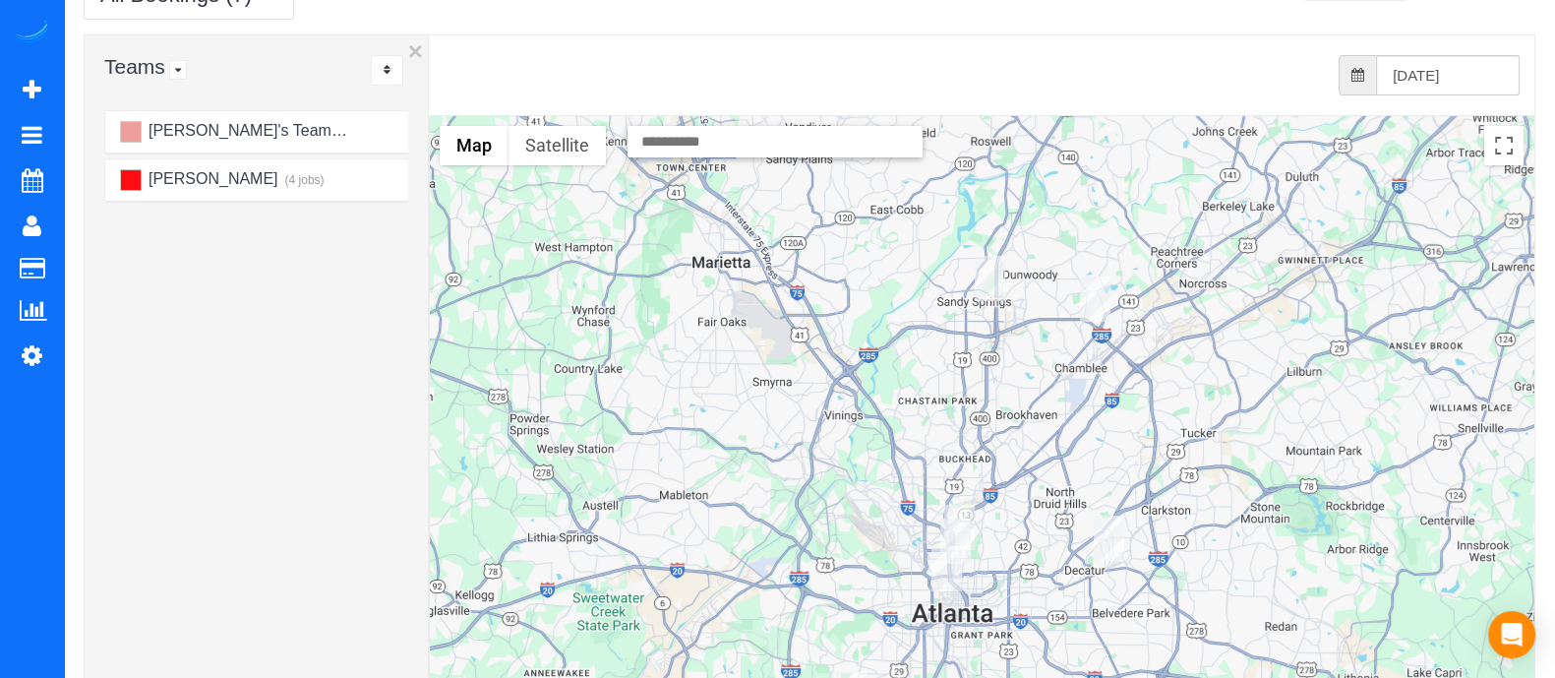
click at [1105, 541] on img "08/30/2025 12:00PM - Sean Beplate - 12125 N Arcadia Ave Decatur, Ga 30030, Usaa…" at bounding box center [1109, 538] width 30 height 45
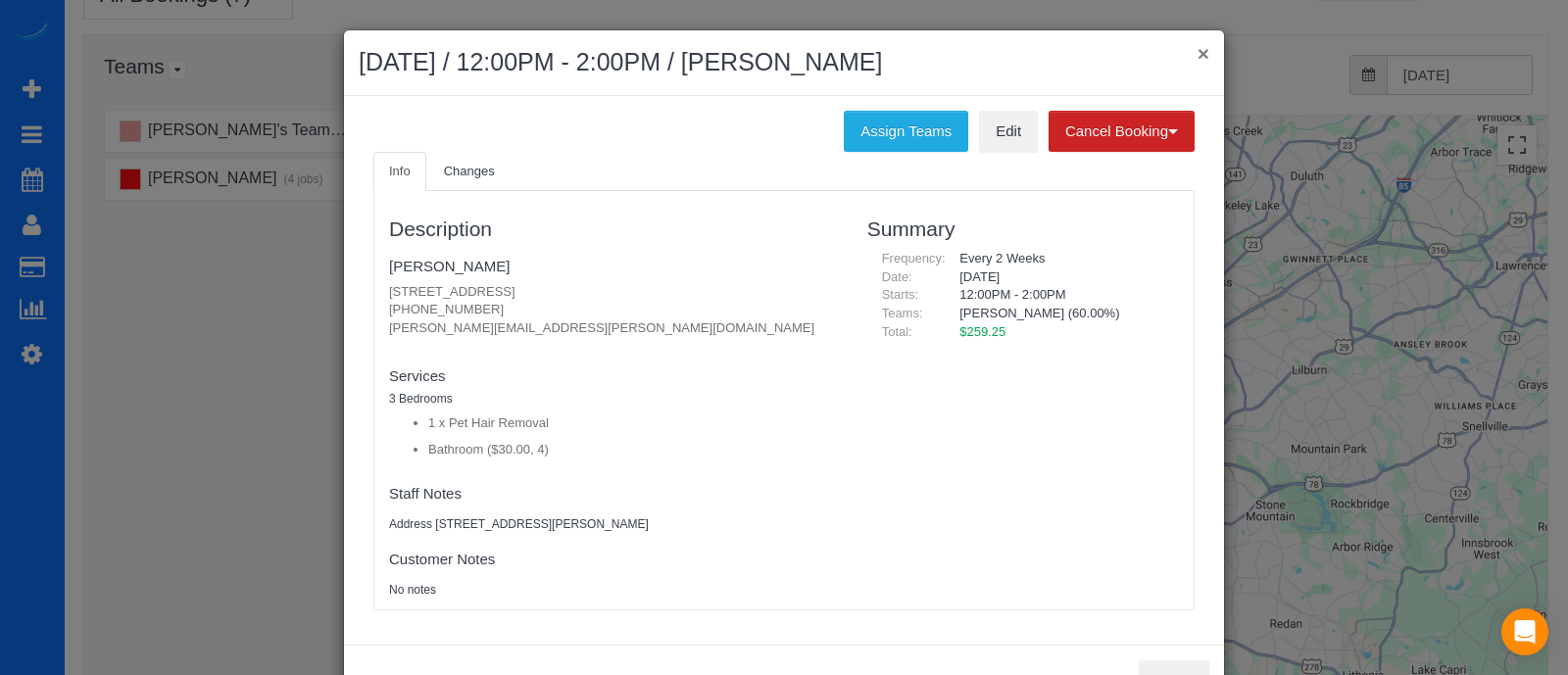
click at [1197, 55] on button "×" at bounding box center [1203, 53] width 12 height 21
